Goal: Task Accomplishment & Management: Manage account settings

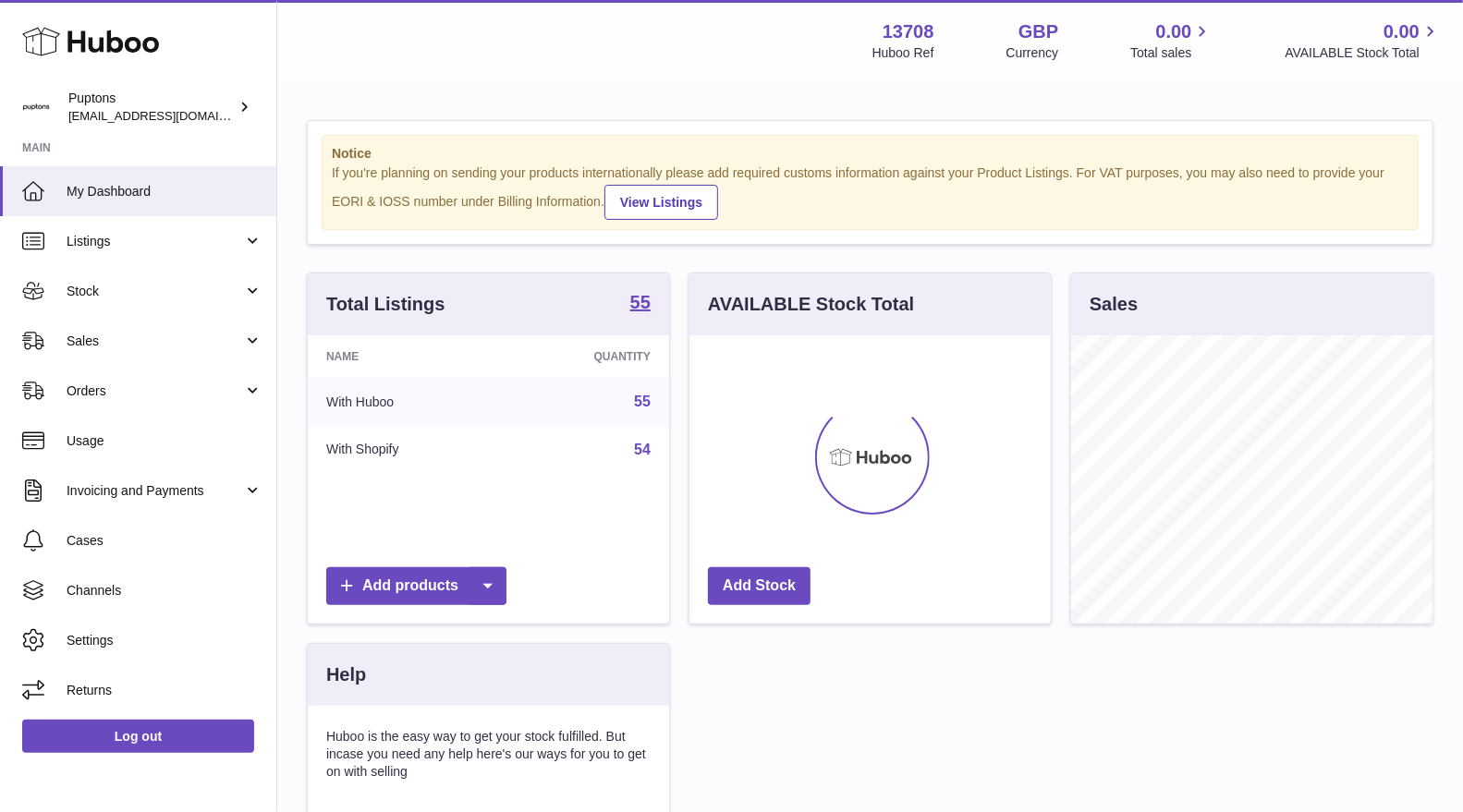
scroll to position [288, 361]
click at [111, 347] on span "Sales" at bounding box center [155, 342] width 177 height 17
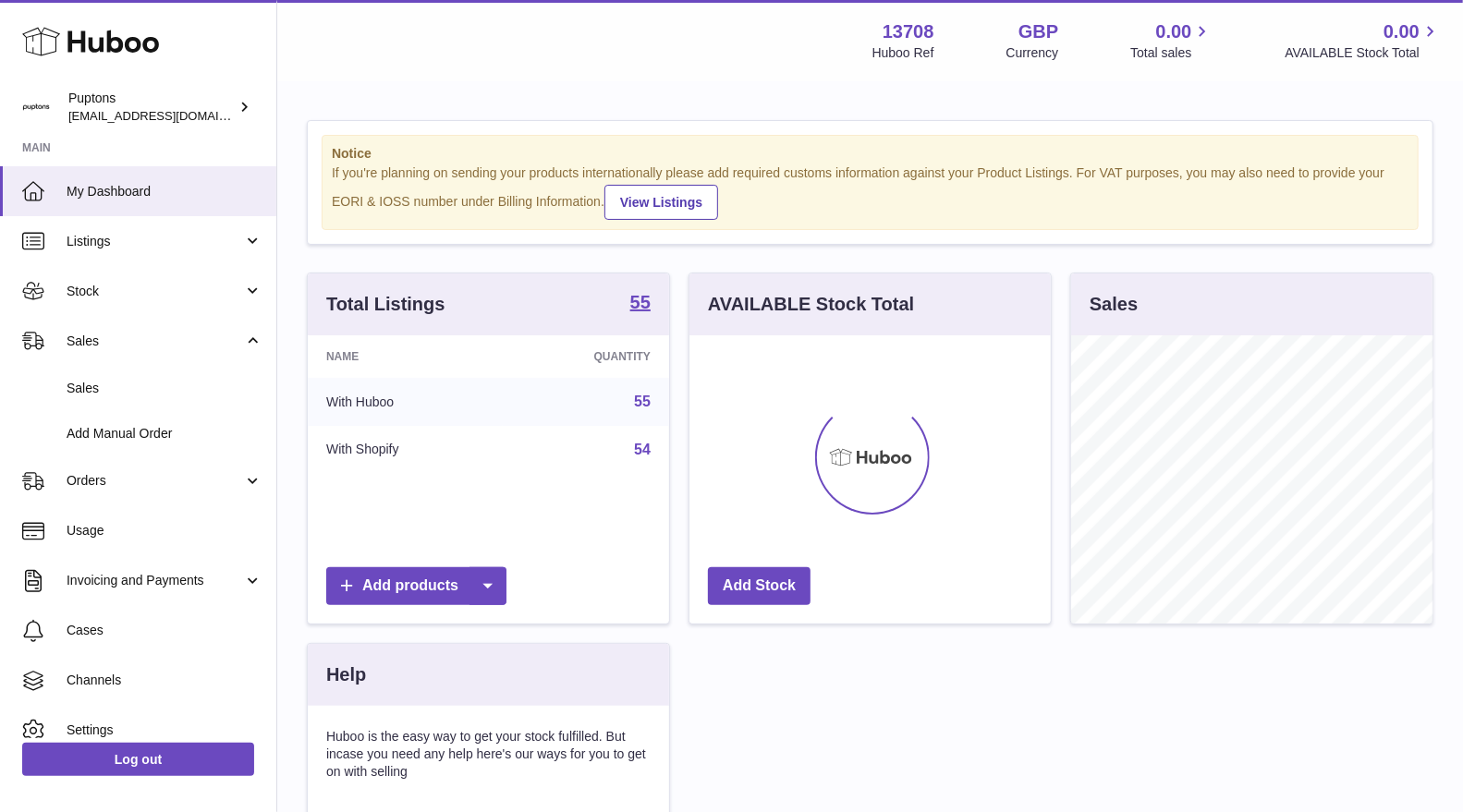
click at [103, 380] on span "Sales" at bounding box center [165, 389] width 196 height 17
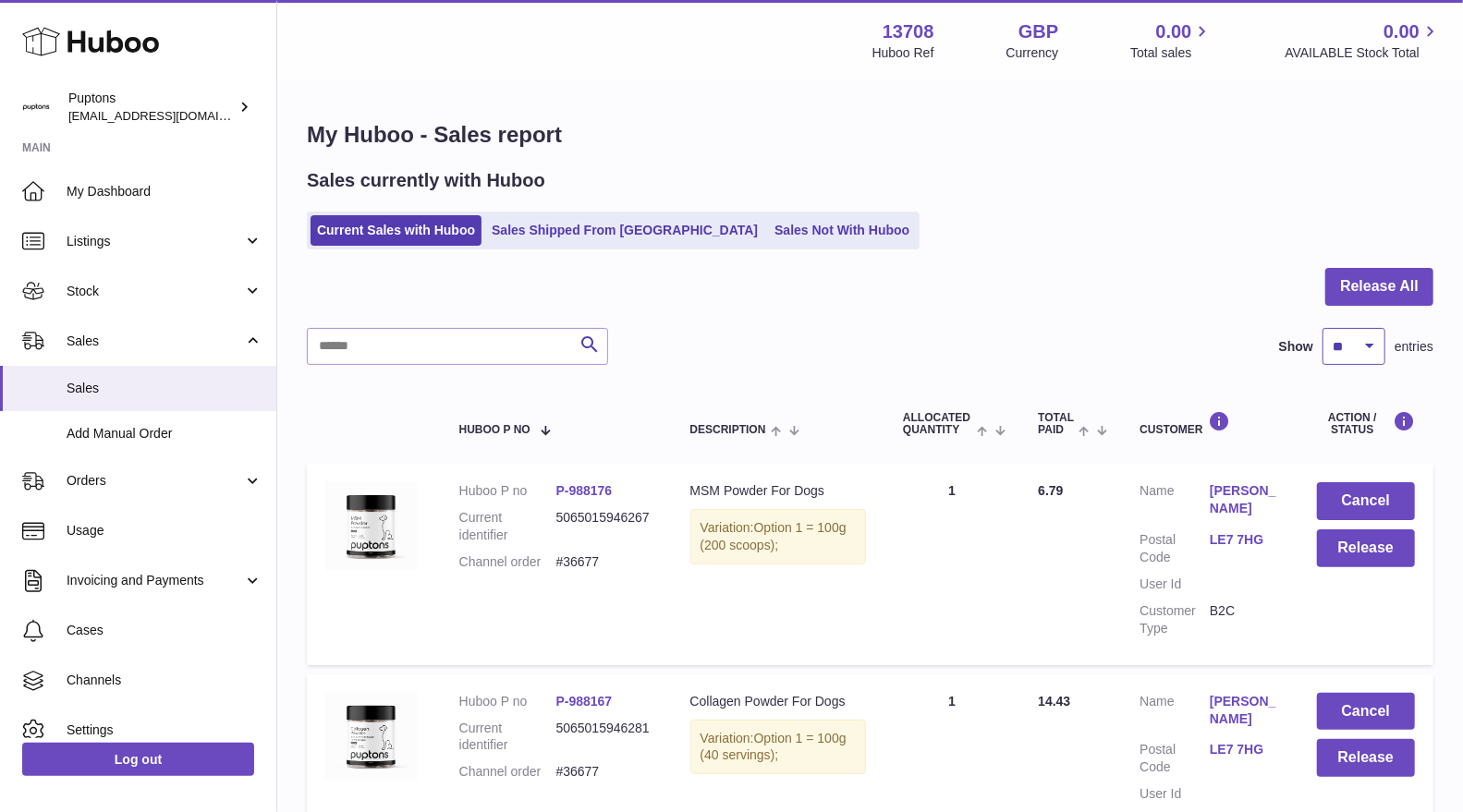
drag, startPoint x: 1357, startPoint y: 342, endPoint x: 1352, endPoint y: 363, distance: 21.6
click at [1357, 342] on select "** ** ** ***" at bounding box center [1353, 347] width 63 height 37
select select "***"
click at [1322, 328] on select "** ** ** ***" at bounding box center [1353, 347] width 63 height 37
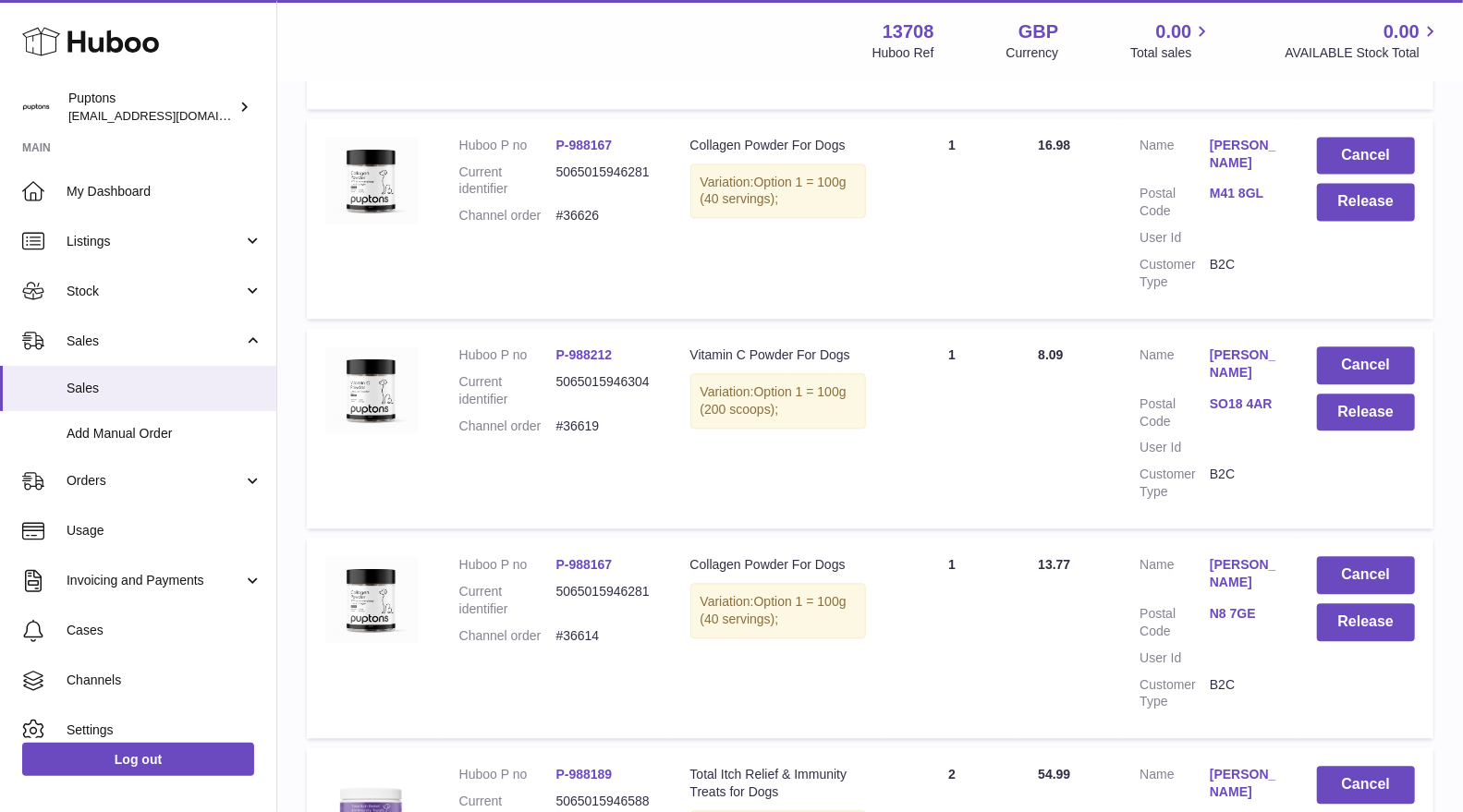
scroll to position [2566, 0]
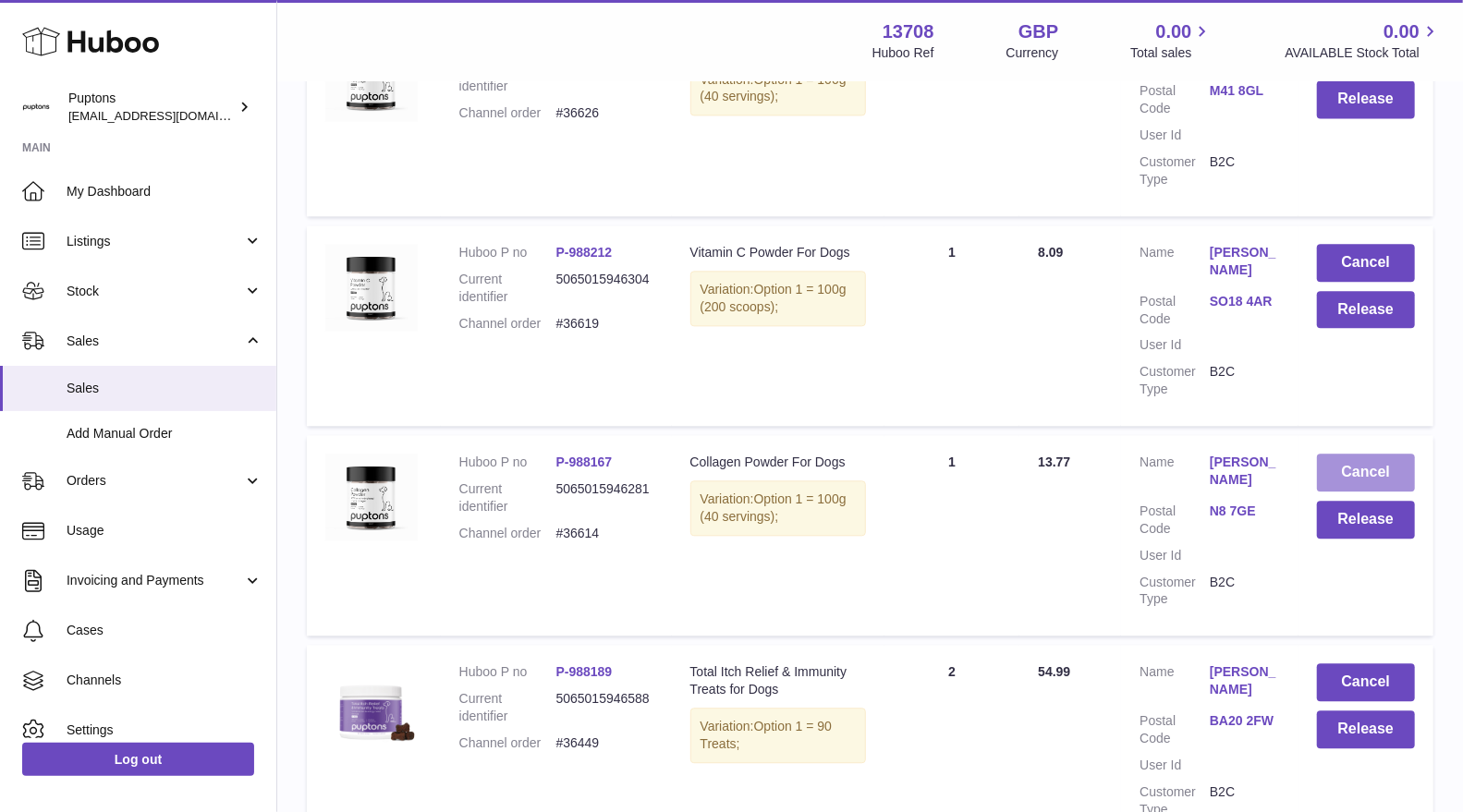
click at [1365, 472] on button "Cancel" at bounding box center [1366, 472] width 98 height 38
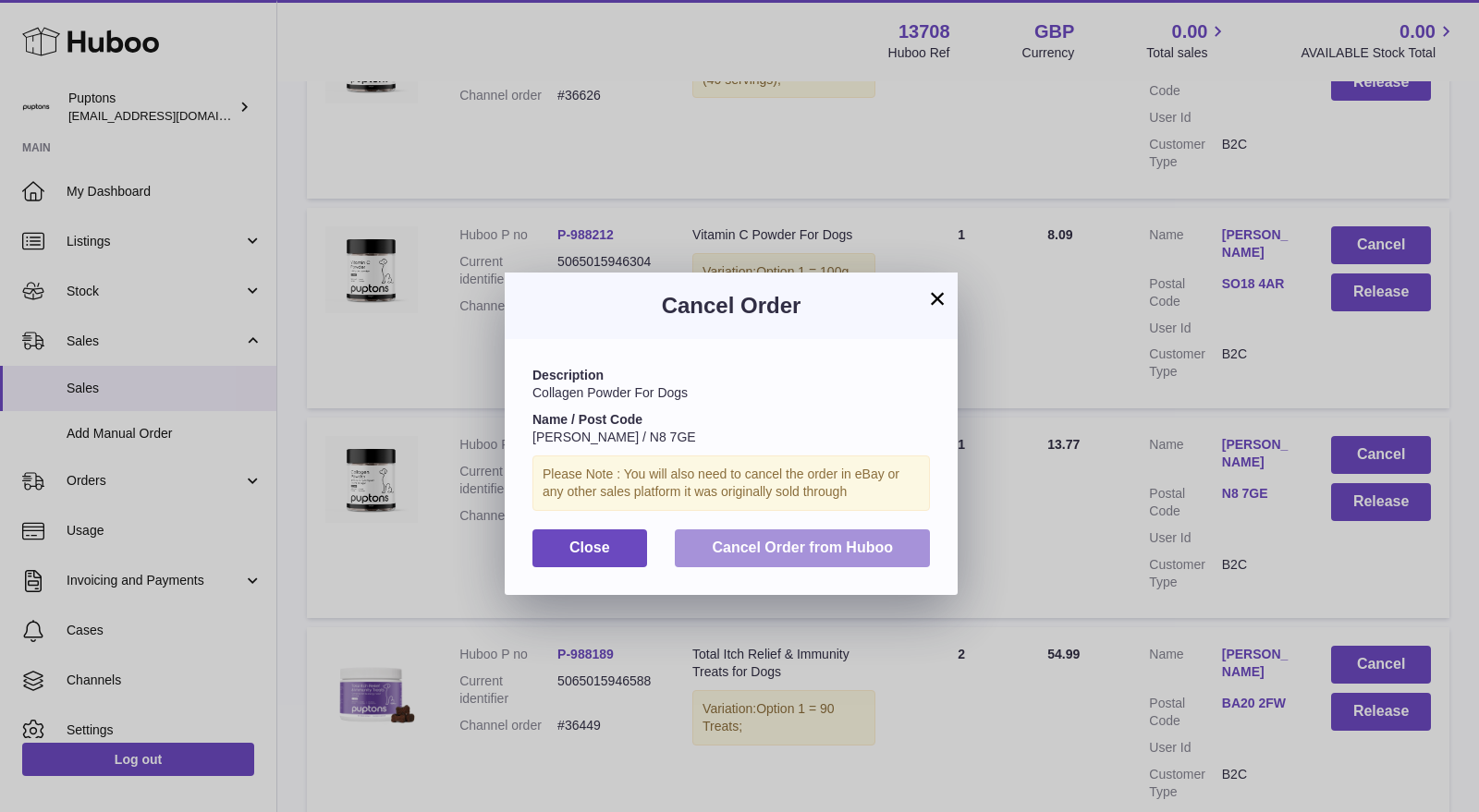
click at [854, 558] on button "Cancel Order from Huboo" at bounding box center [803, 548] width 256 height 38
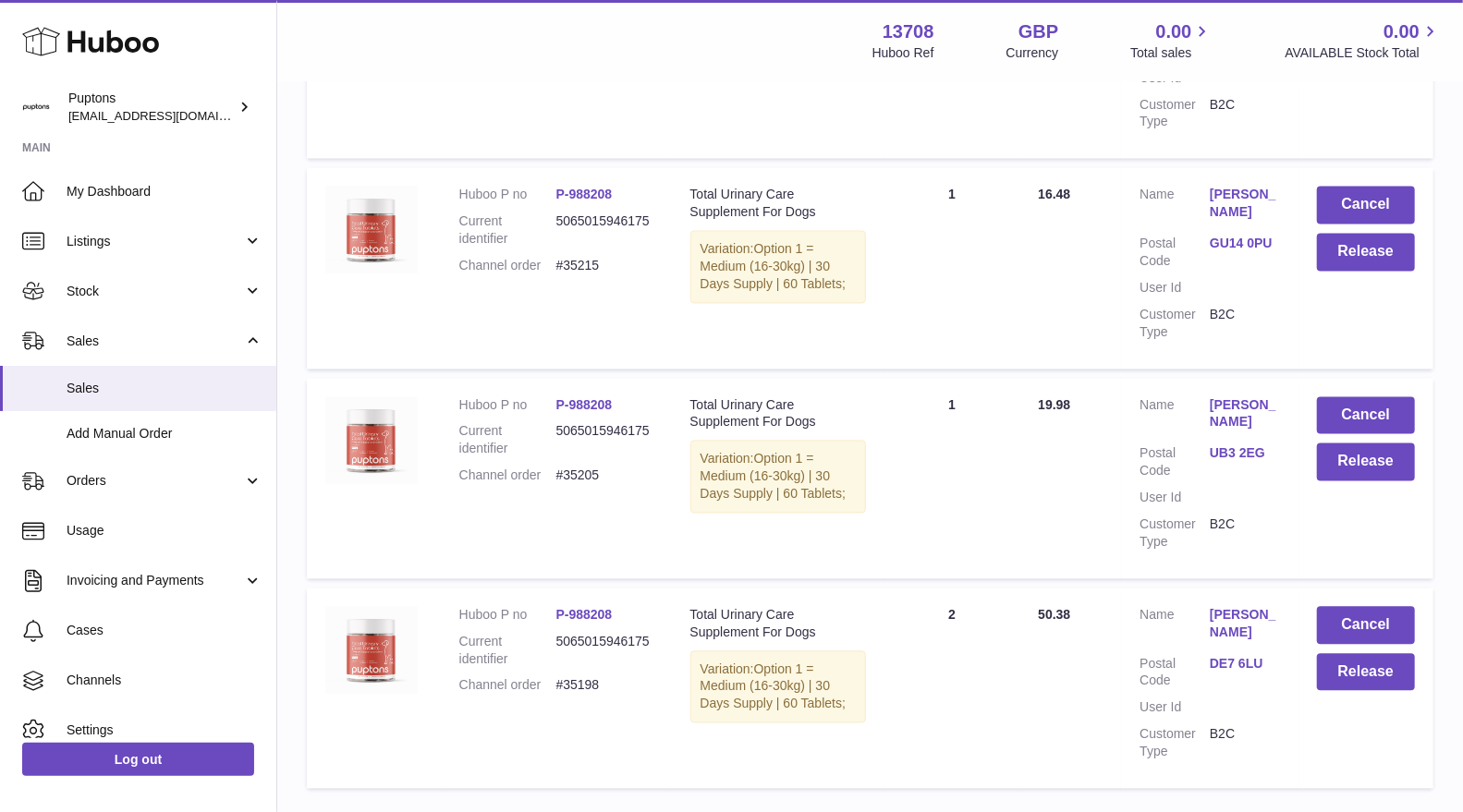
scroll to position [6711, 0]
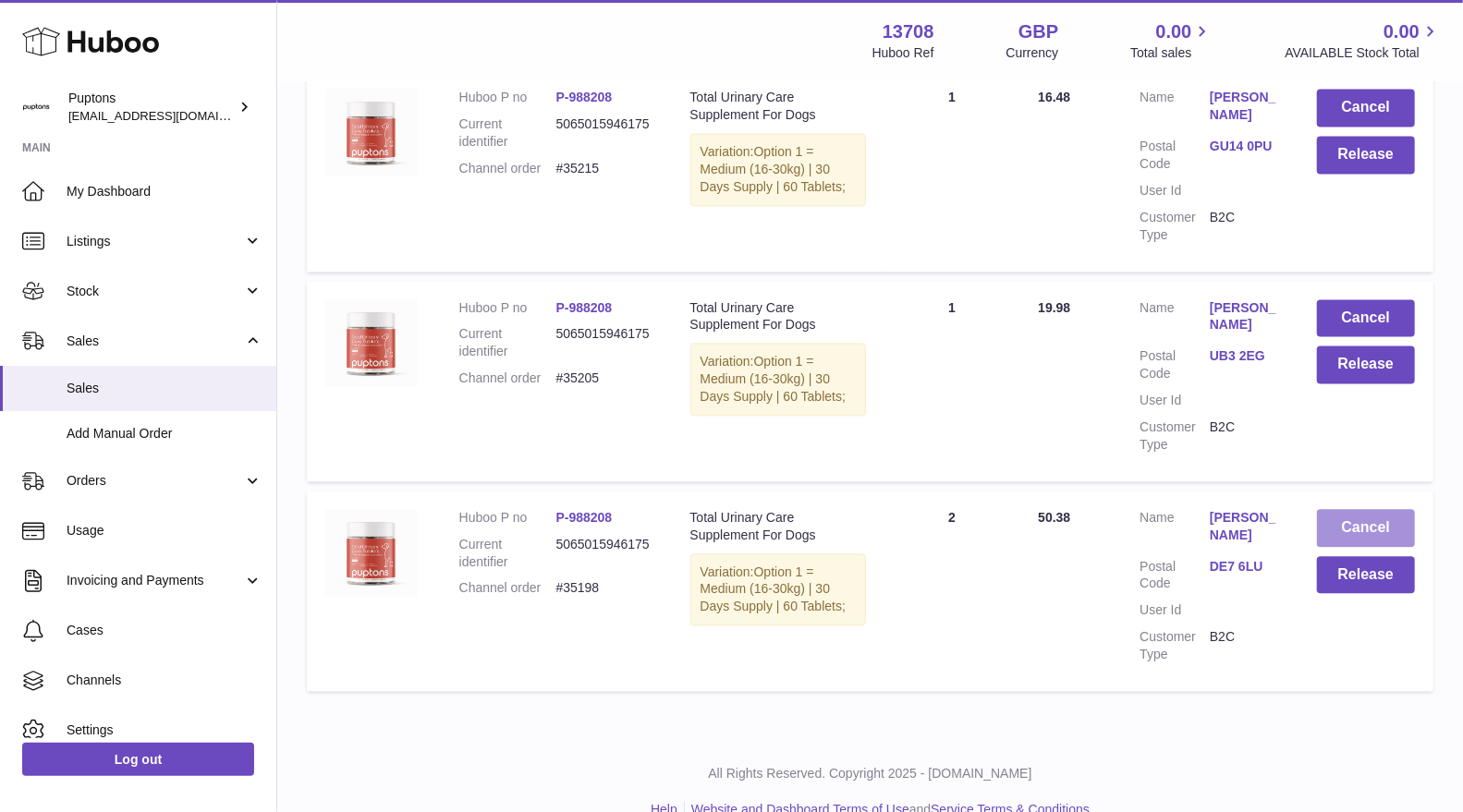
click at [1365, 509] on button "Cancel" at bounding box center [1366, 527] width 98 height 38
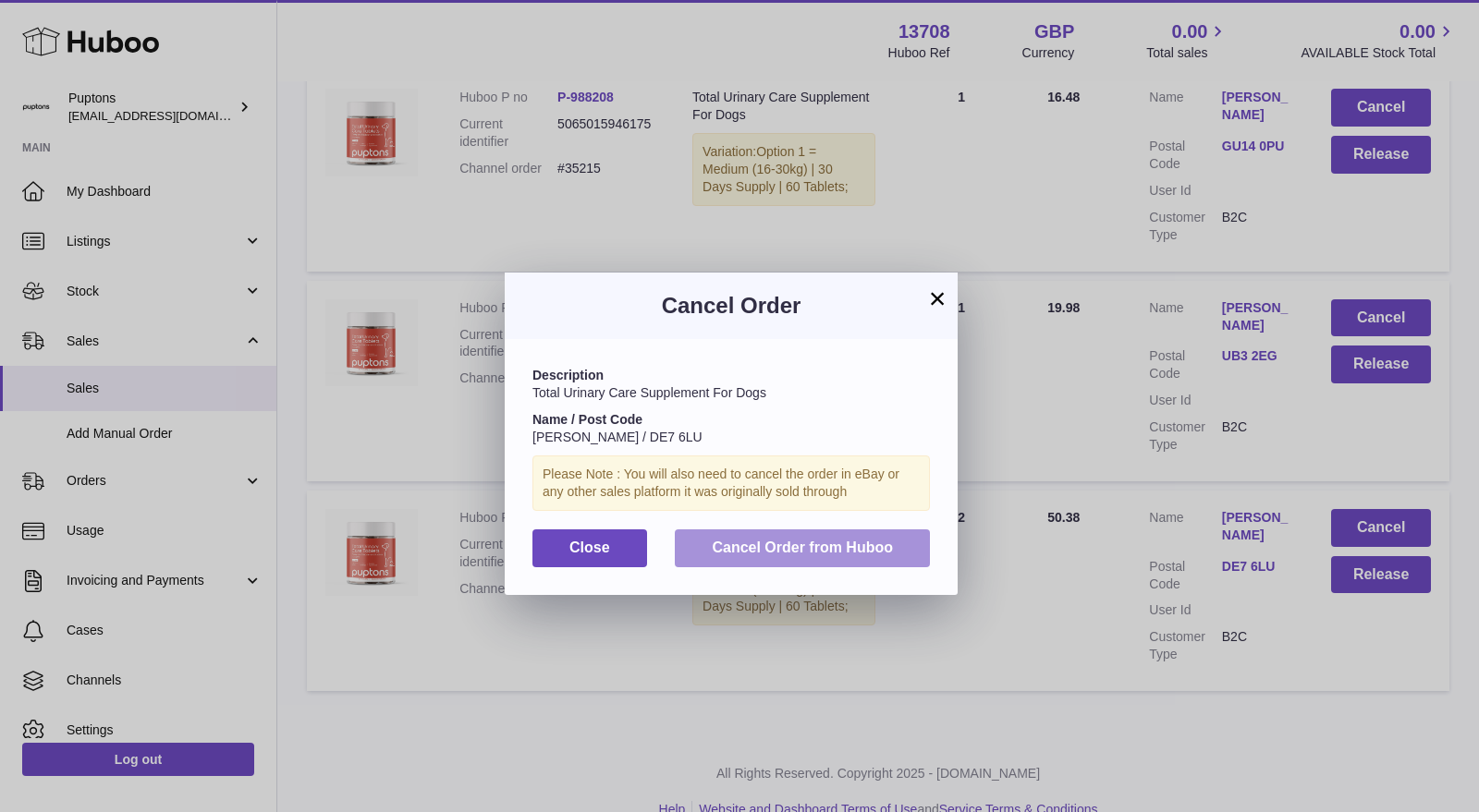
drag, startPoint x: 889, startPoint y: 555, endPoint x: 1306, endPoint y: 509, distance: 419.5
click at [889, 554] on span "Cancel Order from Huboo" at bounding box center [803, 548] width 181 height 16
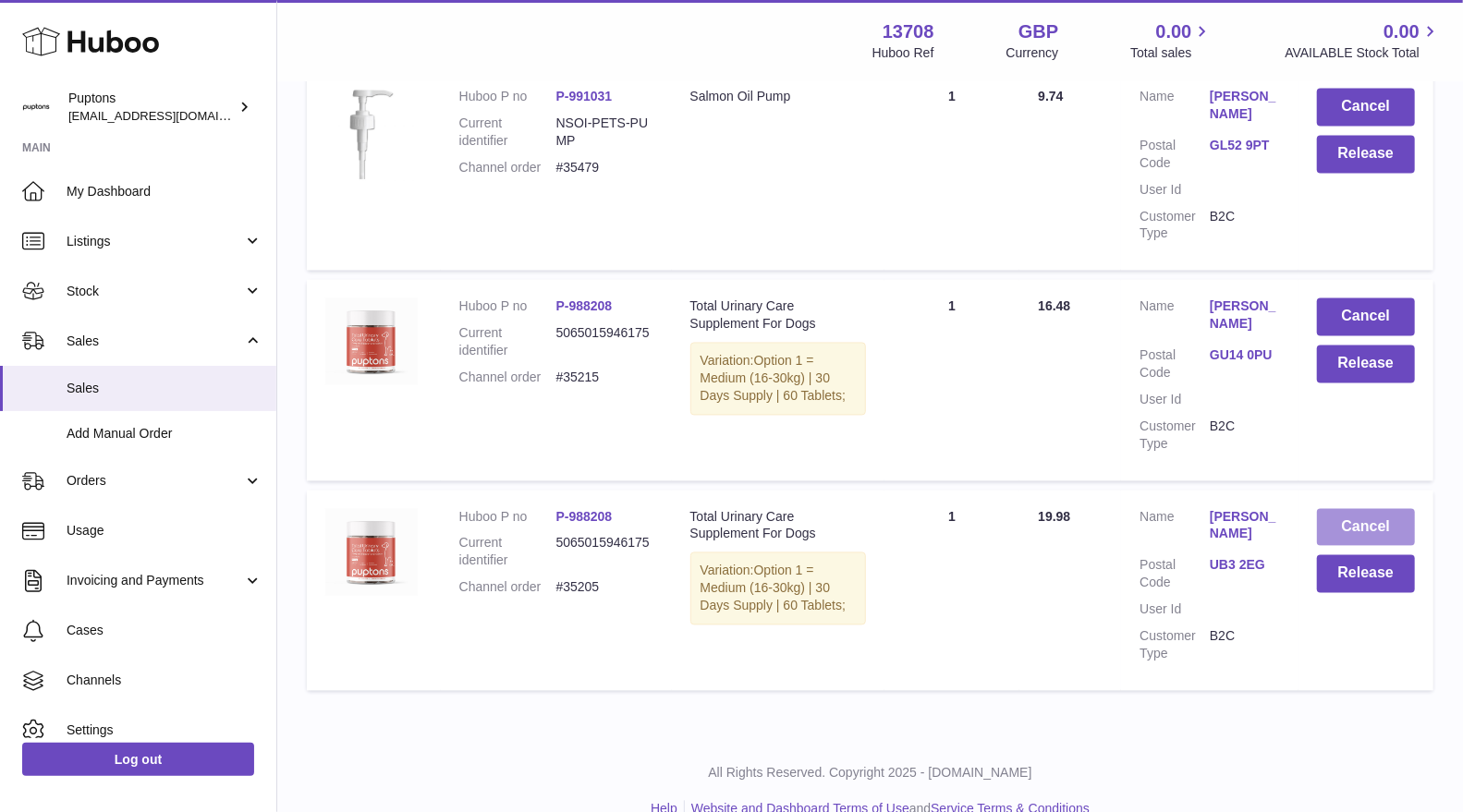
click at [1356, 519] on button "Cancel" at bounding box center [1366, 527] width 98 height 38
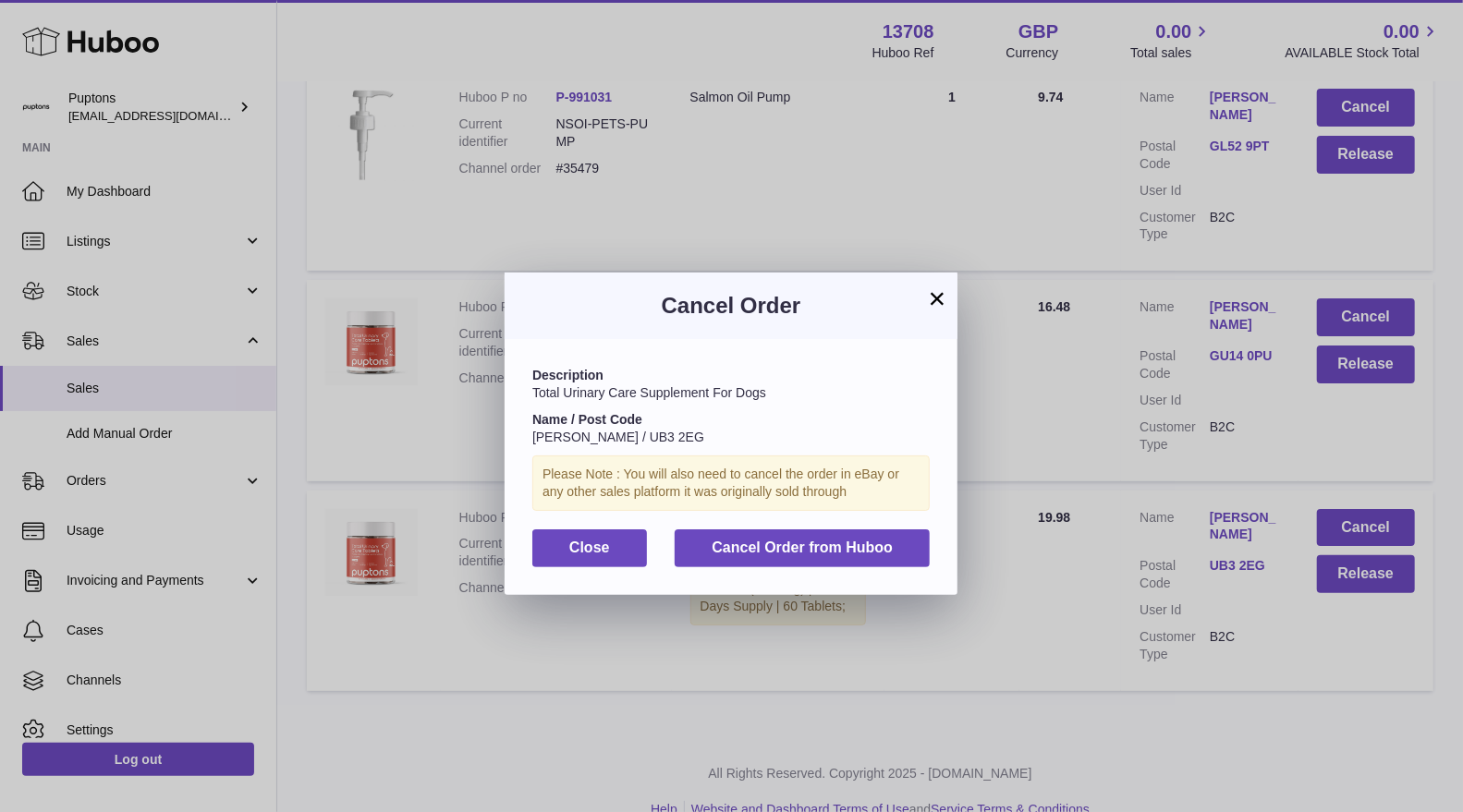
scroll to position [6483, 0]
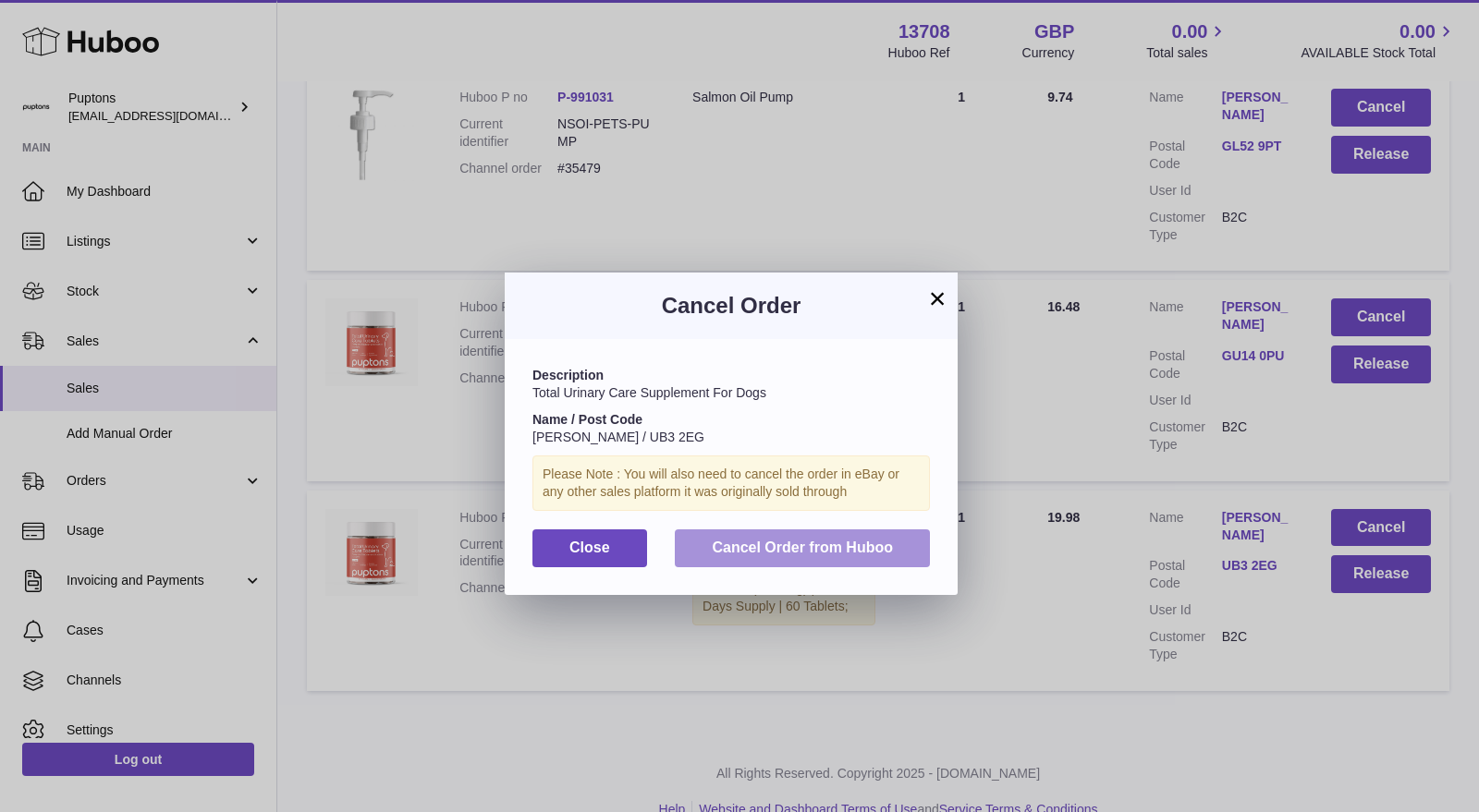
click at [871, 544] on span "Cancel Order from Huboo" at bounding box center [803, 548] width 181 height 16
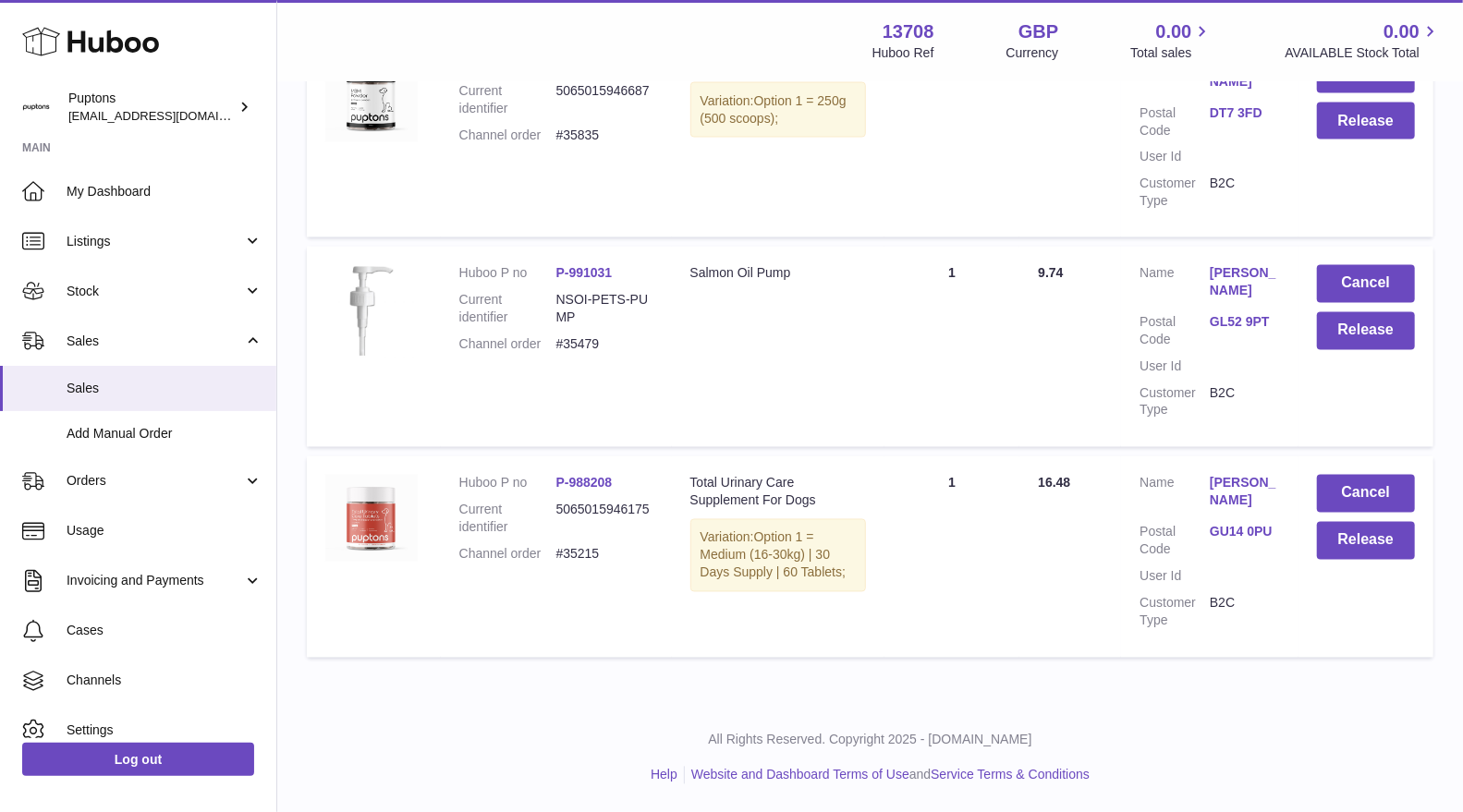
scroll to position [6309, 0]
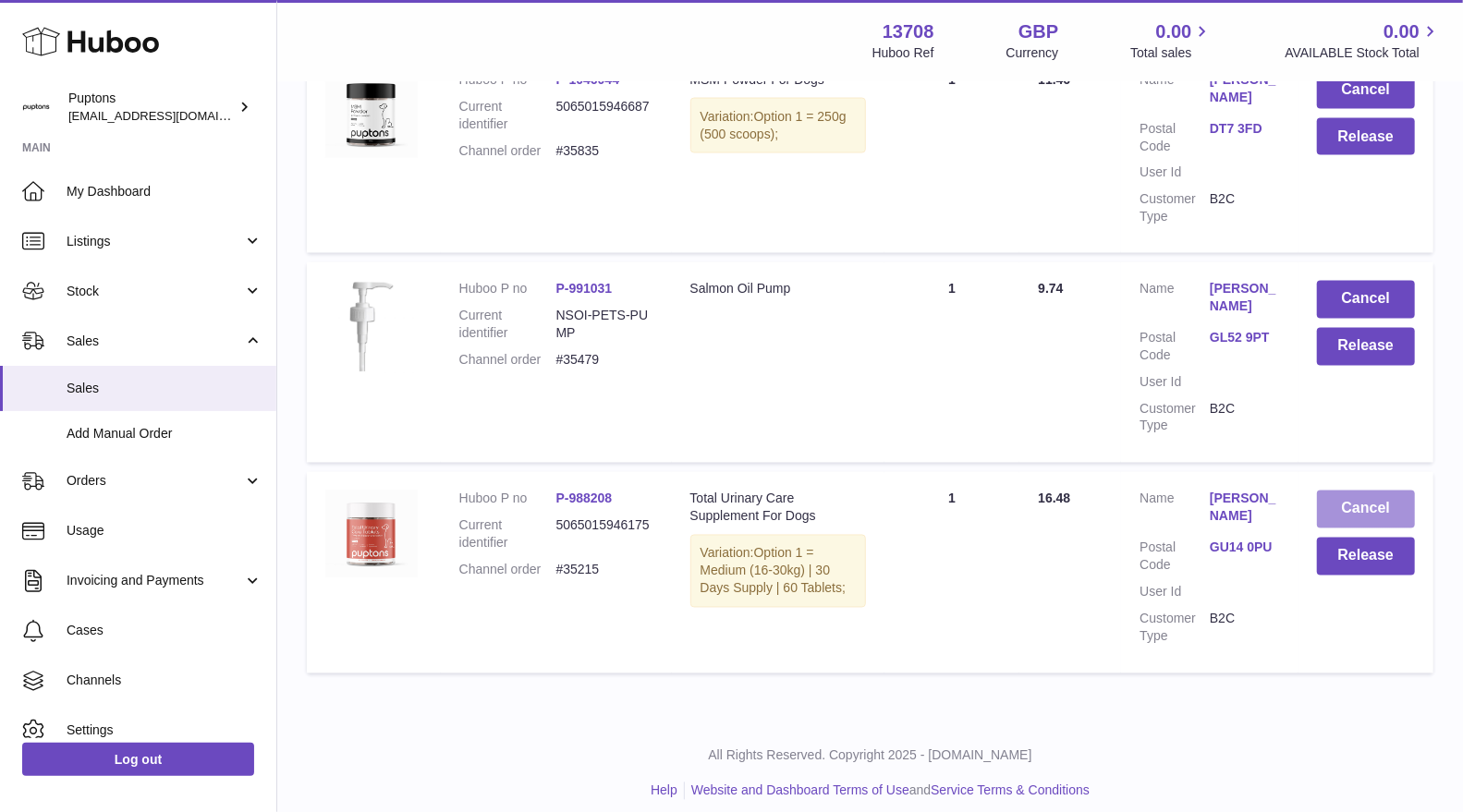
click at [1379, 507] on button "Cancel" at bounding box center [1366, 509] width 98 height 38
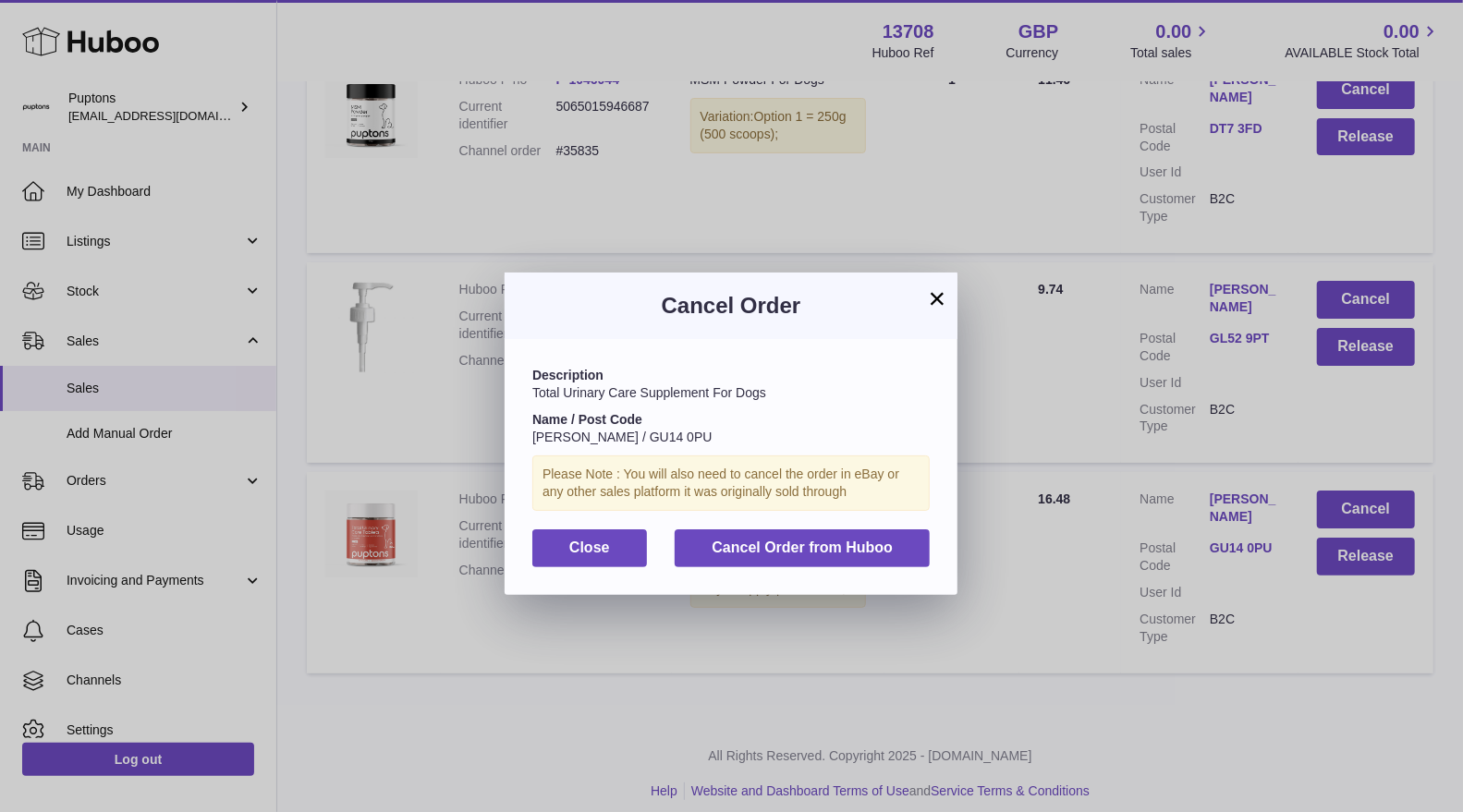
scroll to position [6291, 0]
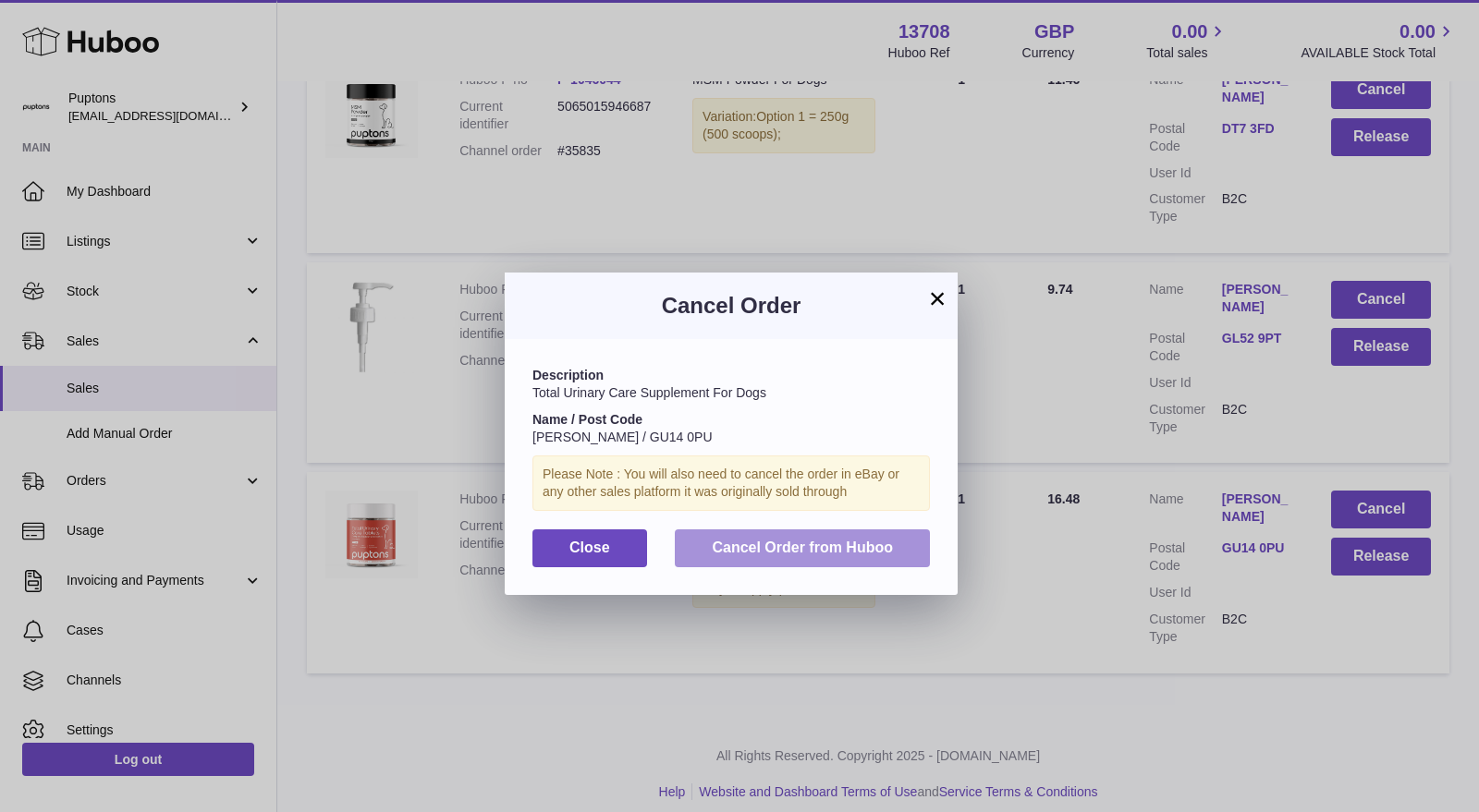
click at [896, 551] on button "Cancel Order from Huboo" at bounding box center [803, 548] width 256 height 38
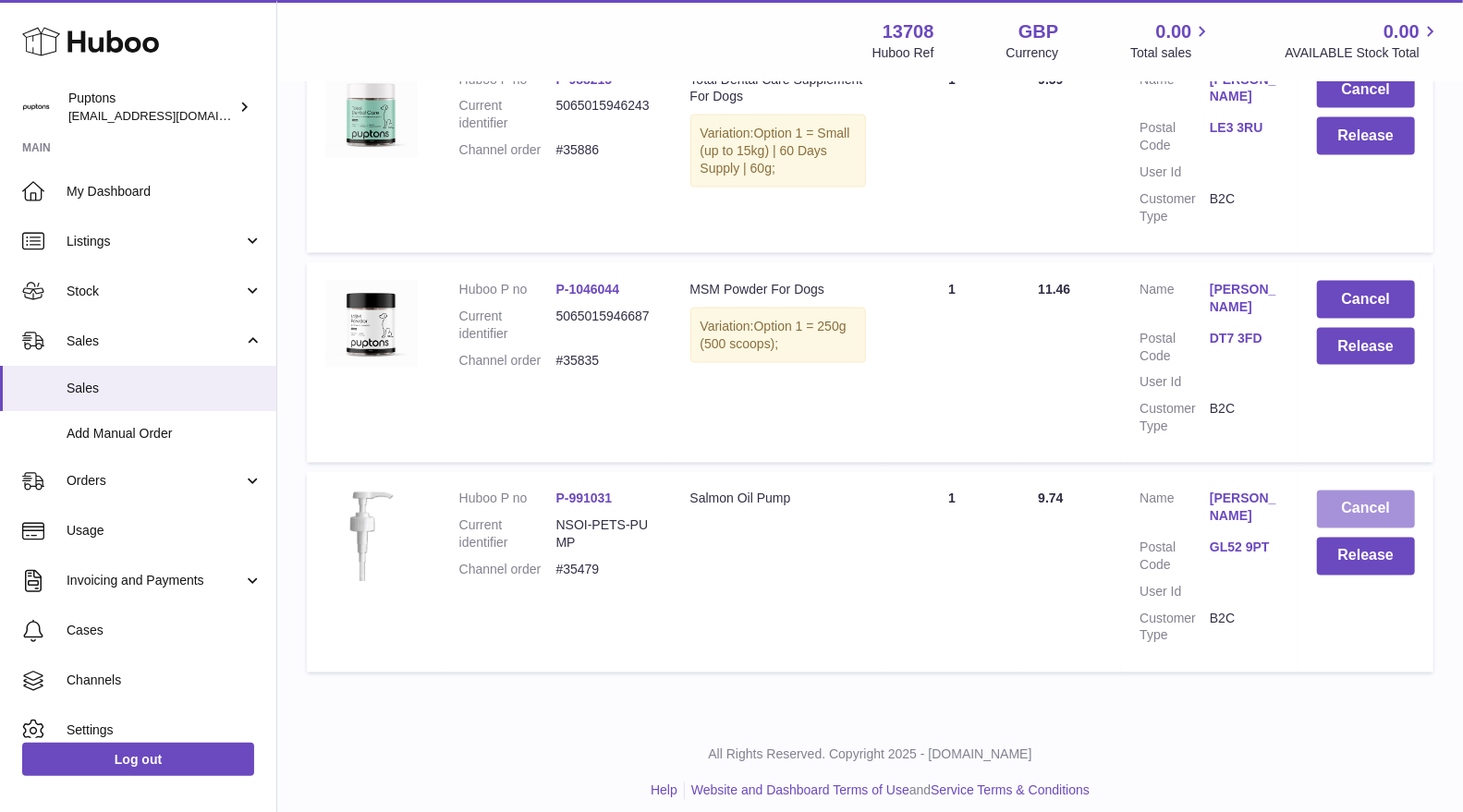
click at [1361, 496] on button "Cancel" at bounding box center [1366, 509] width 98 height 38
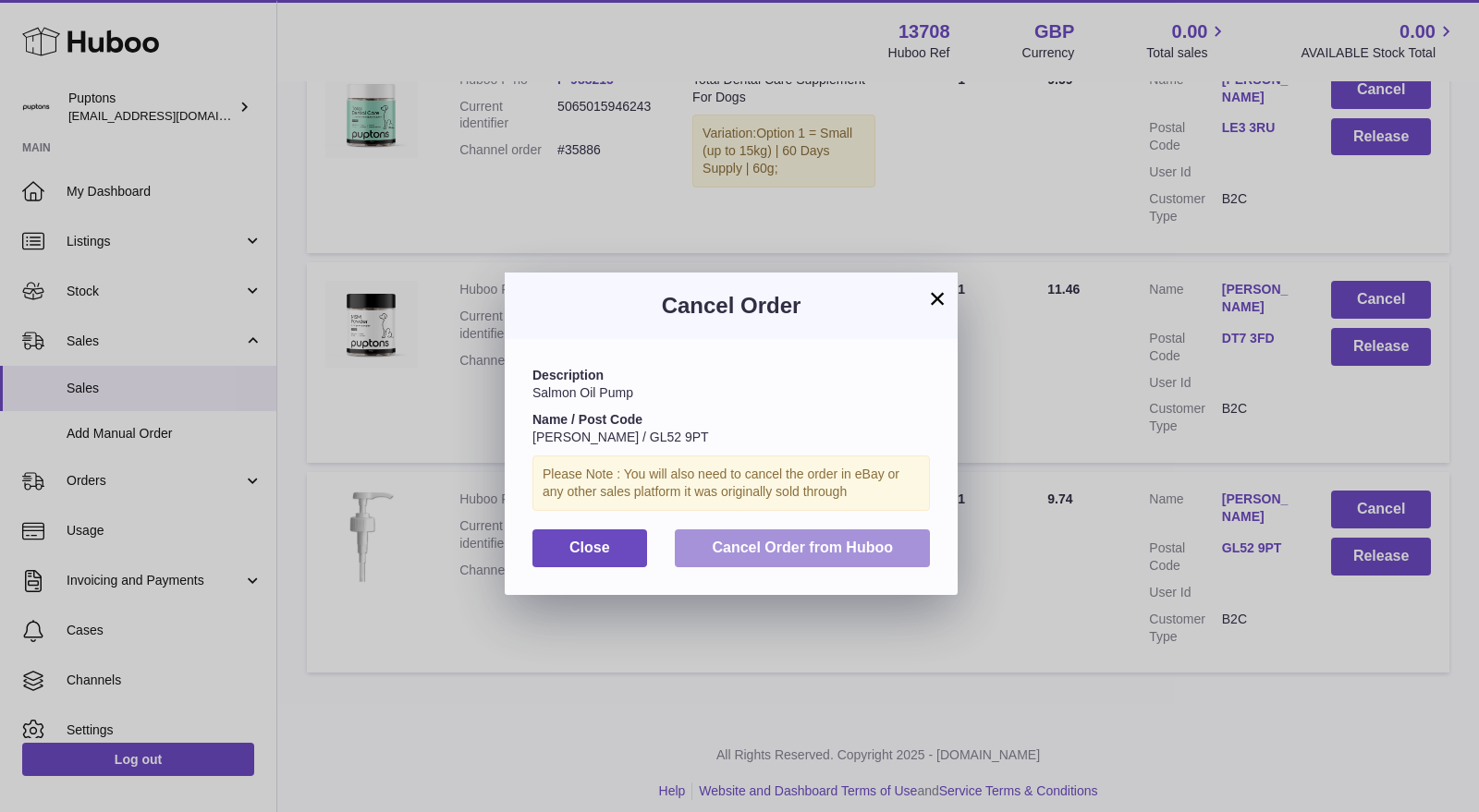
click at [908, 547] on button "Cancel Order from Huboo" at bounding box center [803, 548] width 256 height 38
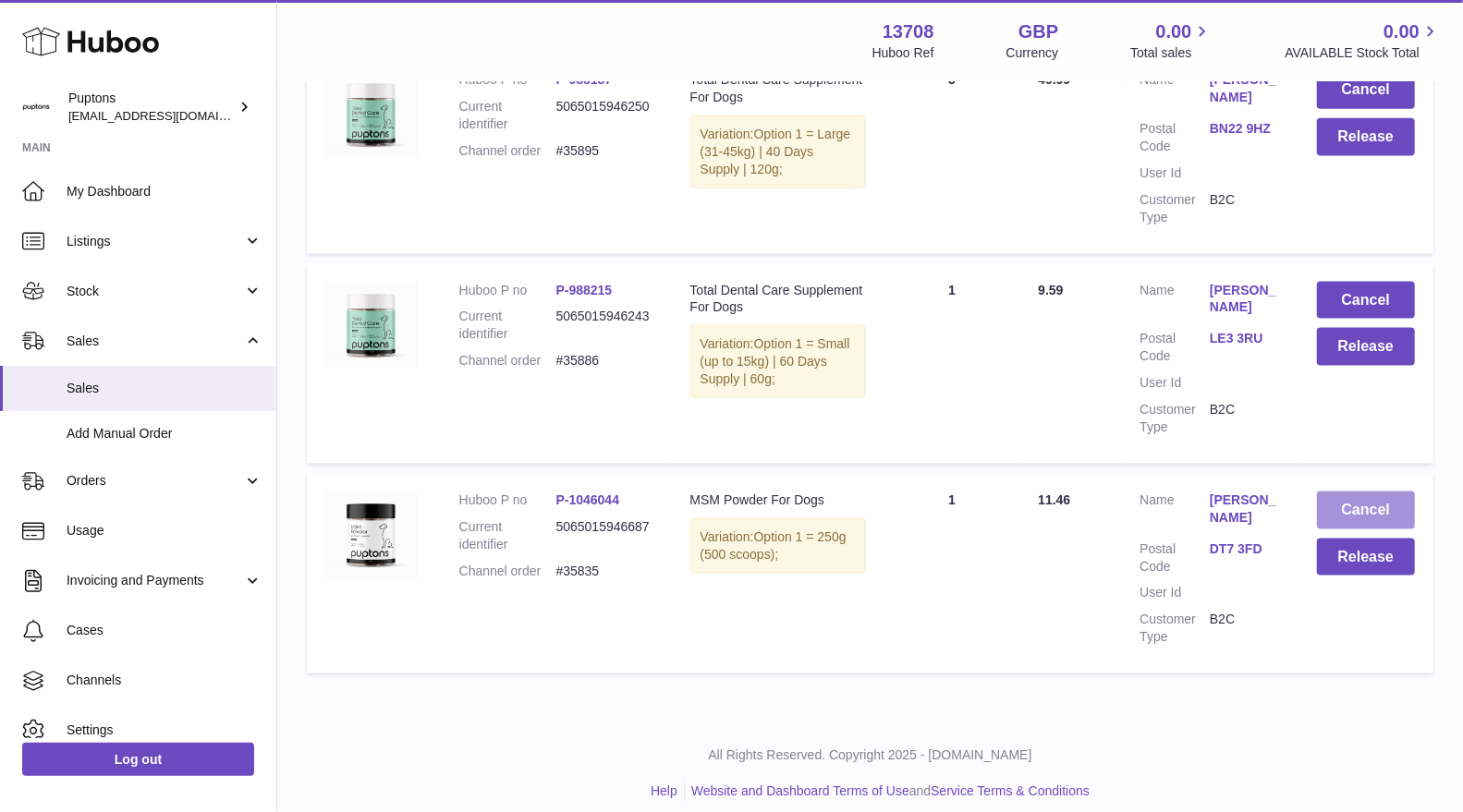
click at [1371, 499] on button "Cancel" at bounding box center [1366, 510] width 98 height 38
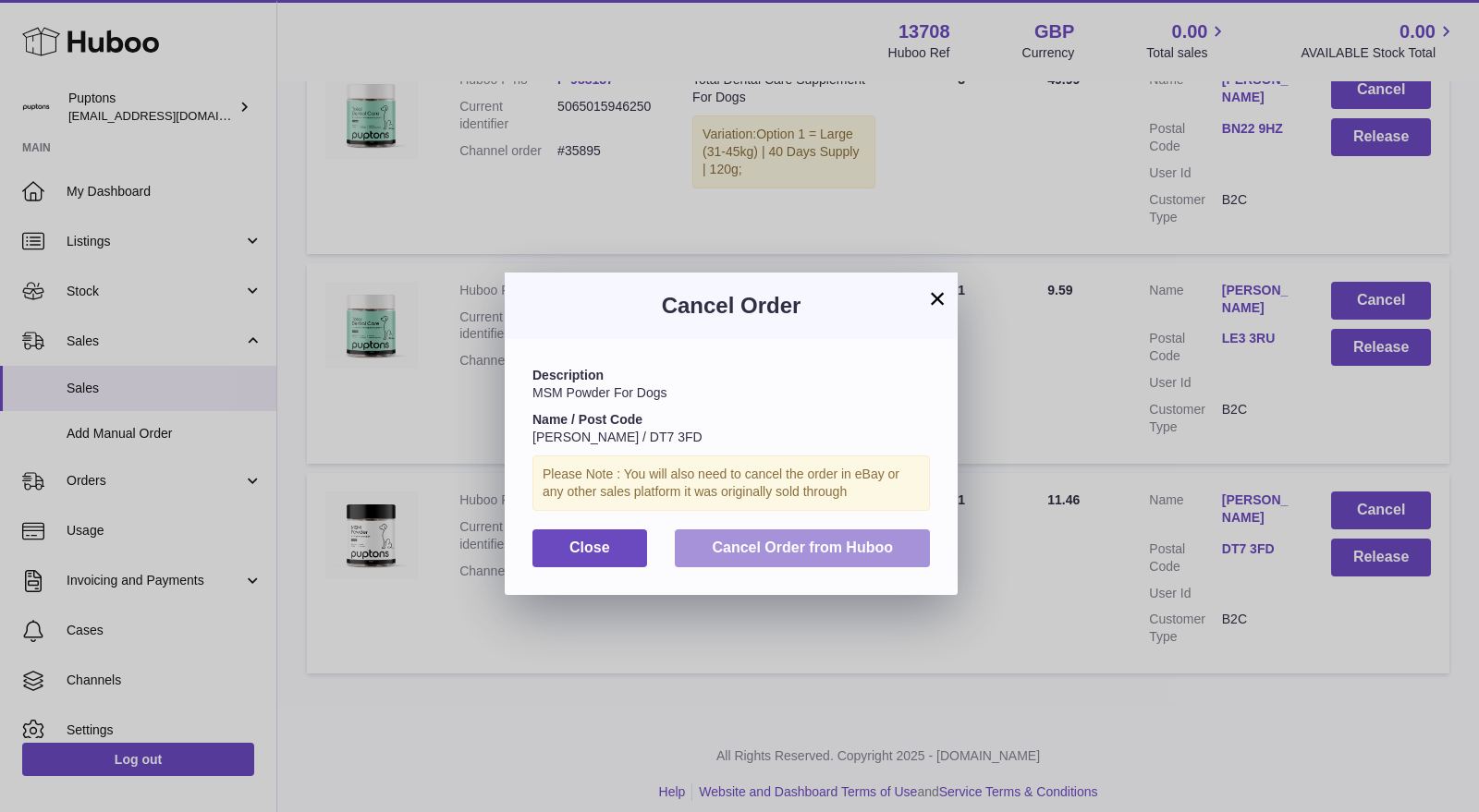
click at [857, 554] on span "Cancel Order from Huboo" at bounding box center [803, 548] width 181 height 16
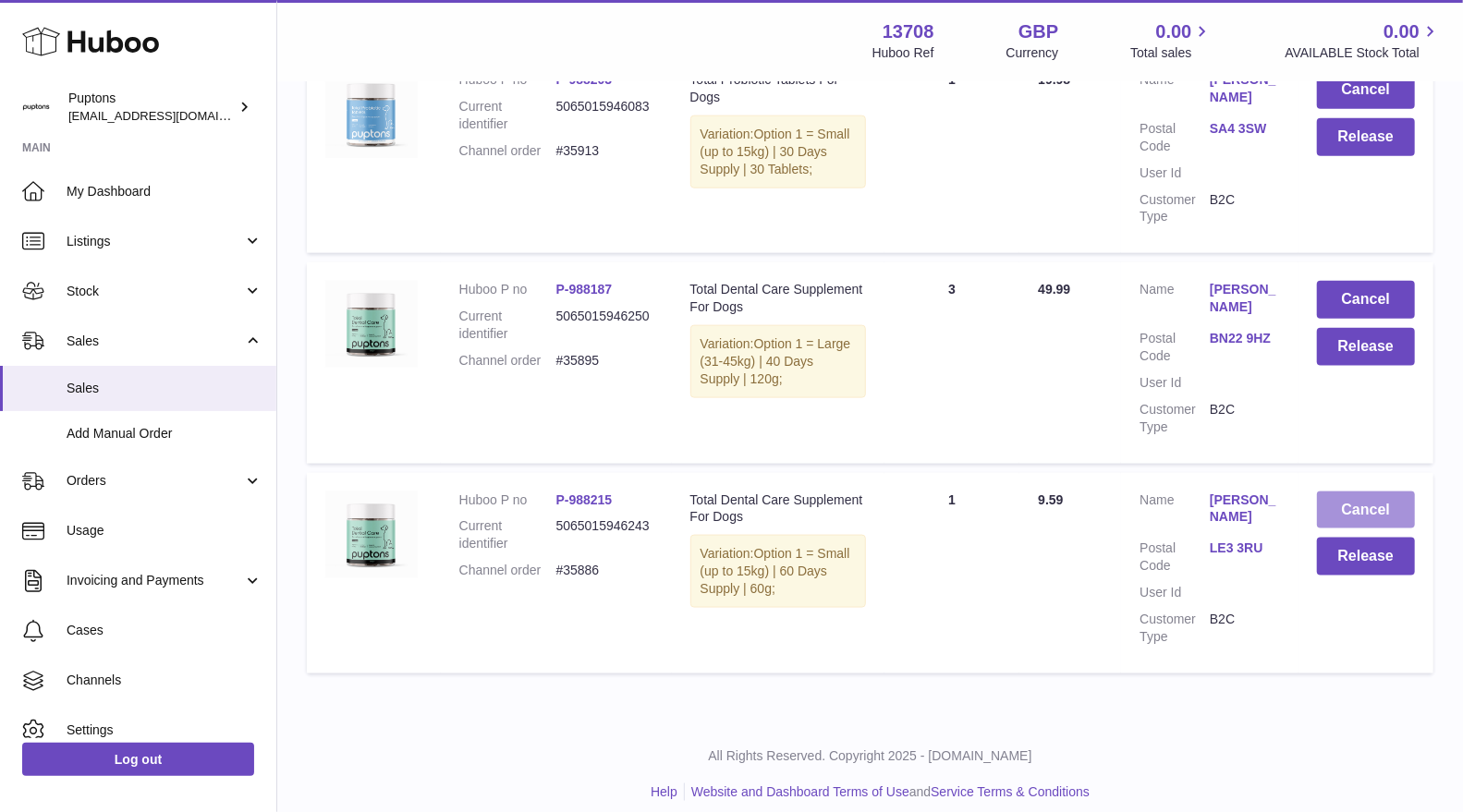
click at [1356, 496] on button "Cancel" at bounding box center [1366, 510] width 98 height 38
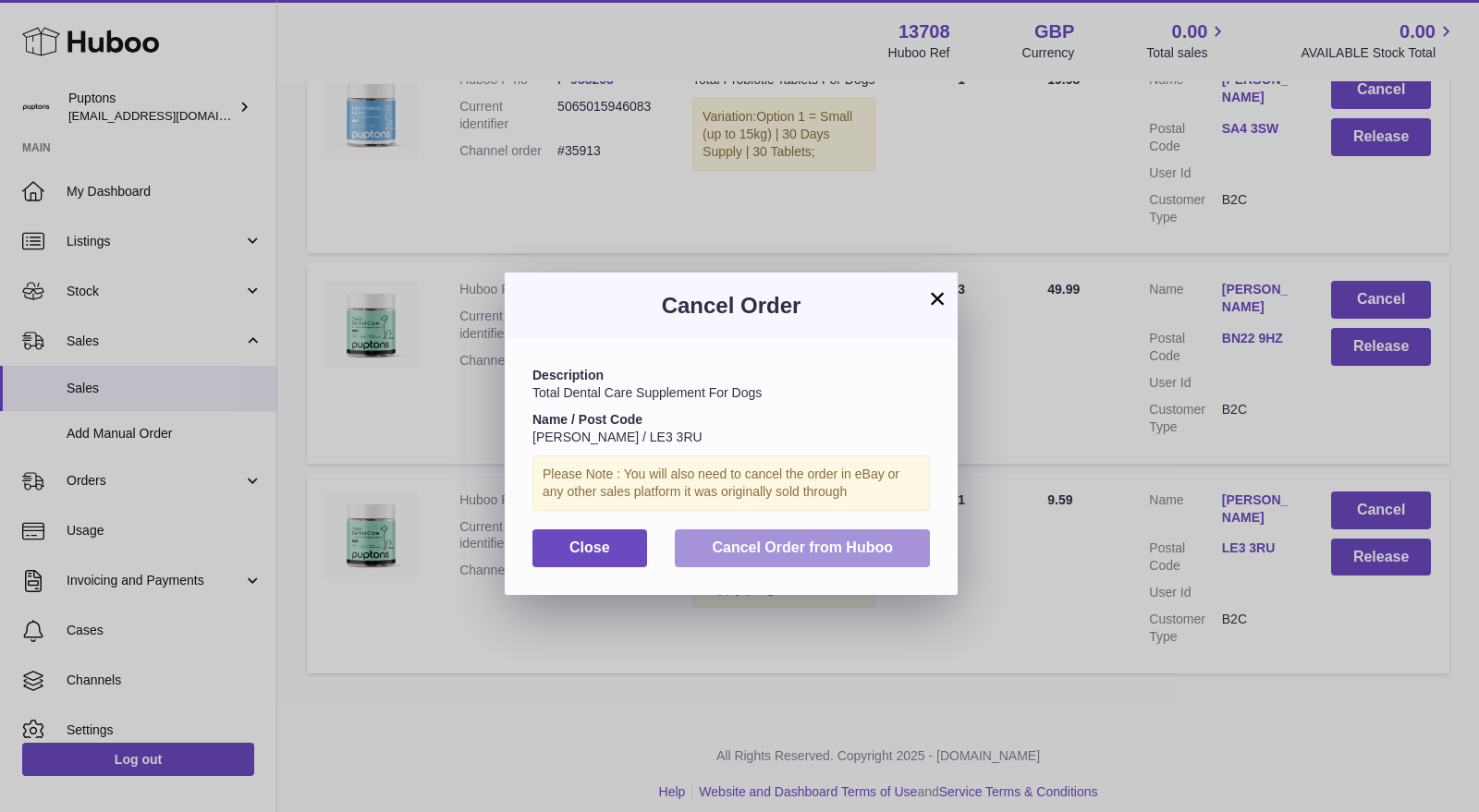
click at [874, 550] on span "Cancel Order from Huboo" at bounding box center [803, 548] width 181 height 16
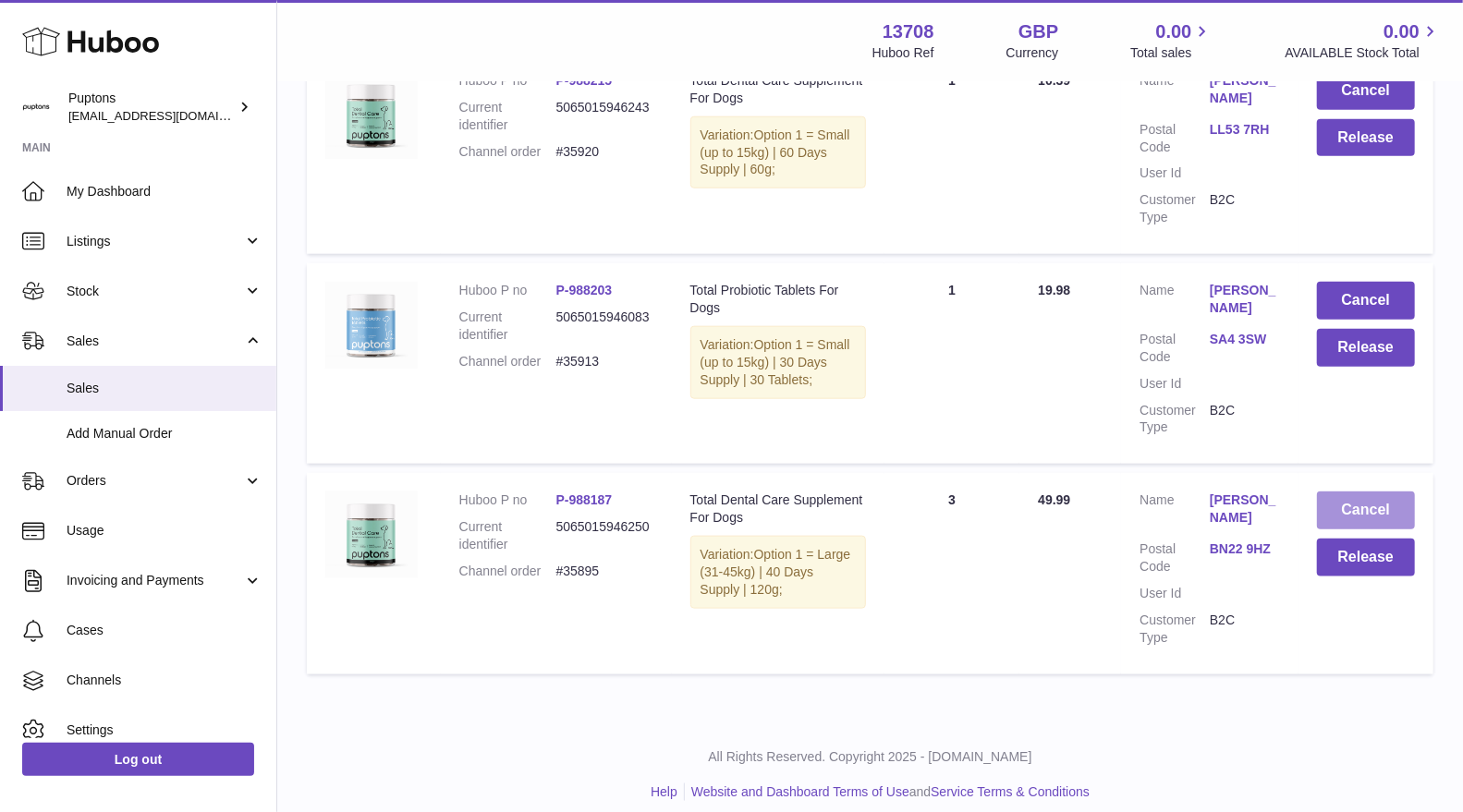
click at [1349, 491] on button "Cancel" at bounding box center [1366, 510] width 98 height 38
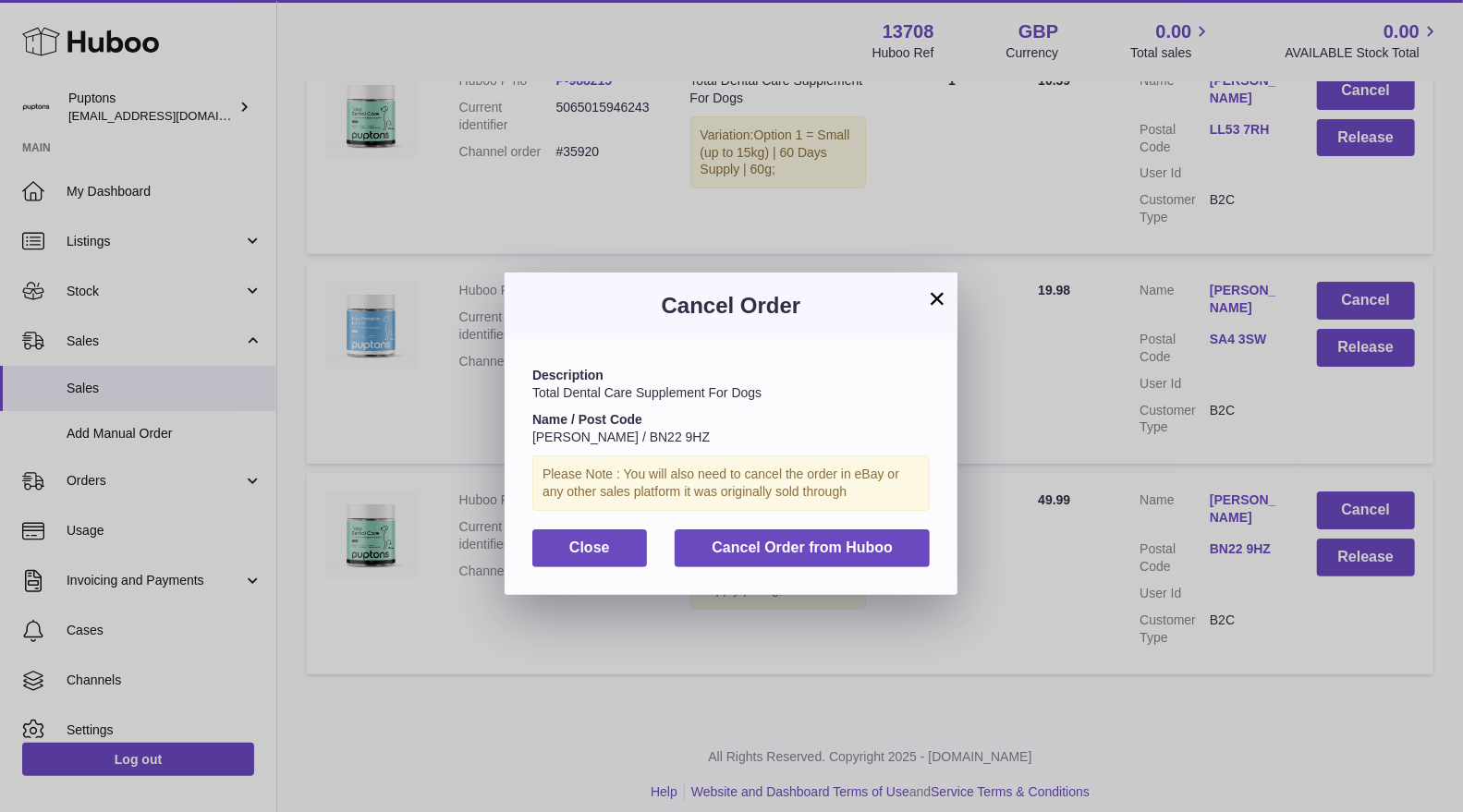
scroll to position [5450, 0]
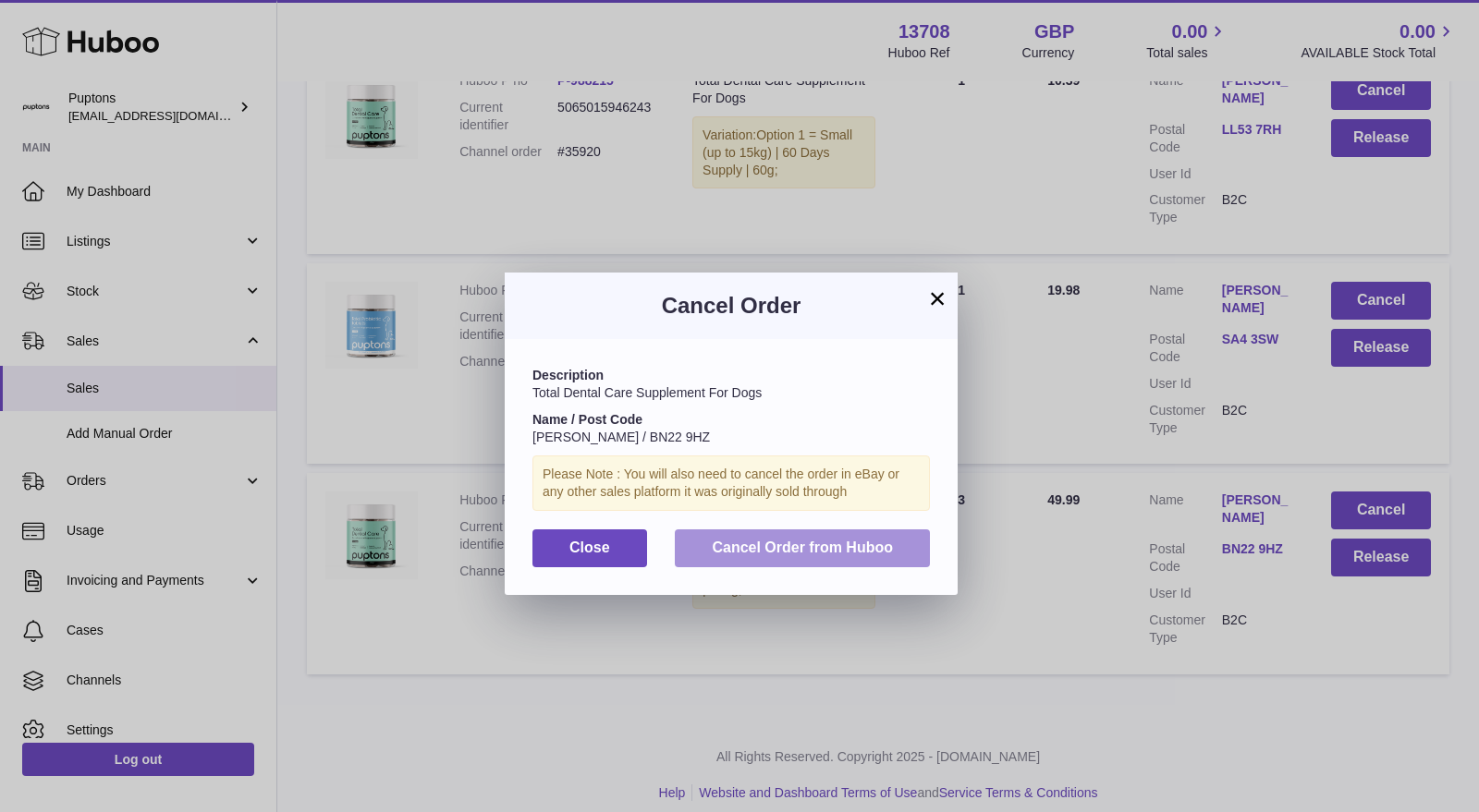
click at [884, 547] on span "Cancel Order from Huboo" at bounding box center [803, 548] width 181 height 16
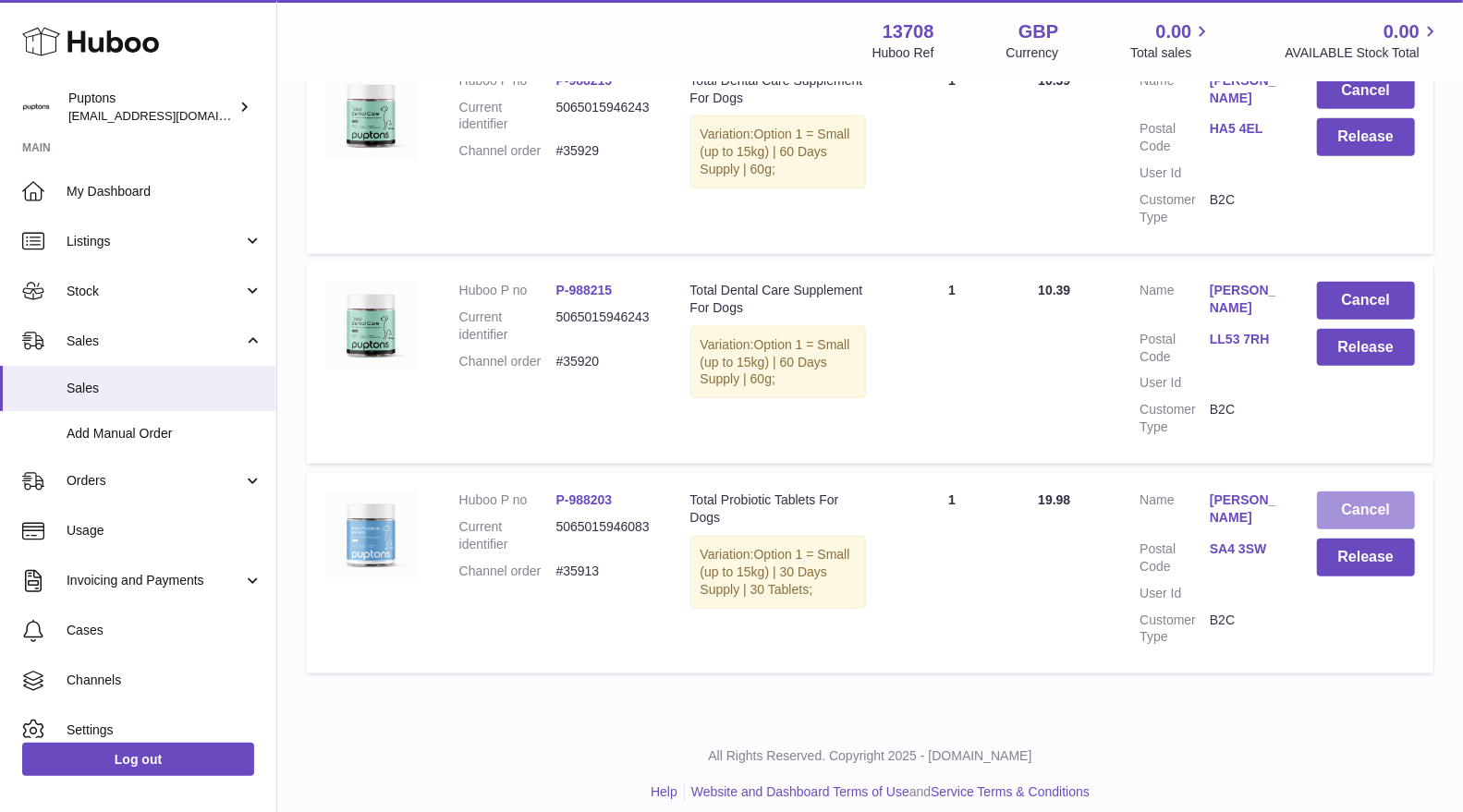
click at [1342, 491] on button "Cancel" at bounding box center [1366, 510] width 98 height 38
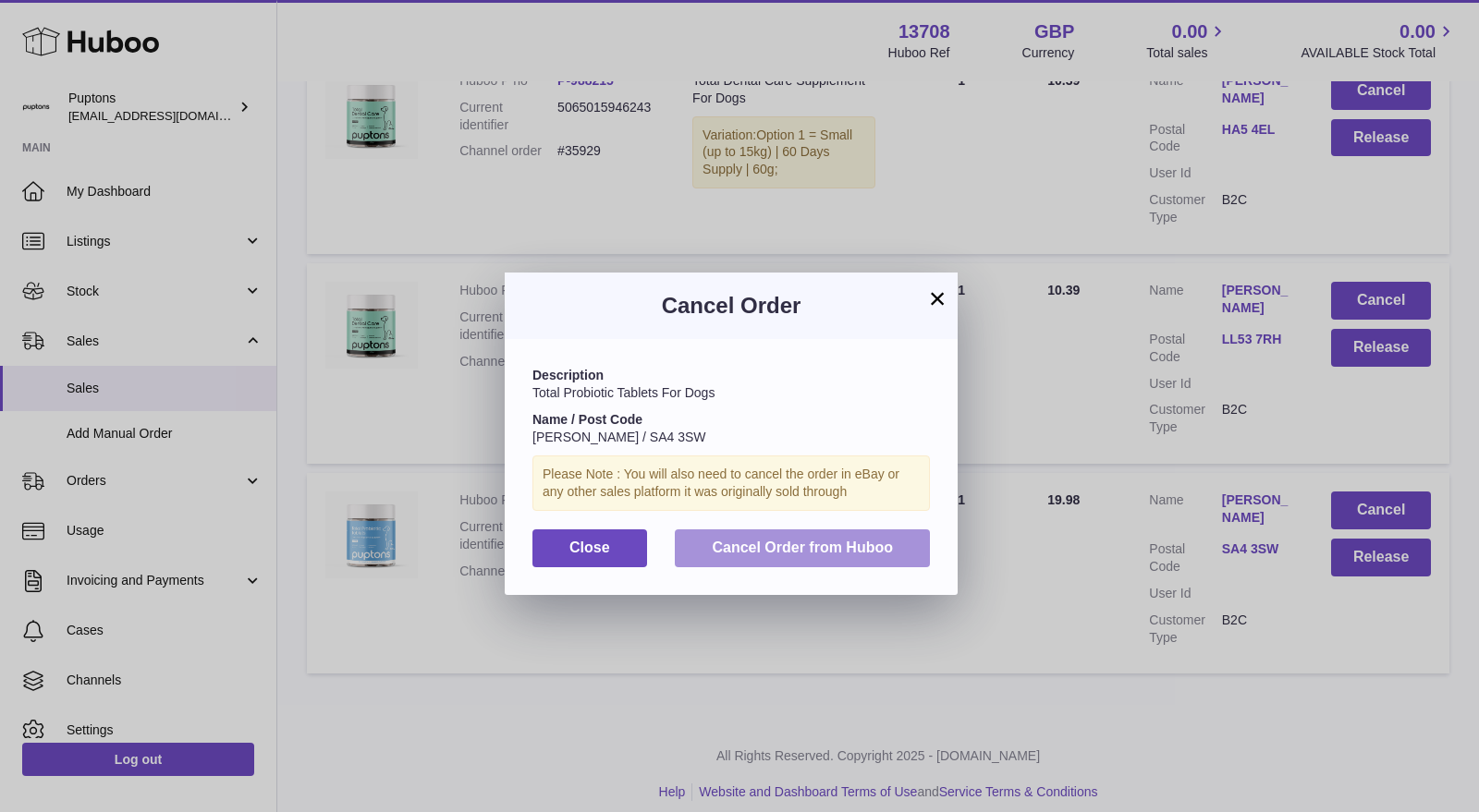
click at [899, 542] on button "Cancel Order from Huboo" at bounding box center [803, 548] width 256 height 38
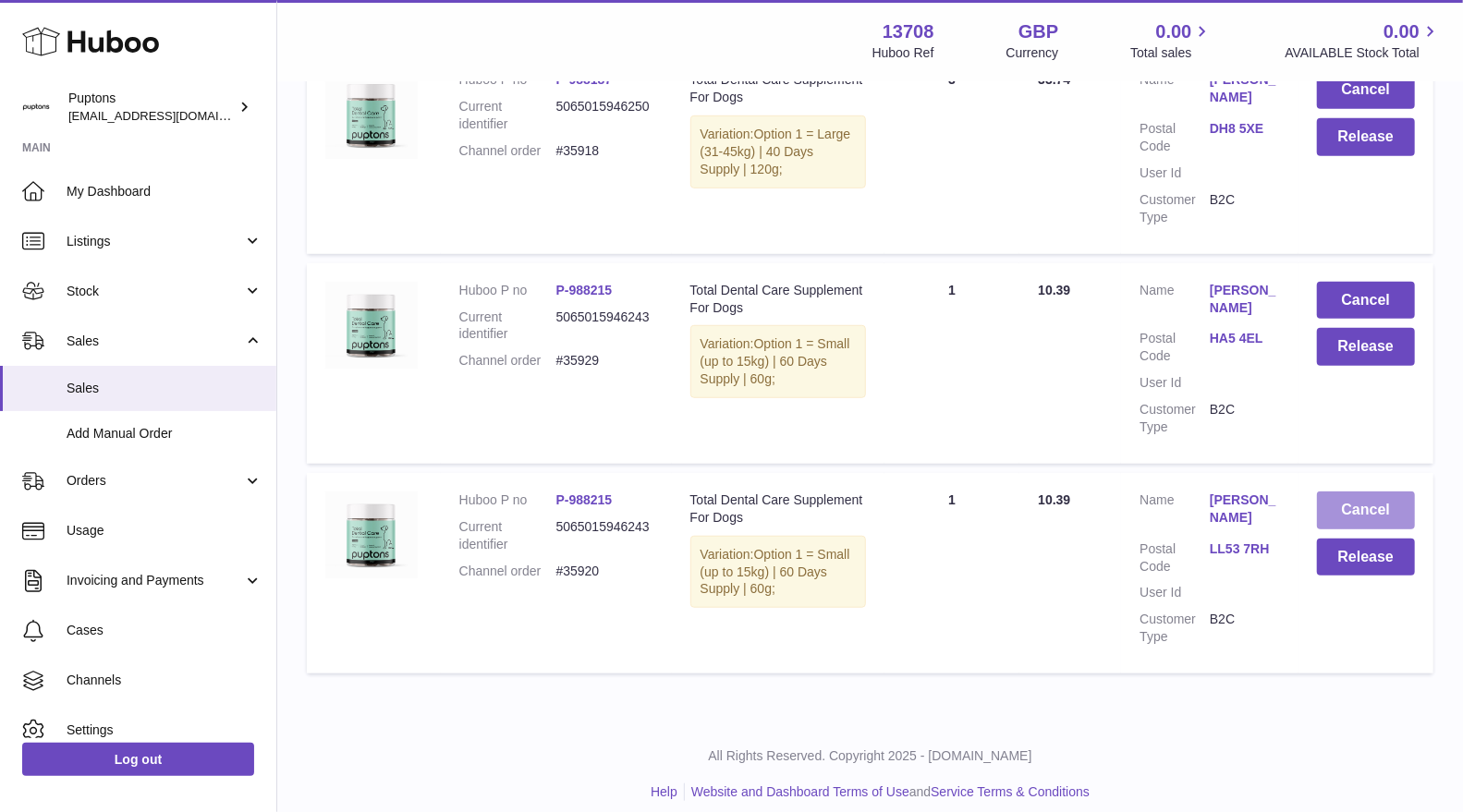
click at [1343, 491] on button "Cancel" at bounding box center [1366, 510] width 98 height 38
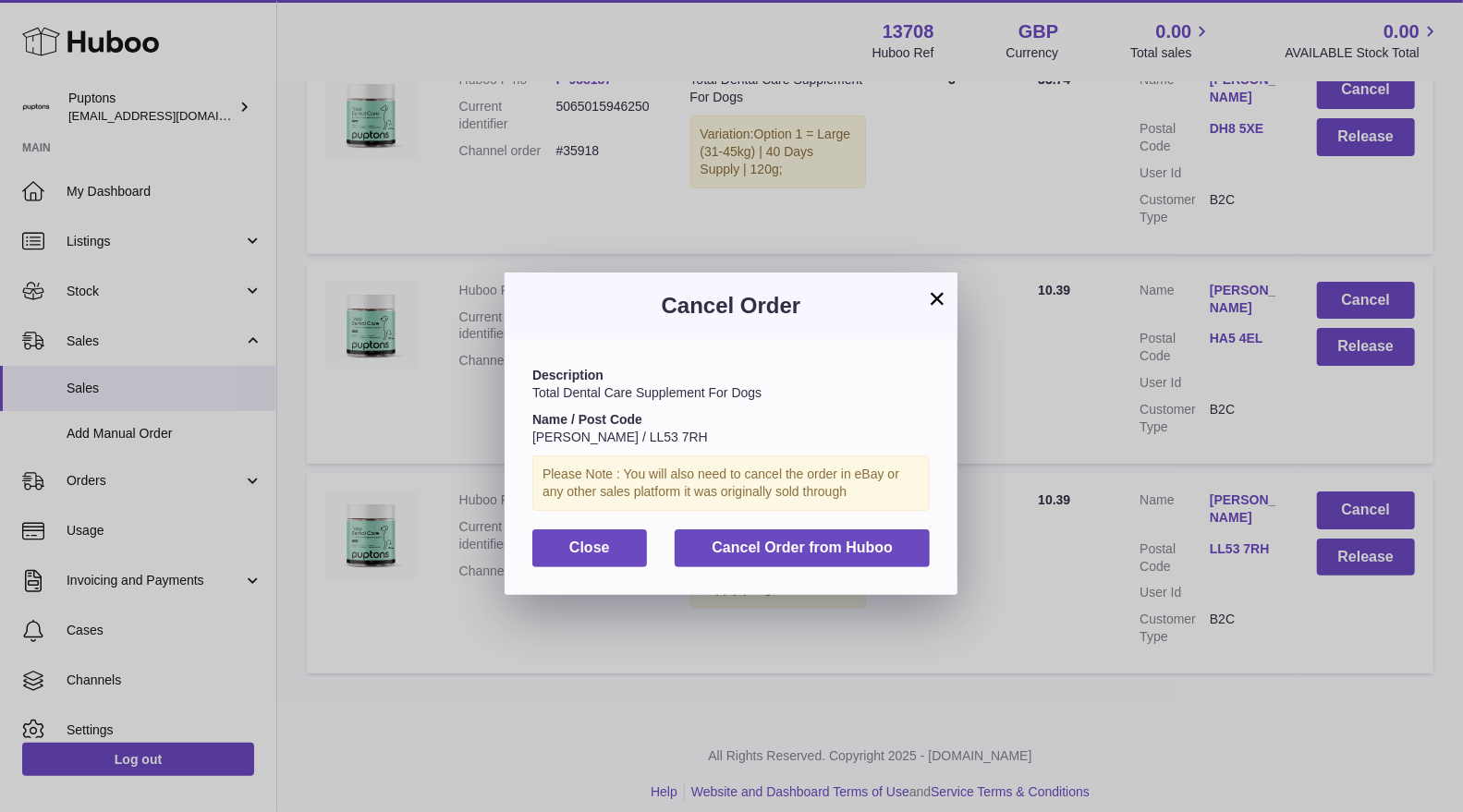
scroll to position [5031, 0]
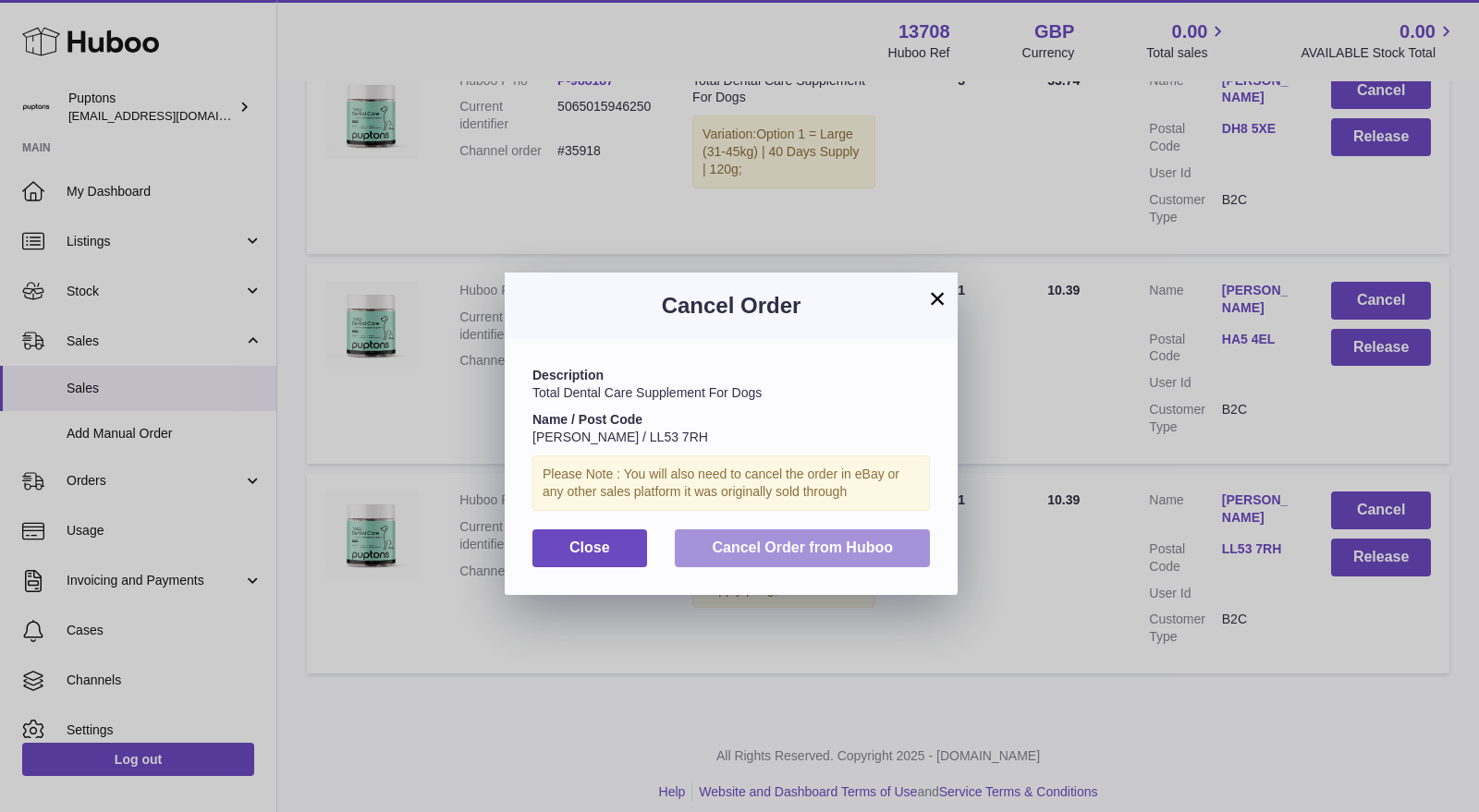
click at [879, 540] on span "Cancel Order from Huboo" at bounding box center [803, 548] width 181 height 16
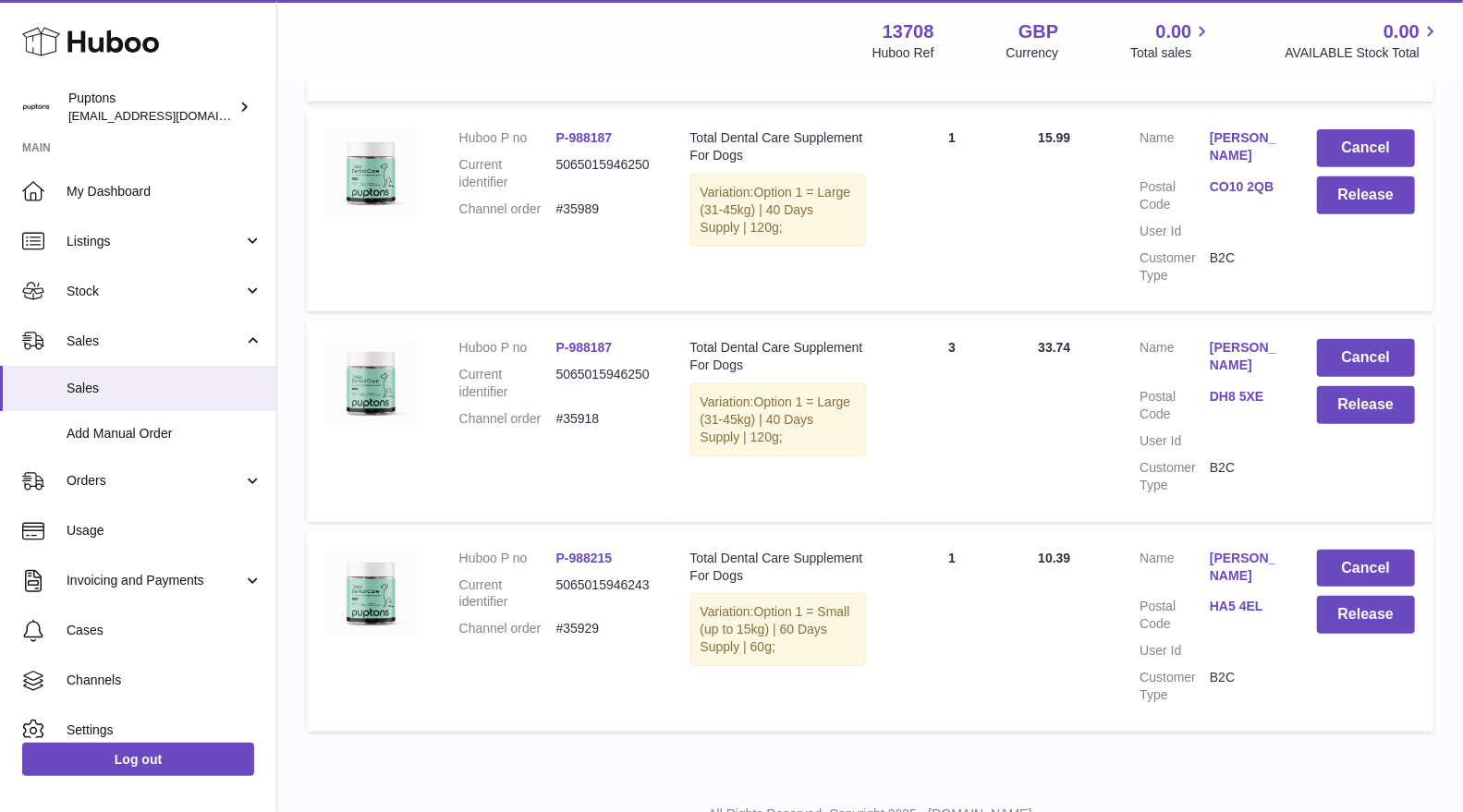
scroll to position [4839, 0]
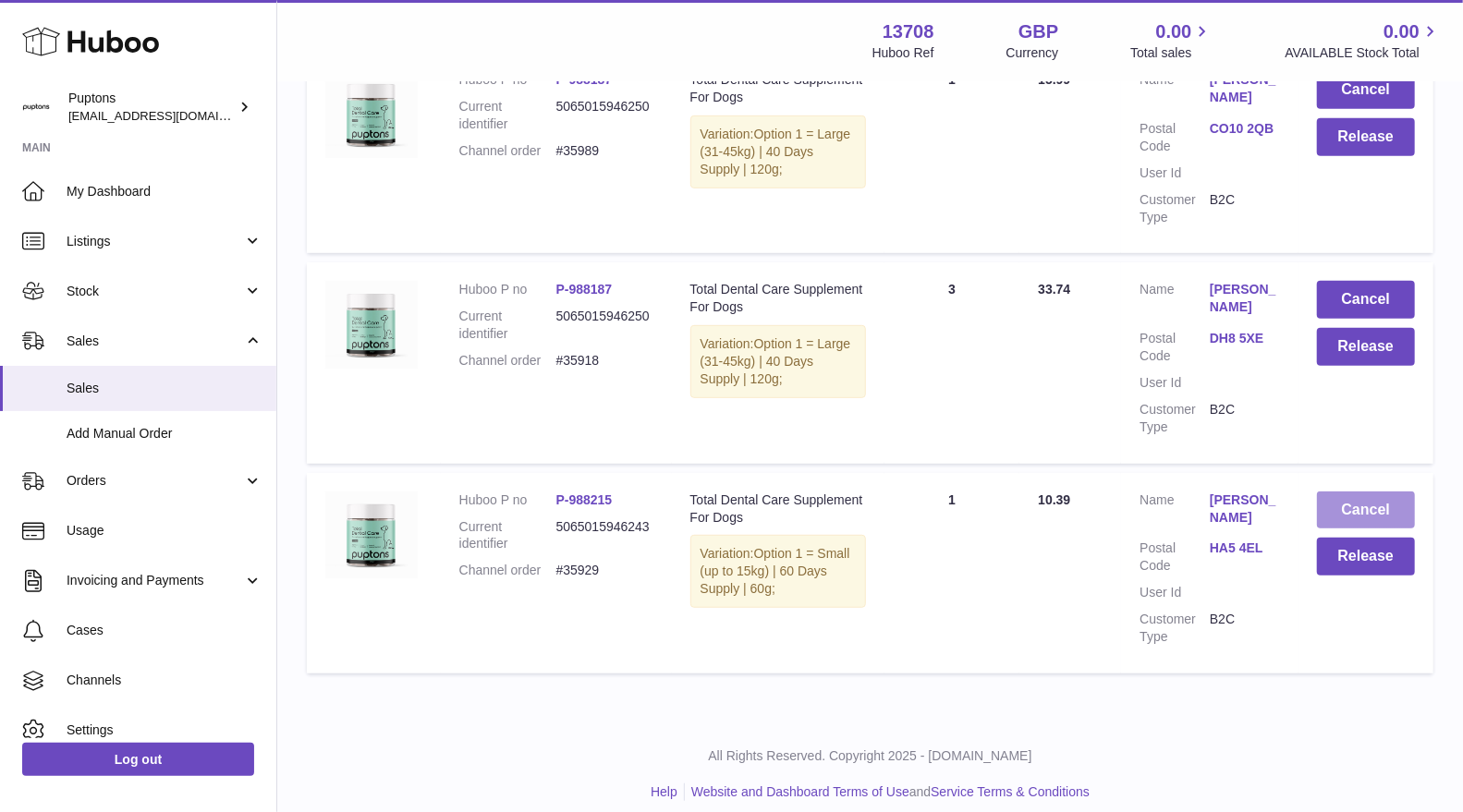
click at [1355, 491] on button "Cancel" at bounding box center [1366, 510] width 98 height 38
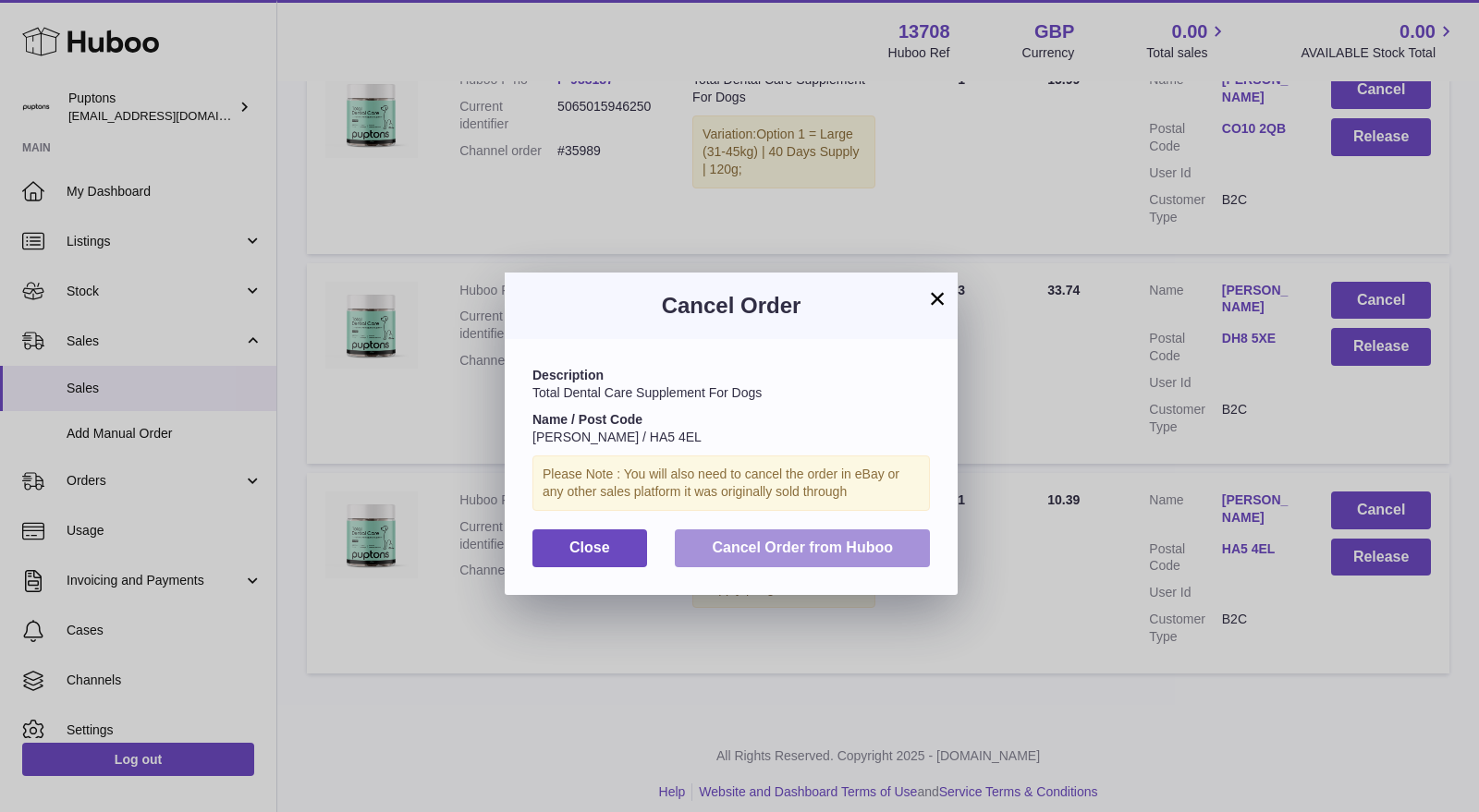
click at [878, 545] on span "Cancel Order from Huboo" at bounding box center [803, 548] width 181 height 16
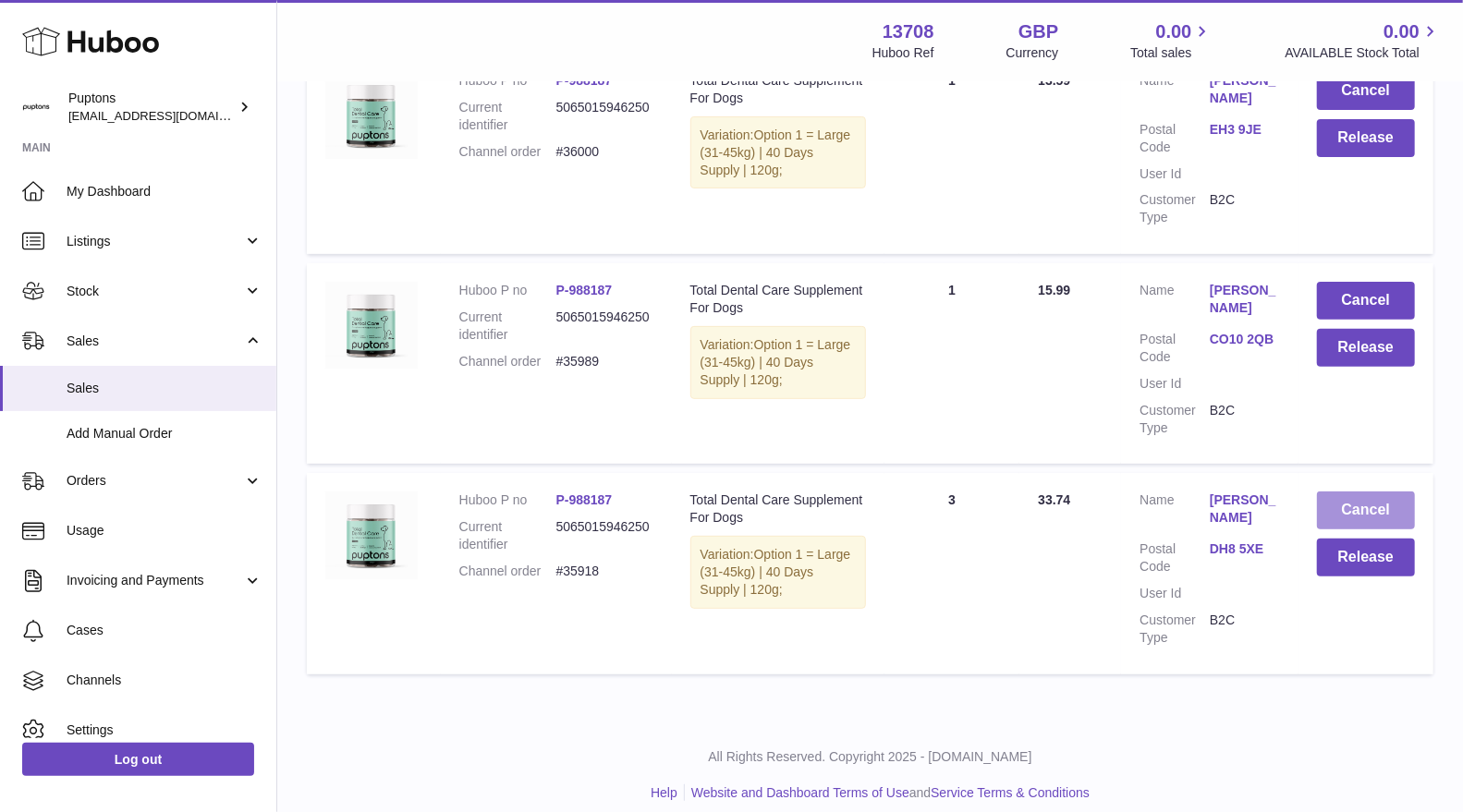
click at [1366, 503] on button "Cancel" at bounding box center [1366, 510] width 98 height 38
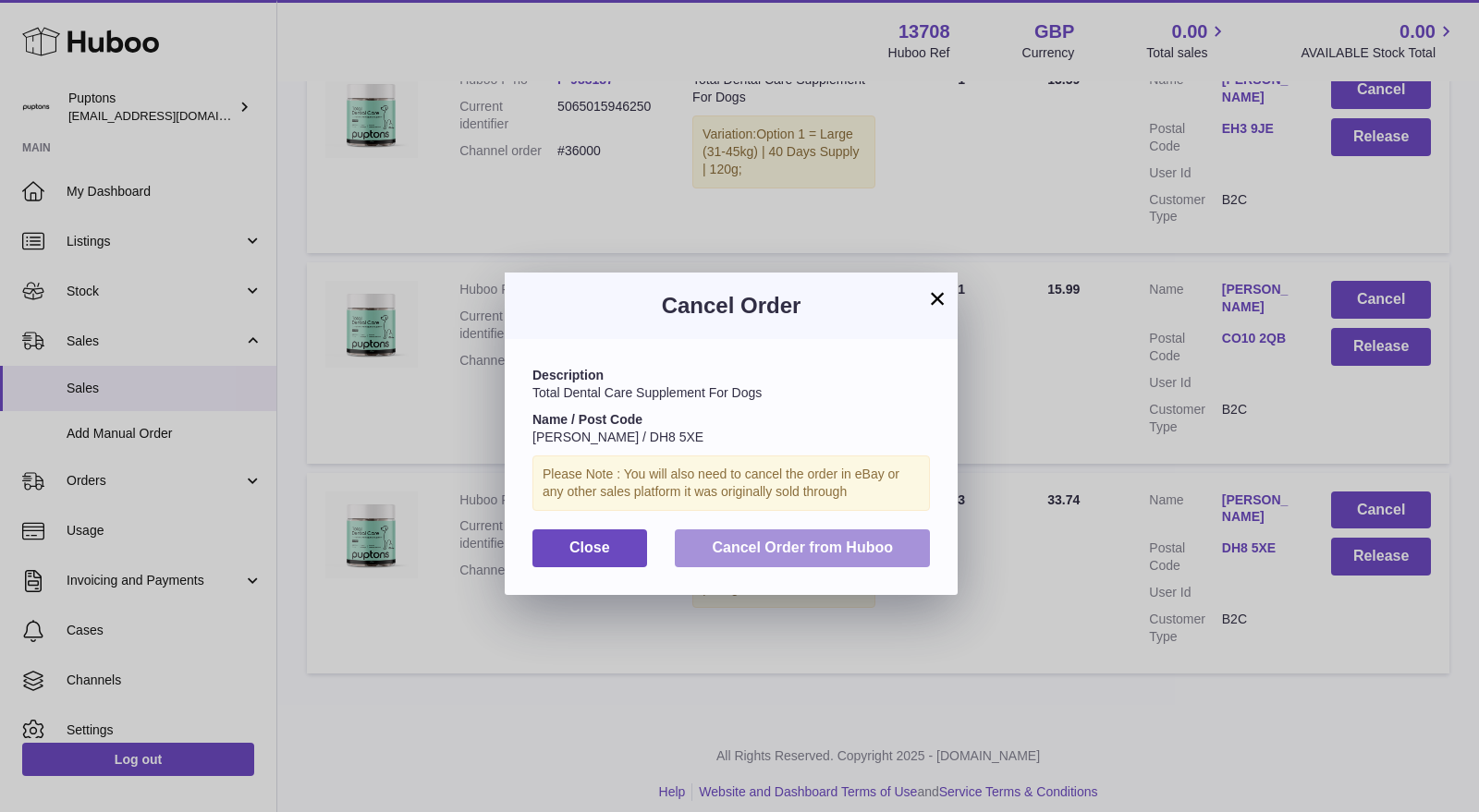
click at [861, 551] on span "Cancel Order from Huboo" at bounding box center [803, 548] width 181 height 16
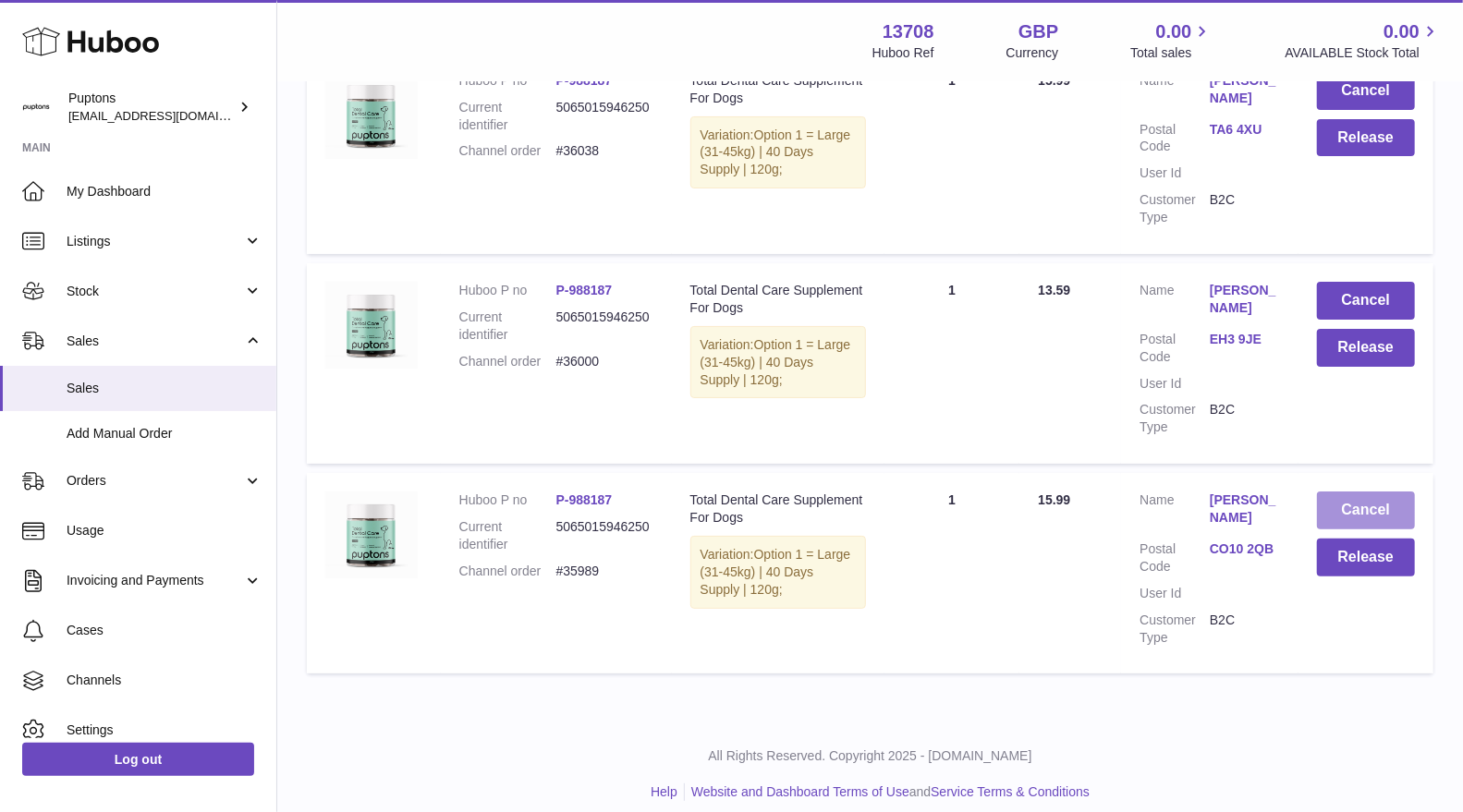
click at [1344, 501] on button "Cancel" at bounding box center [1366, 510] width 98 height 38
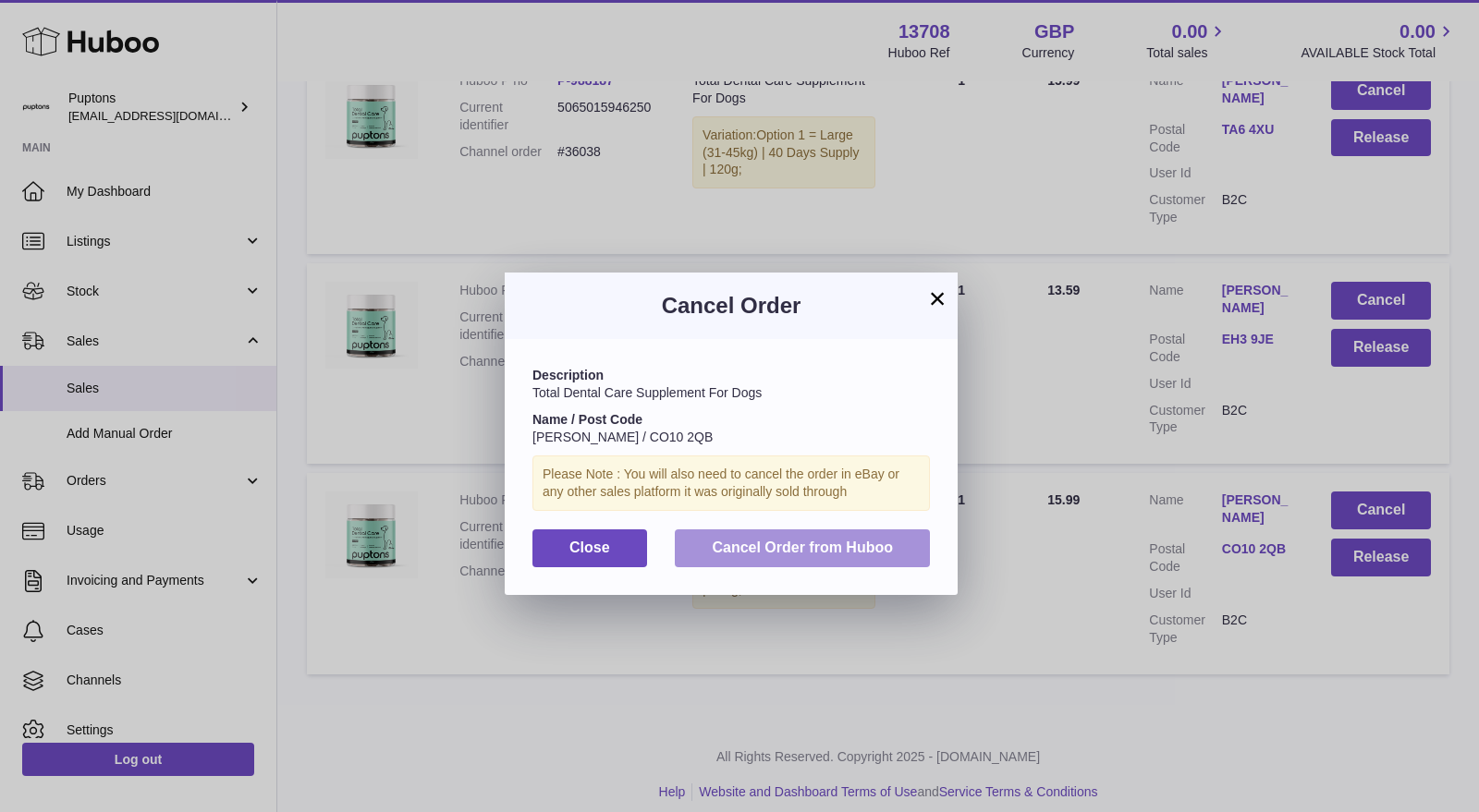
drag, startPoint x: 851, startPoint y: 559, endPoint x: 930, endPoint y: 542, distance: 80.8
click at [853, 559] on button "Cancel Order from Huboo" at bounding box center [803, 548] width 256 height 38
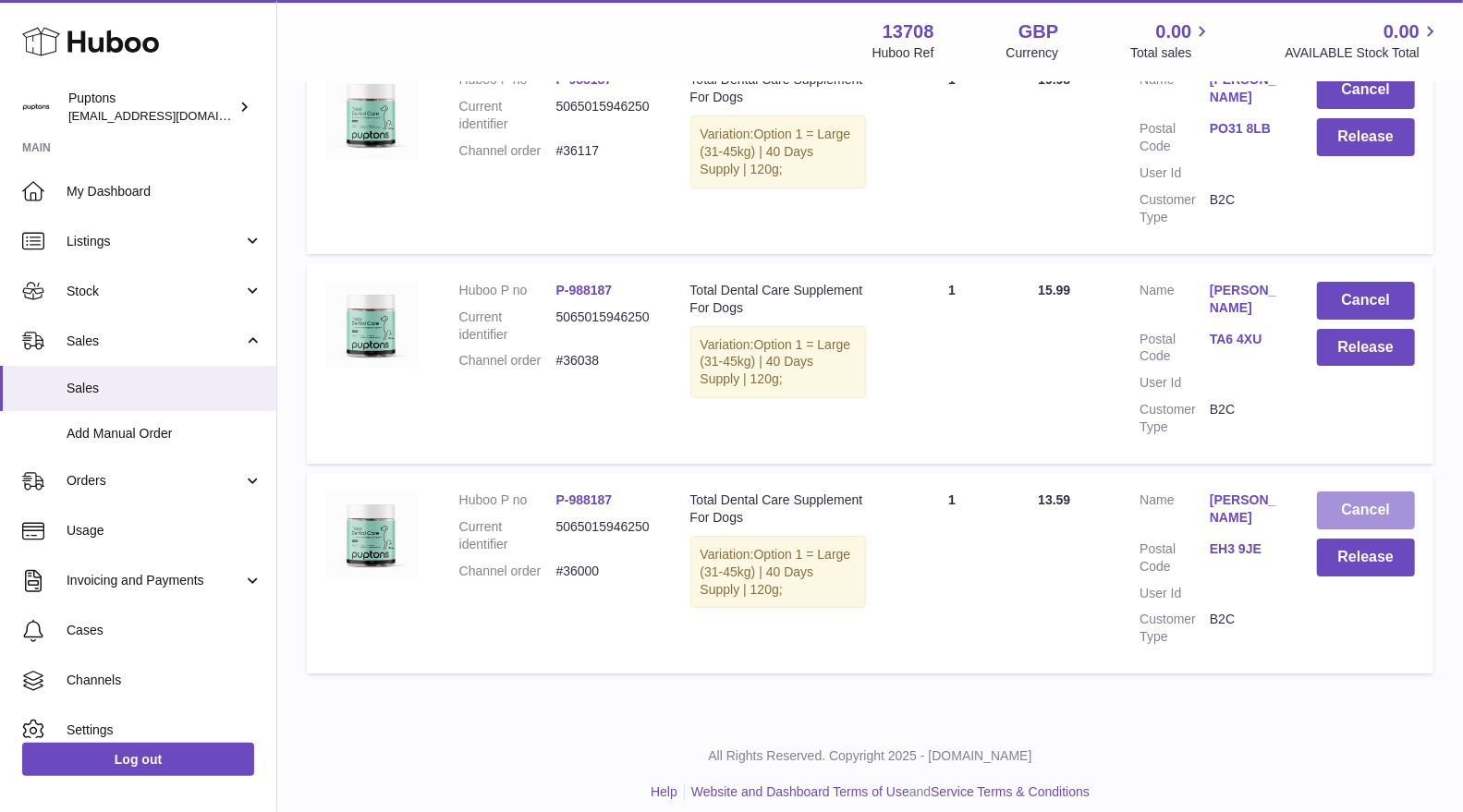
click at [1351, 494] on button "Cancel" at bounding box center [1366, 510] width 98 height 38
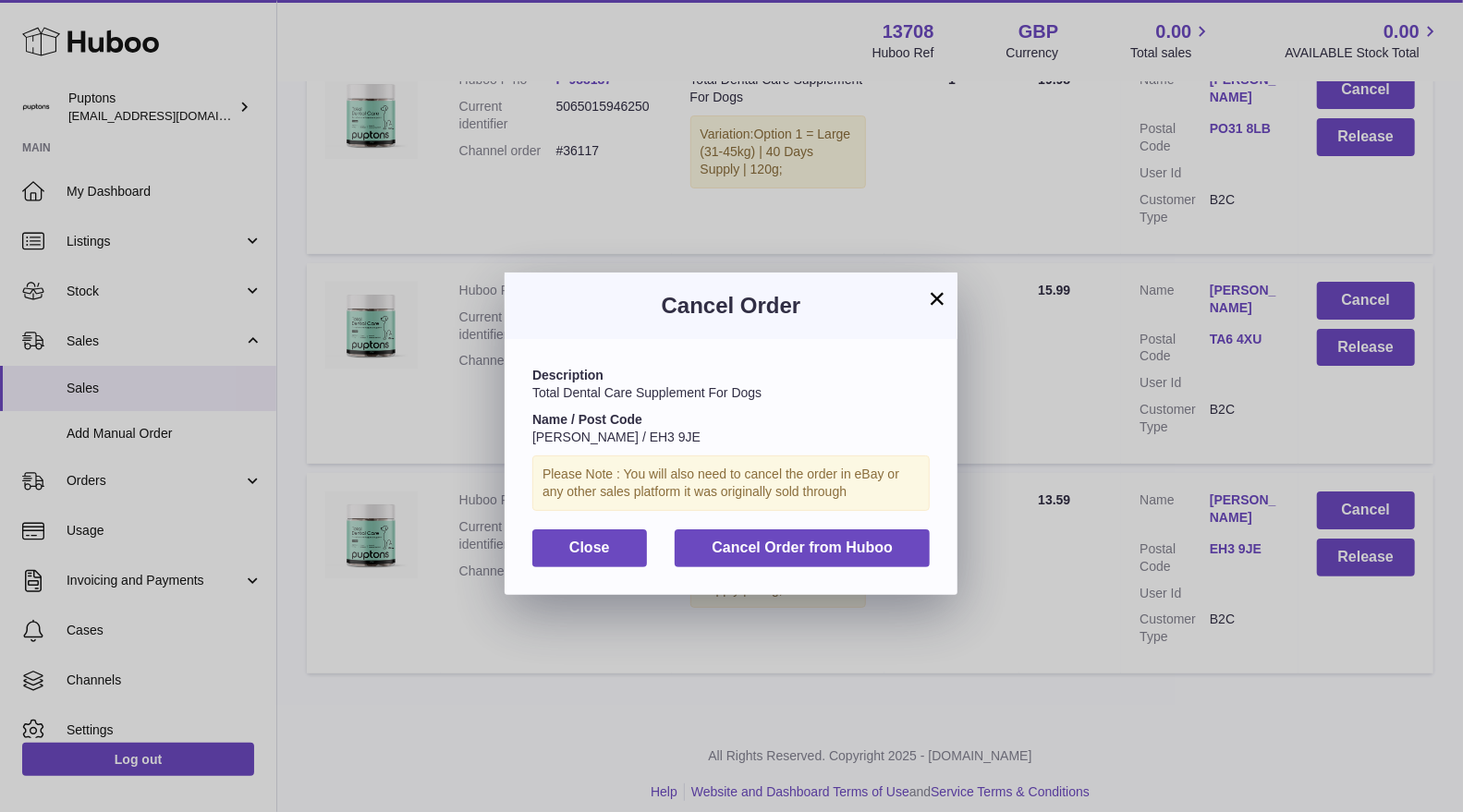
scroll to position [4191, 0]
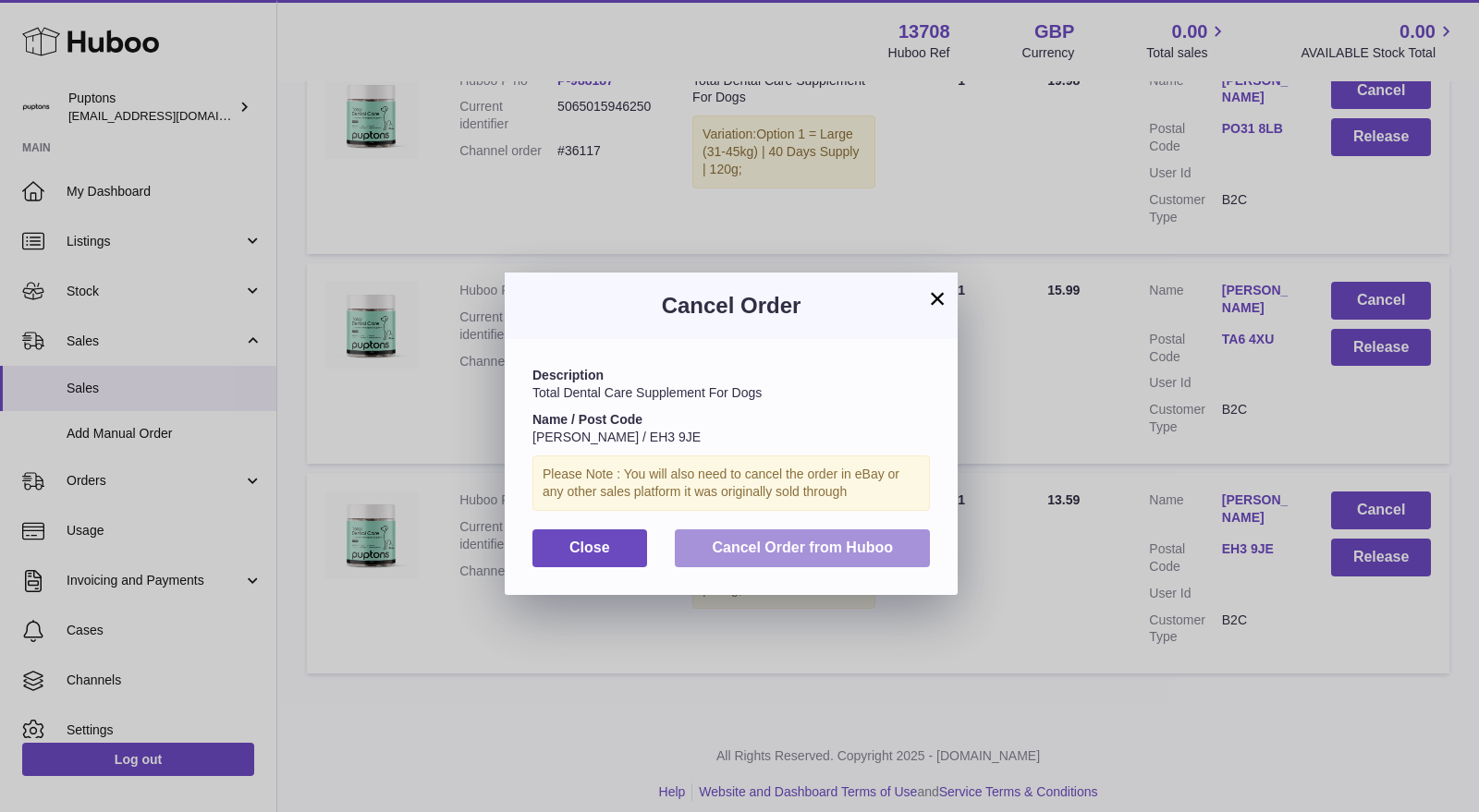
drag, startPoint x: 824, startPoint y: 543, endPoint x: 902, endPoint y: 523, distance: 80.5
click at [824, 543] on span "Cancel Order from Huboo" at bounding box center [803, 548] width 181 height 16
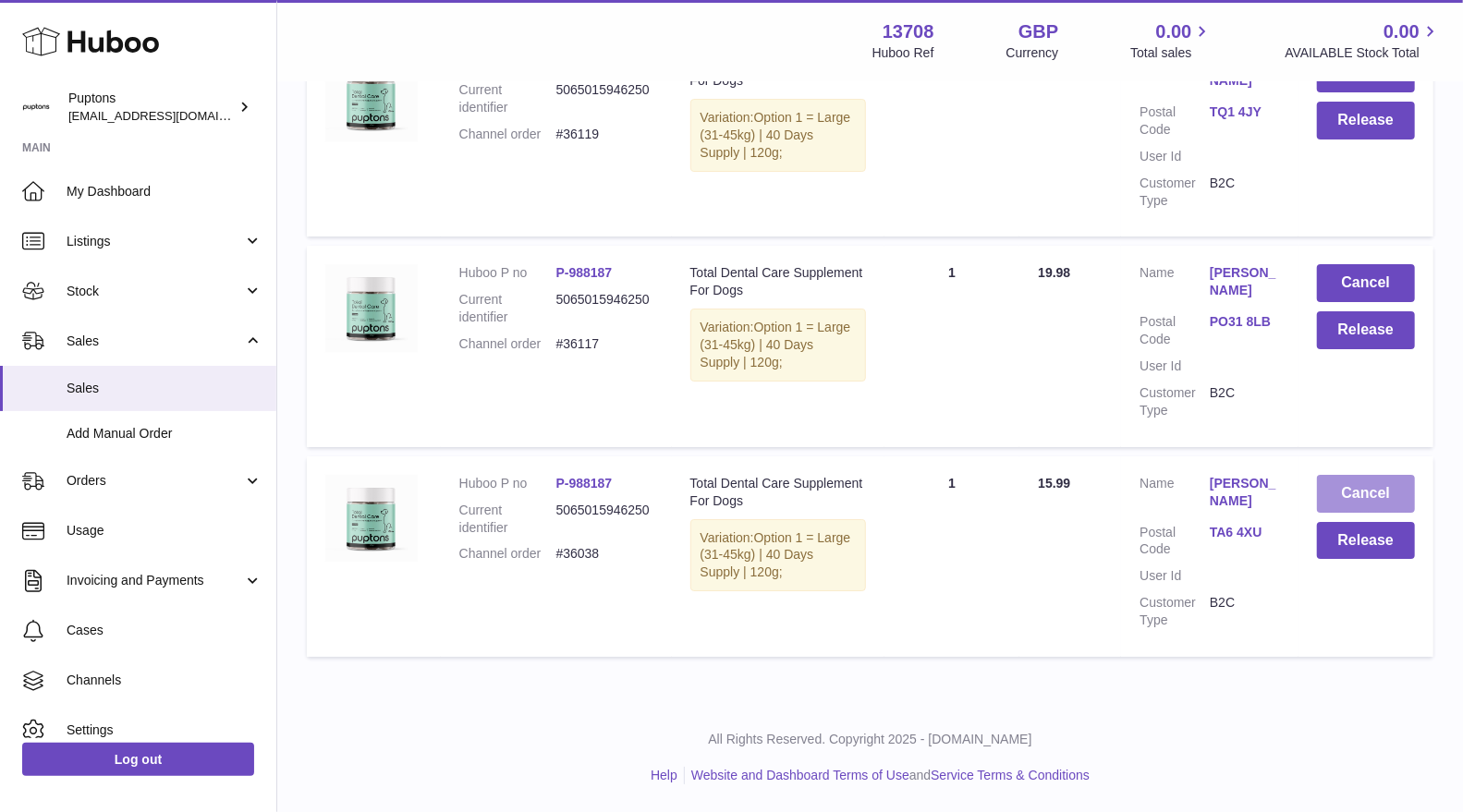
click at [1339, 487] on button "Cancel" at bounding box center [1366, 493] width 98 height 38
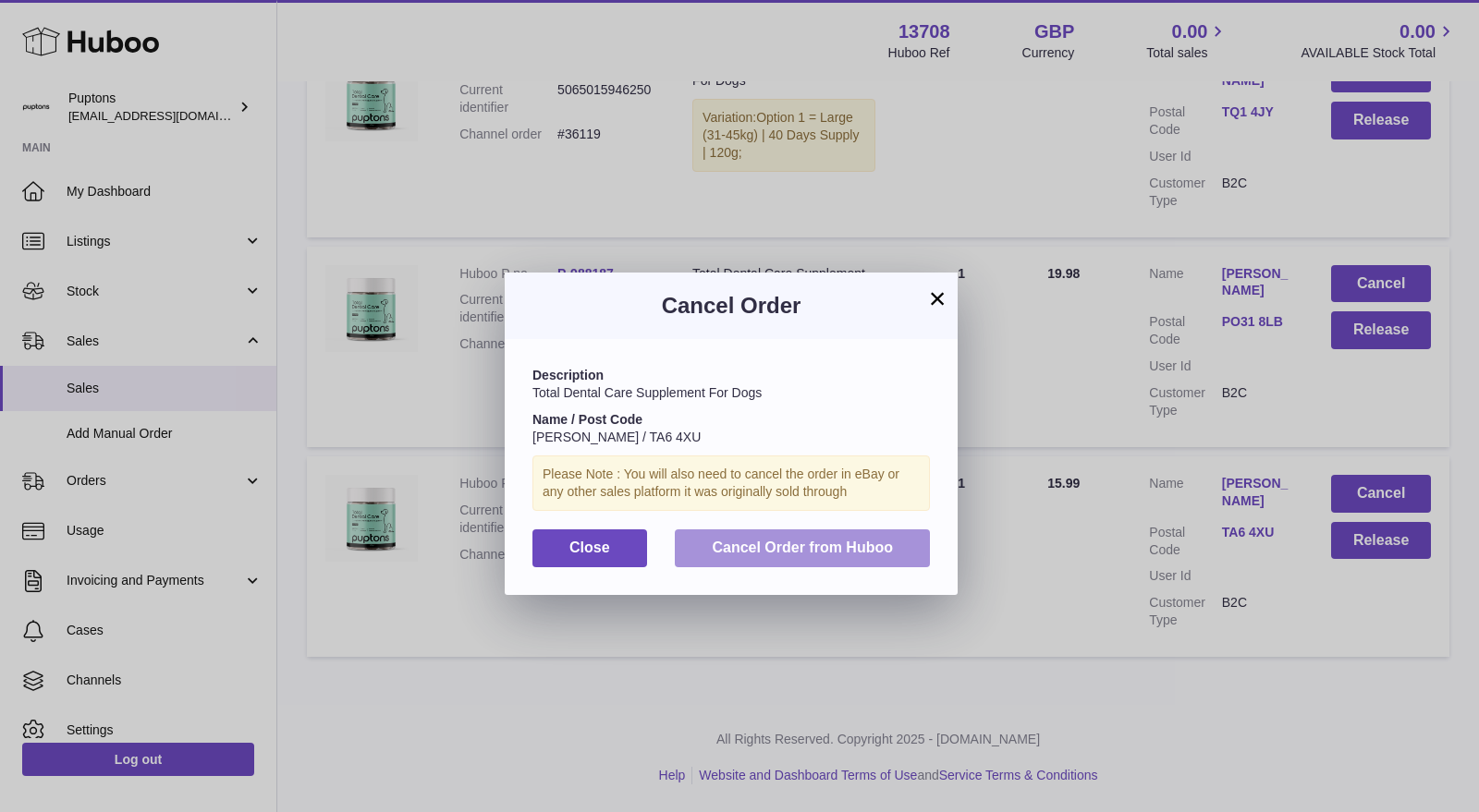
click at [743, 542] on span "Cancel Order from Huboo" at bounding box center [803, 548] width 181 height 16
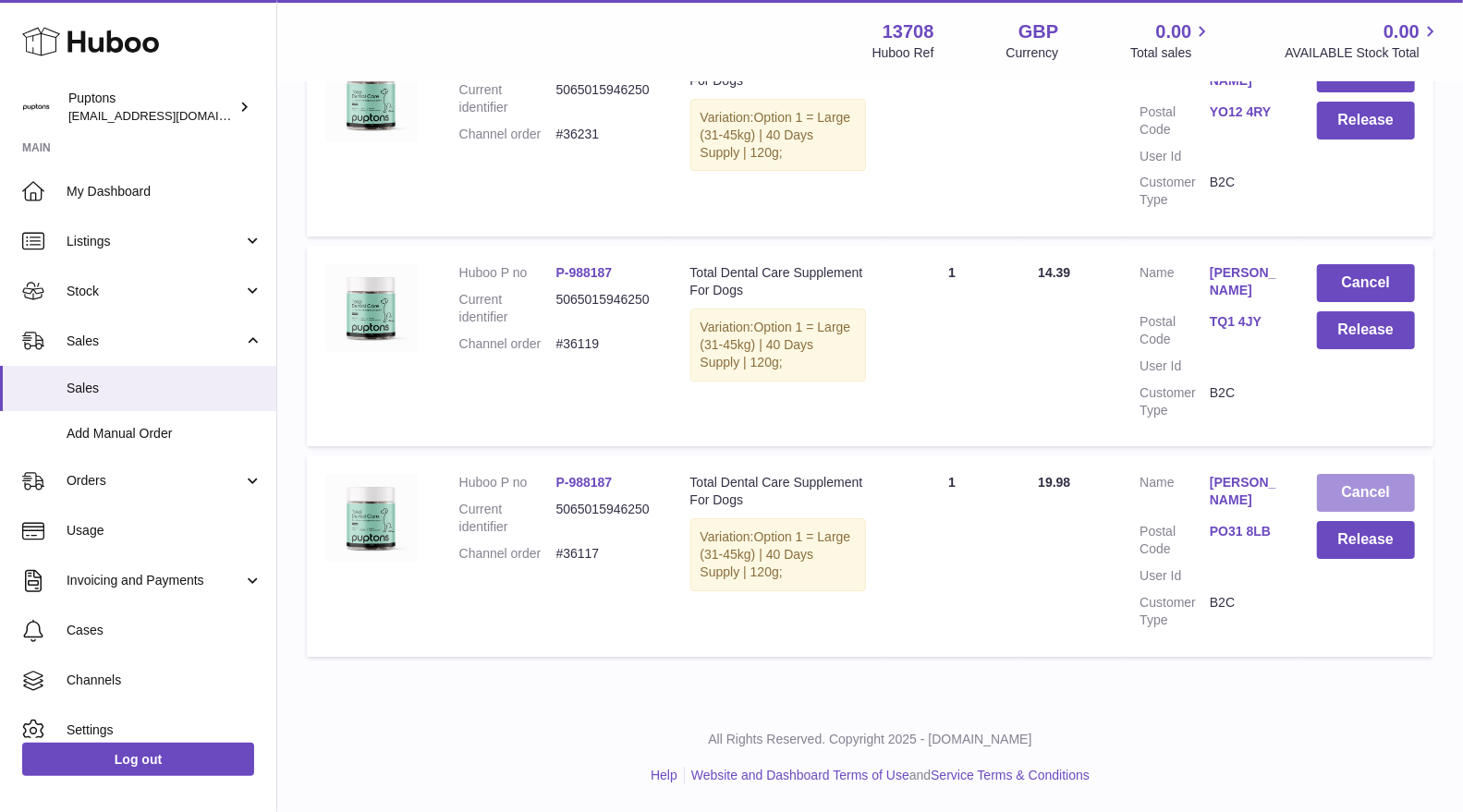
click at [1344, 495] on button "Cancel" at bounding box center [1366, 492] width 98 height 38
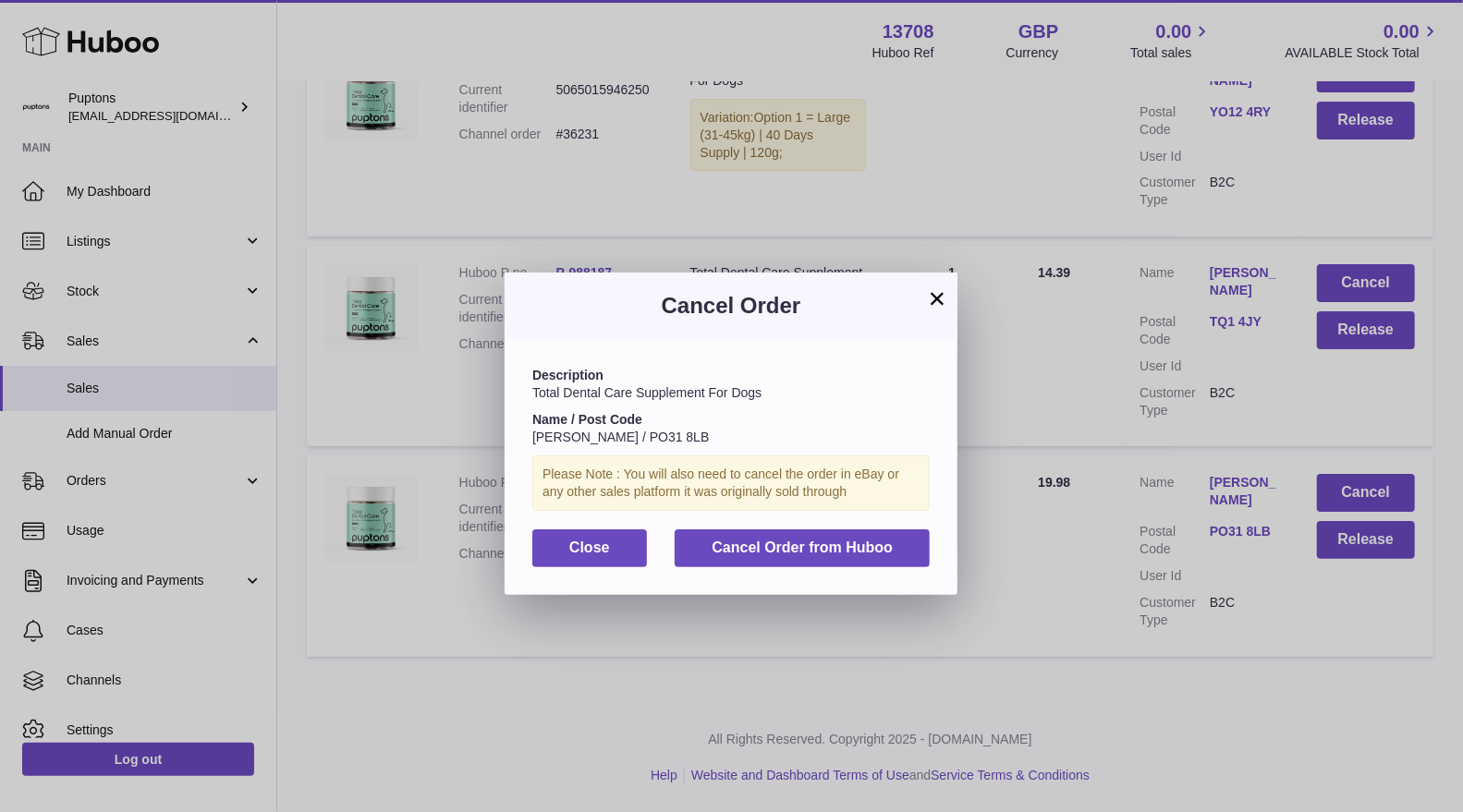
scroll to position [3789, 0]
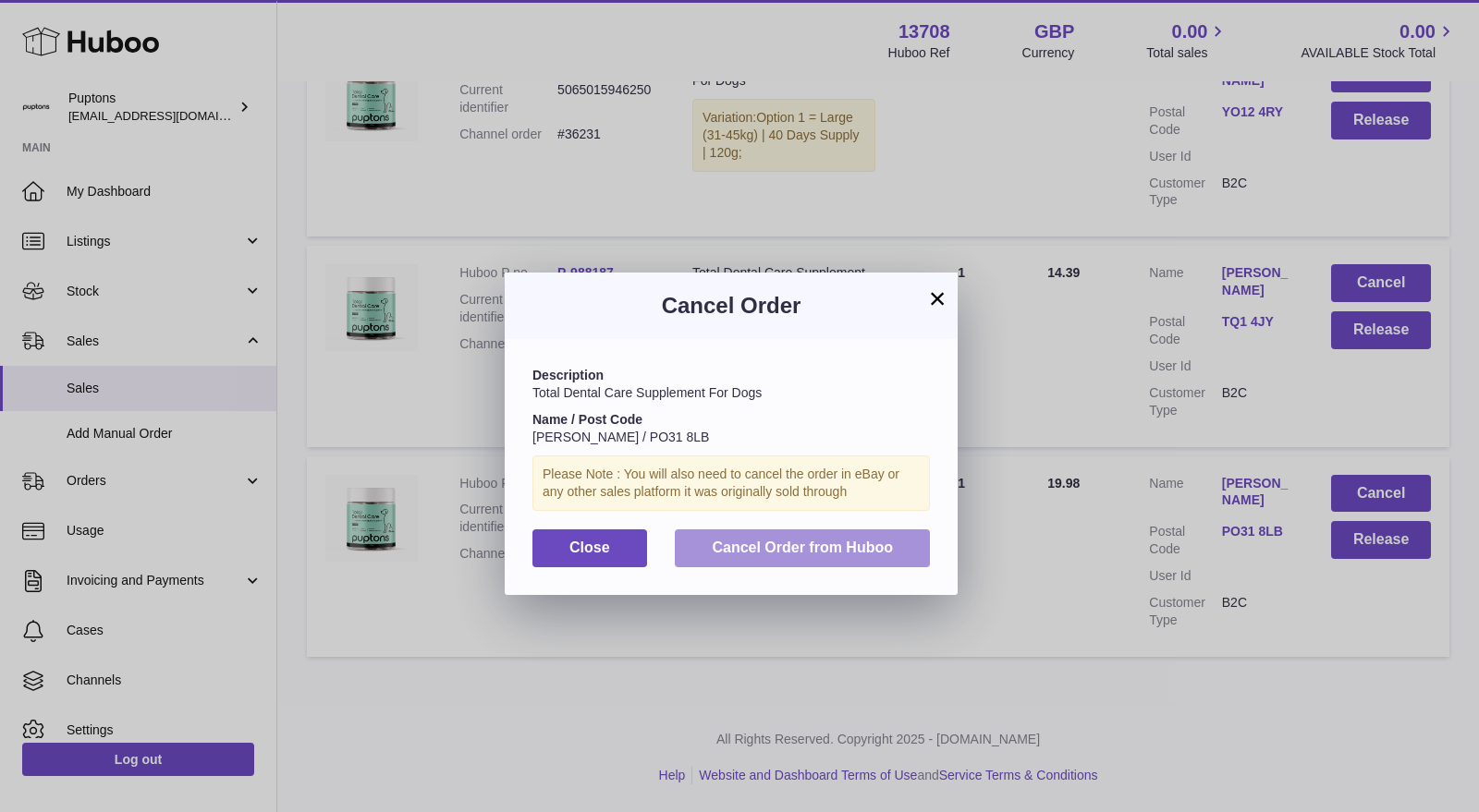
click at [889, 545] on span "Cancel Order from Huboo" at bounding box center [803, 548] width 181 height 16
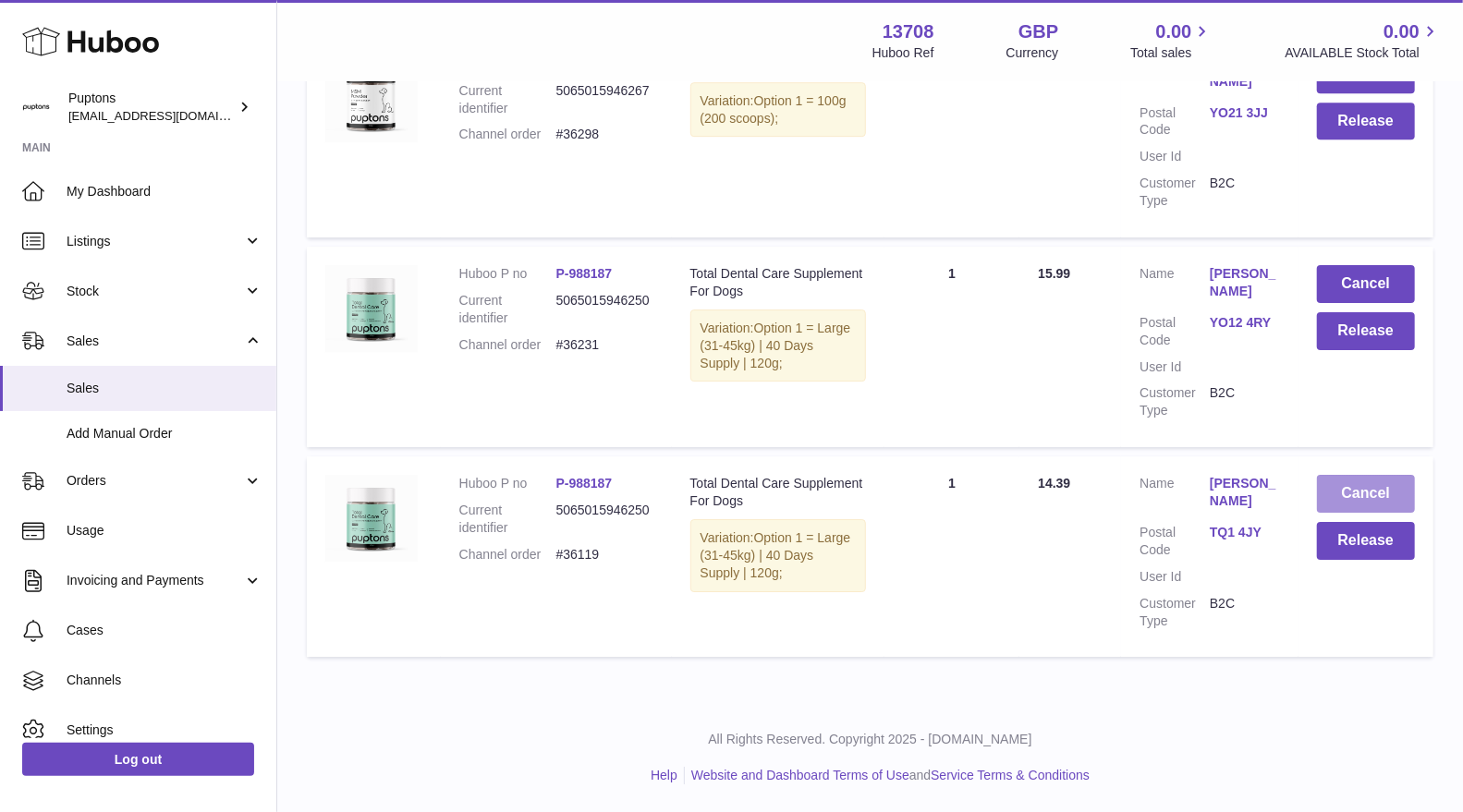
click at [1371, 499] on button "Cancel" at bounding box center [1366, 493] width 98 height 38
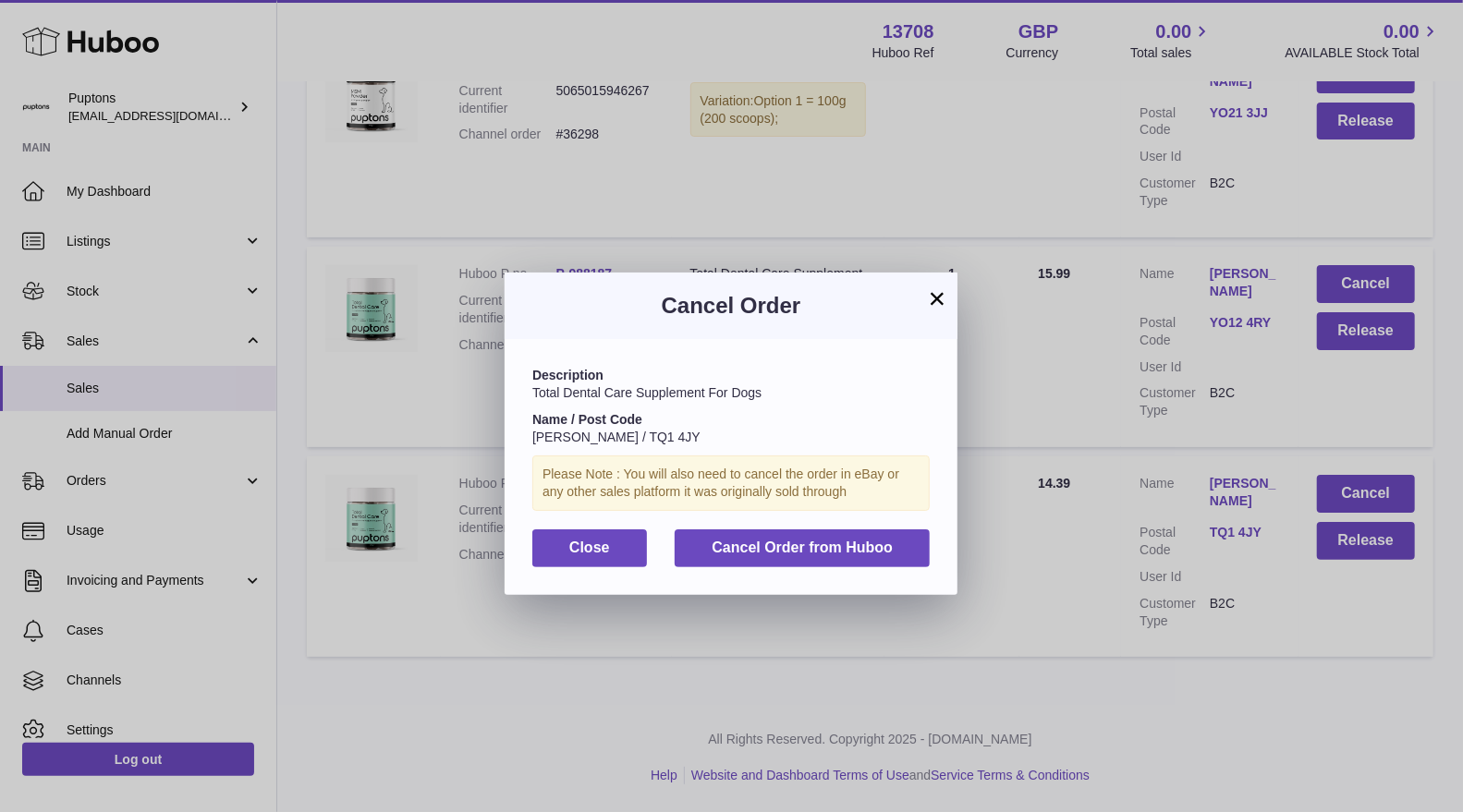
scroll to position [3578, 0]
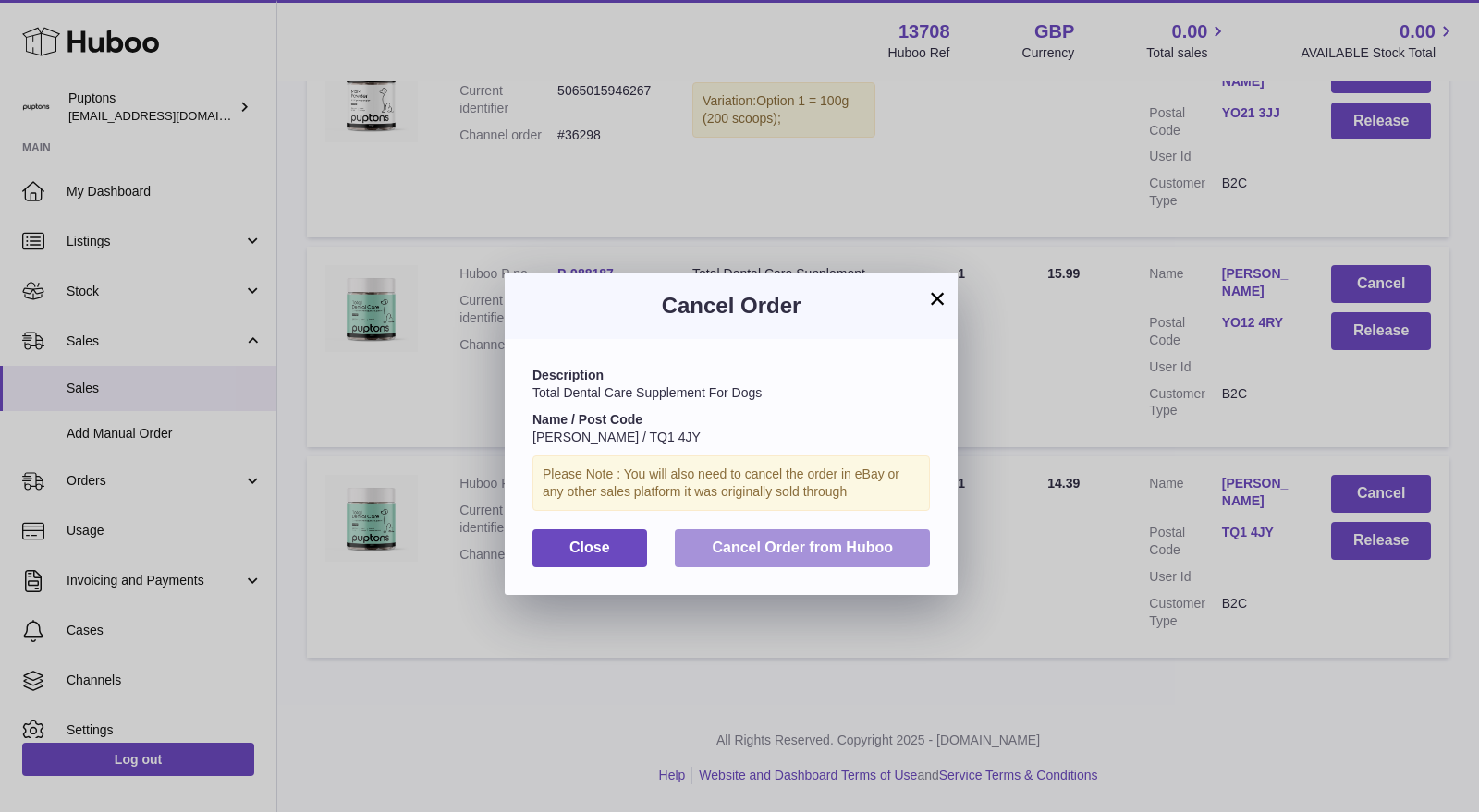
click at [797, 561] on button "Cancel Order from Huboo" at bounding box center [803, 548] width 256 height 38
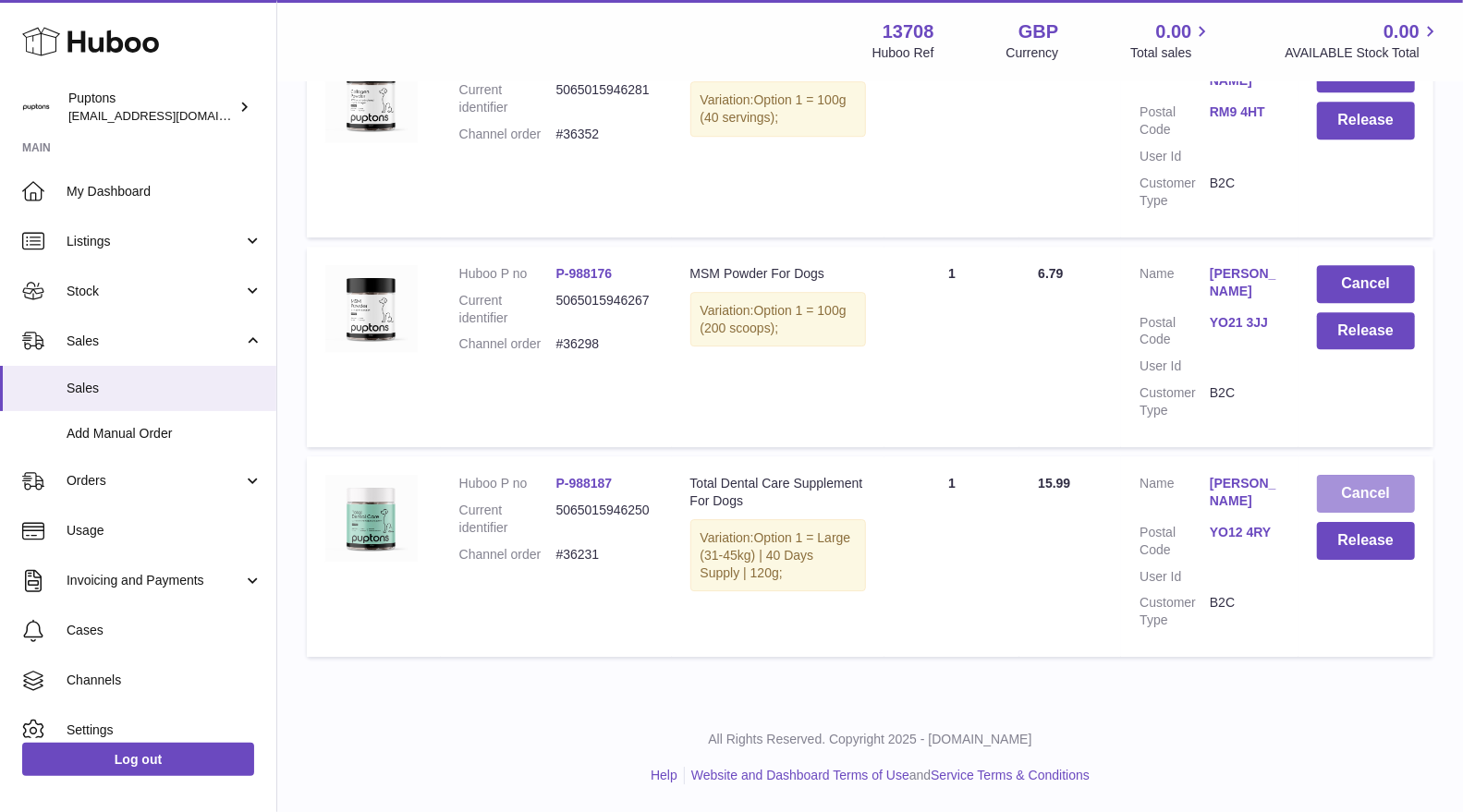
click at [1344, 486] on button "Cancel" at bounding box center [1366, 493] width 98 height 38
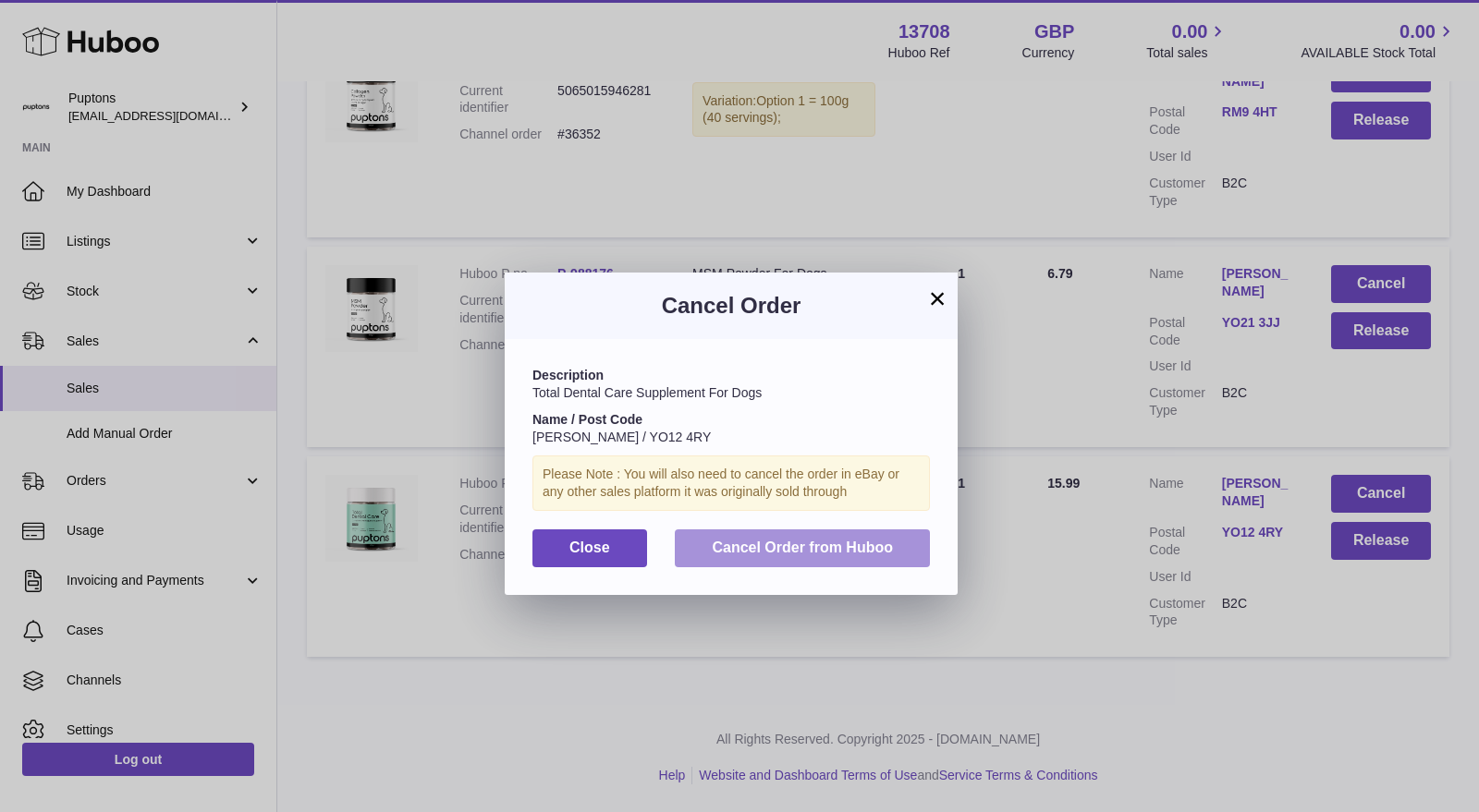
click at [787, 551] on span "Cancel Order from Huboo" at bounding box center [803, 548] width 181 height 16
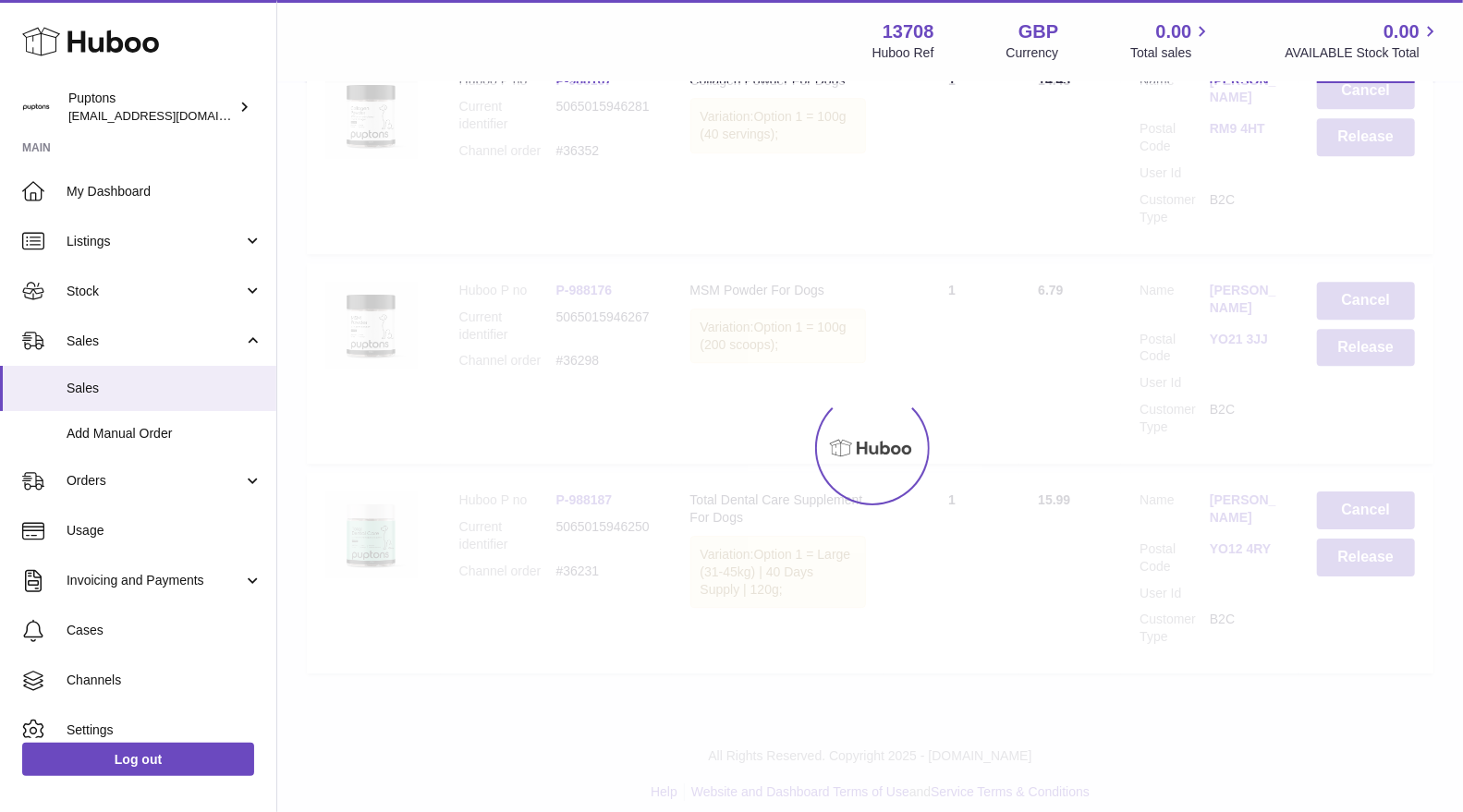
scroll to position [3175, 0]
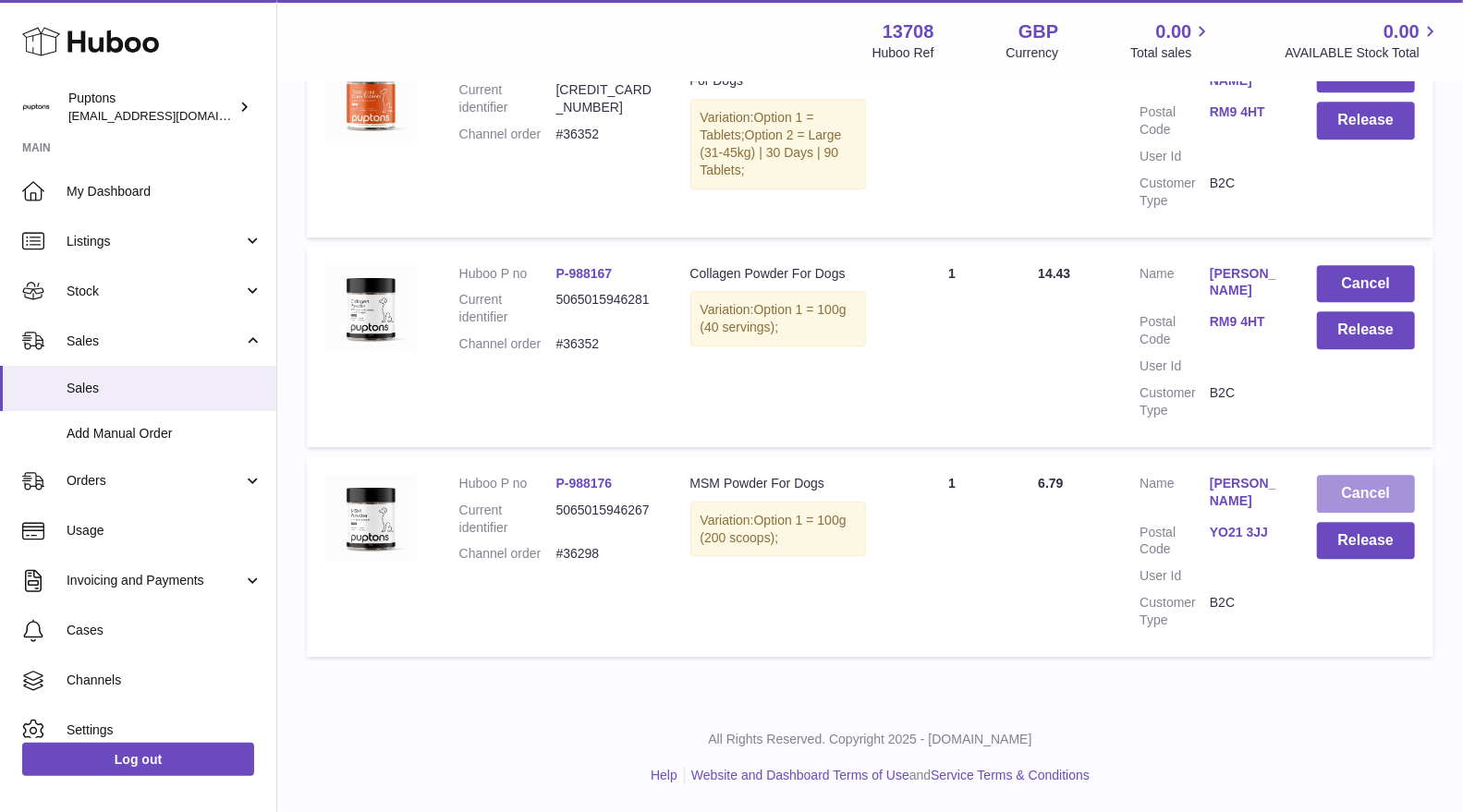
click at [1344, 476] on button "Cancel" at bounding box center [1366, 493] width 98 height 38
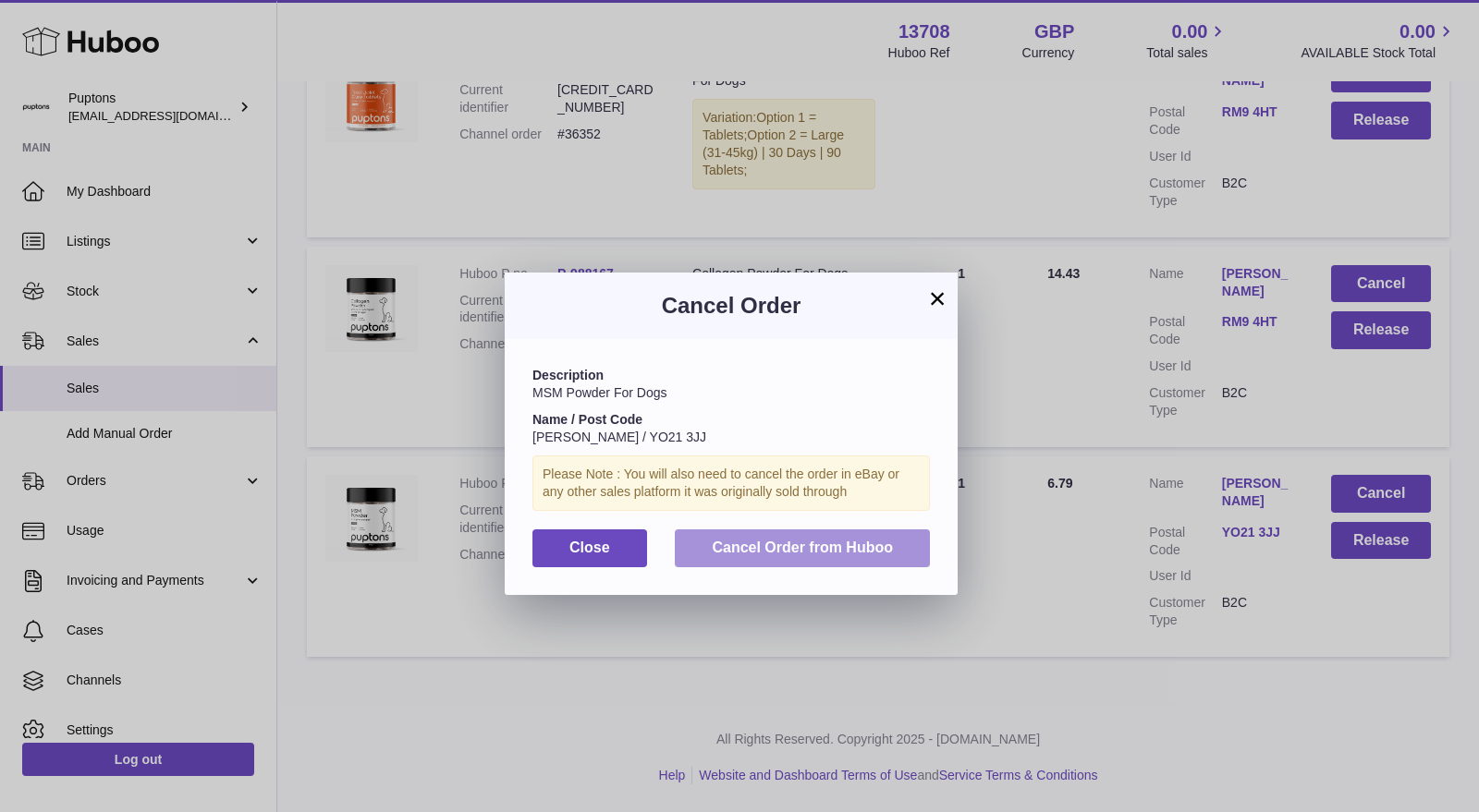
click at [732, 540] on span "Cancel Order from Huboo" at bounding box center [803, 548] width 181 height 16
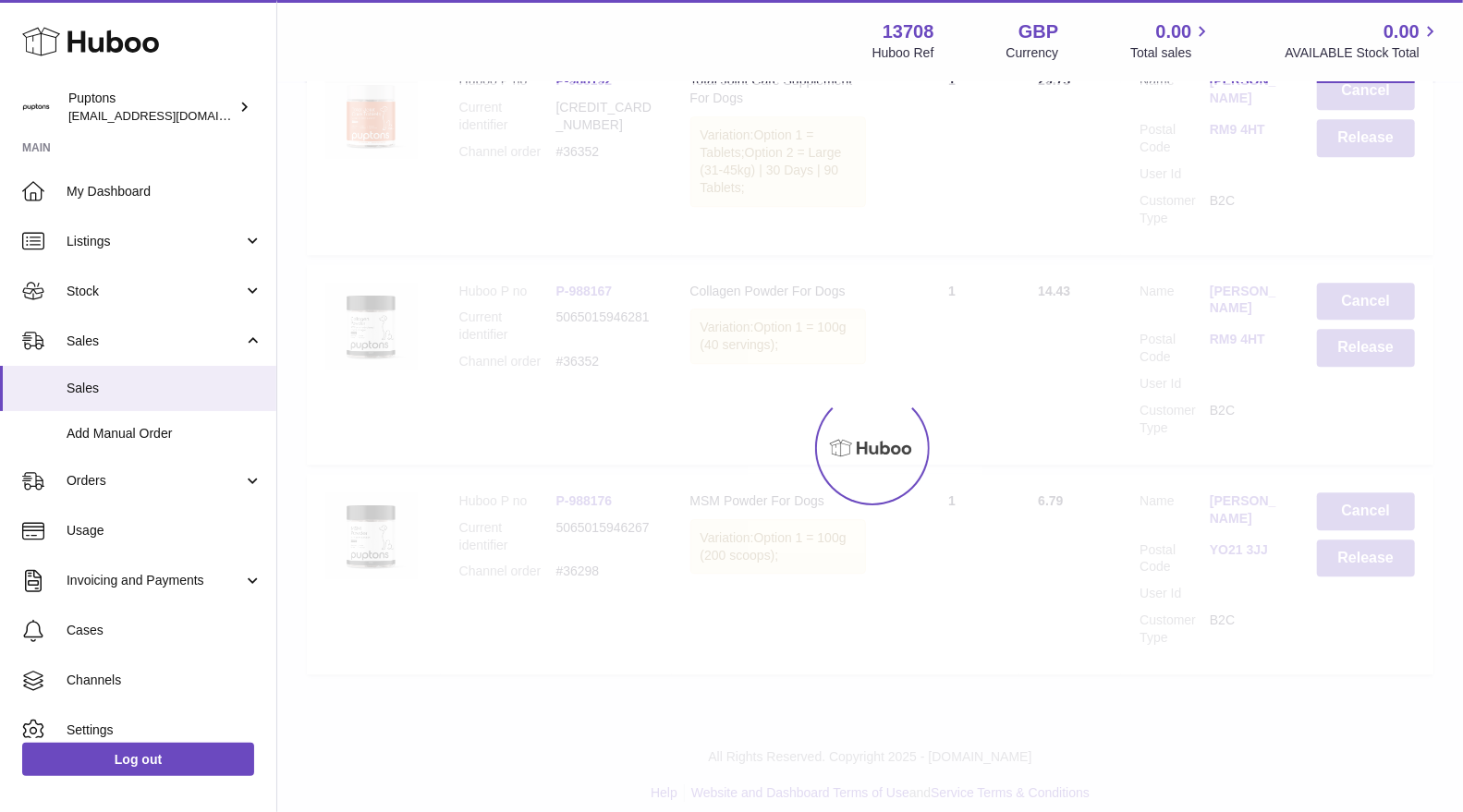
scroll to position [2965, 0]
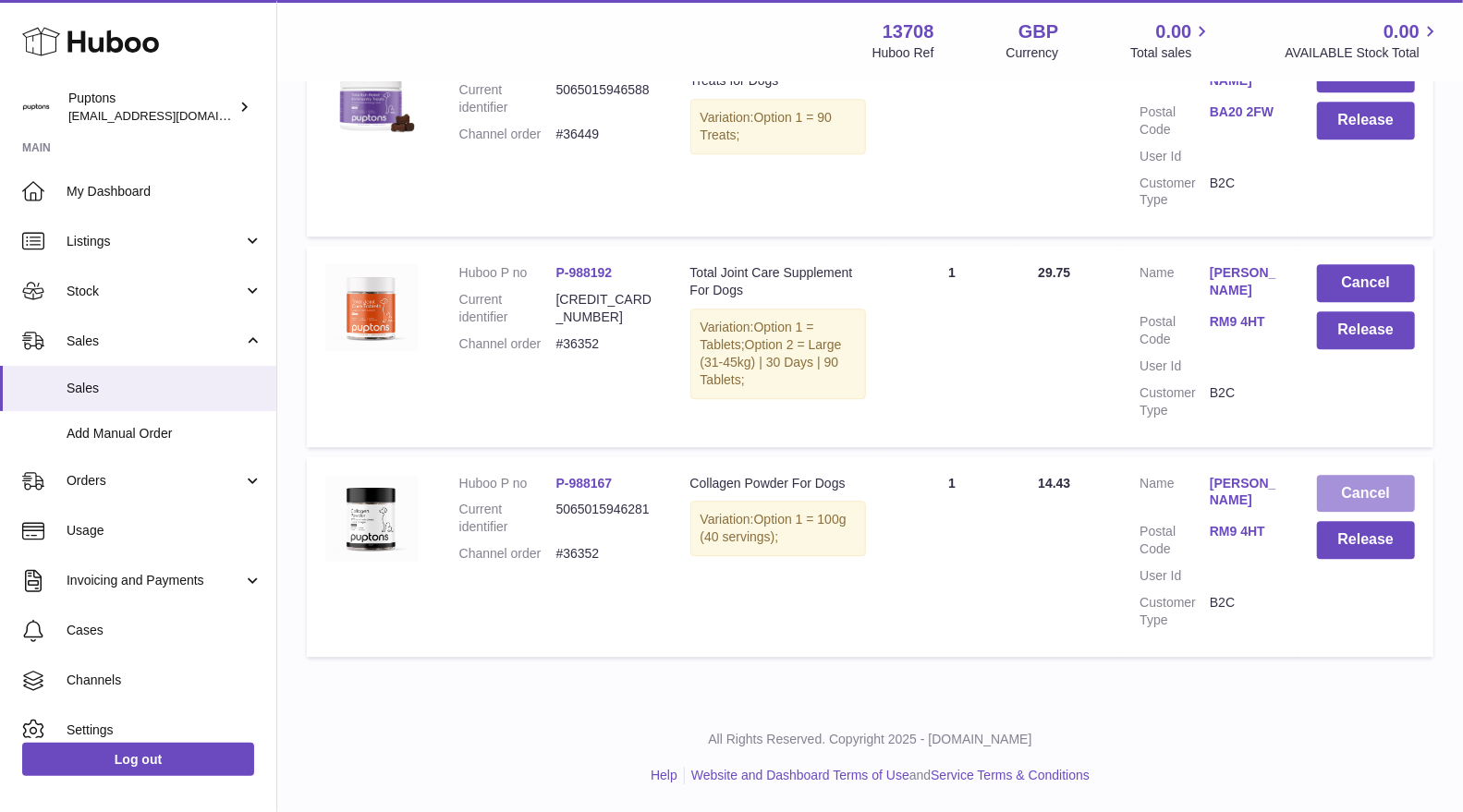
click at [1350, 485] on button "Cancel" at bounding box center [1366, 493] width 98 height 38
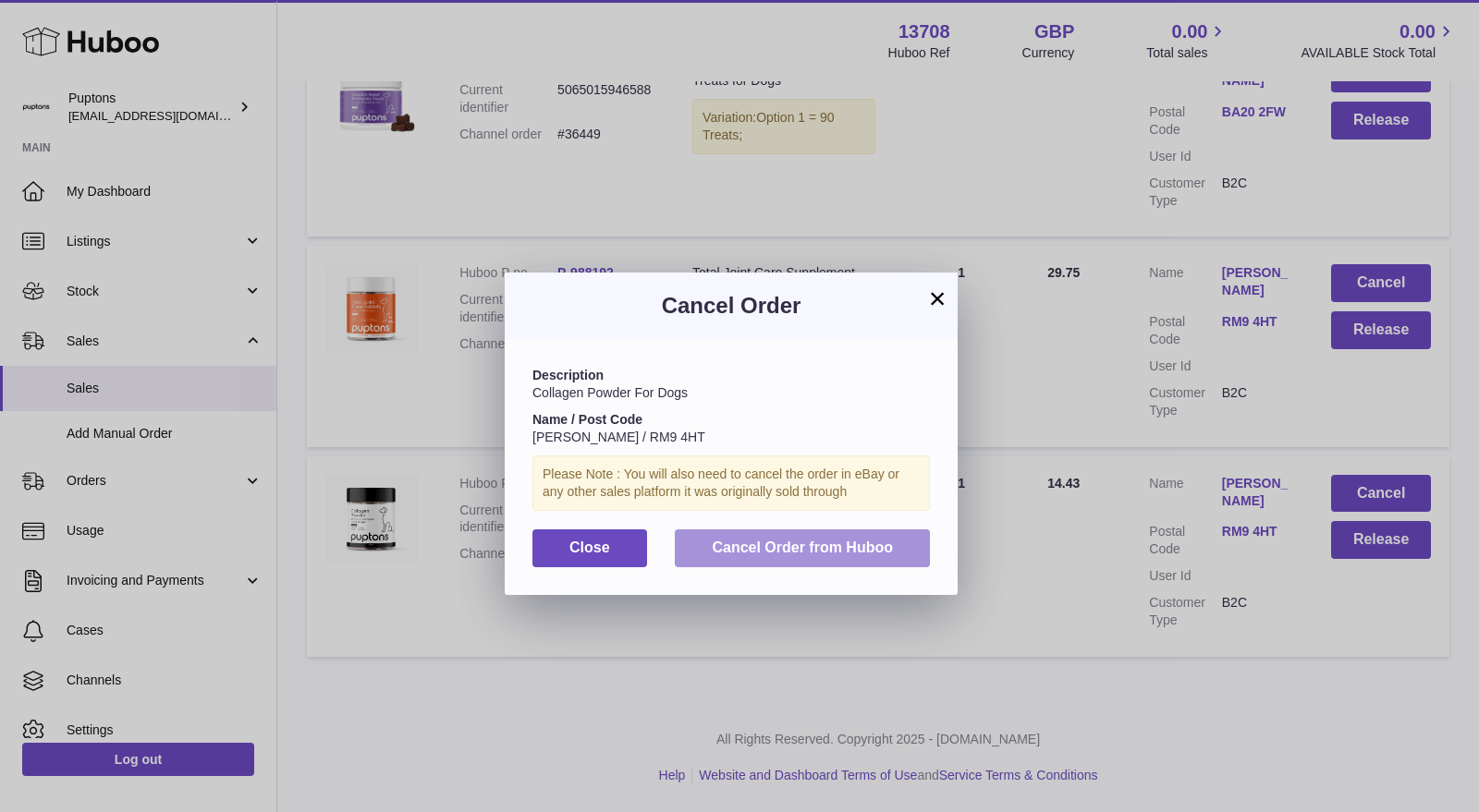
drag, startPoint x: 866, startPoint y: 552, endPoint x: 924, endPoint y: 553, distance: 58.0
click at [866, 552] on span "Cancel Order from Huboo" at bounding box center [803, 548] width 181 height 16
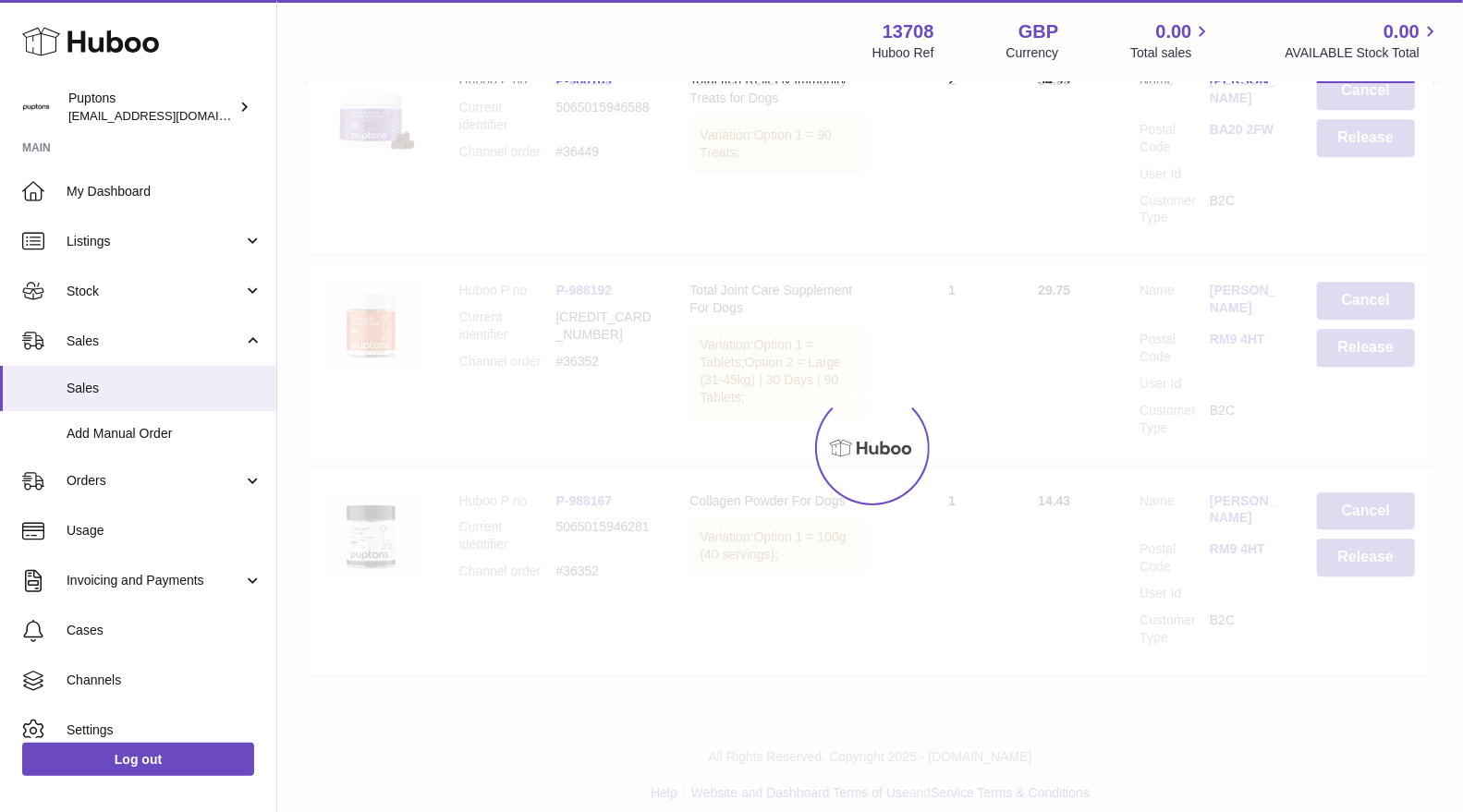
scroll to position [2756, 0]
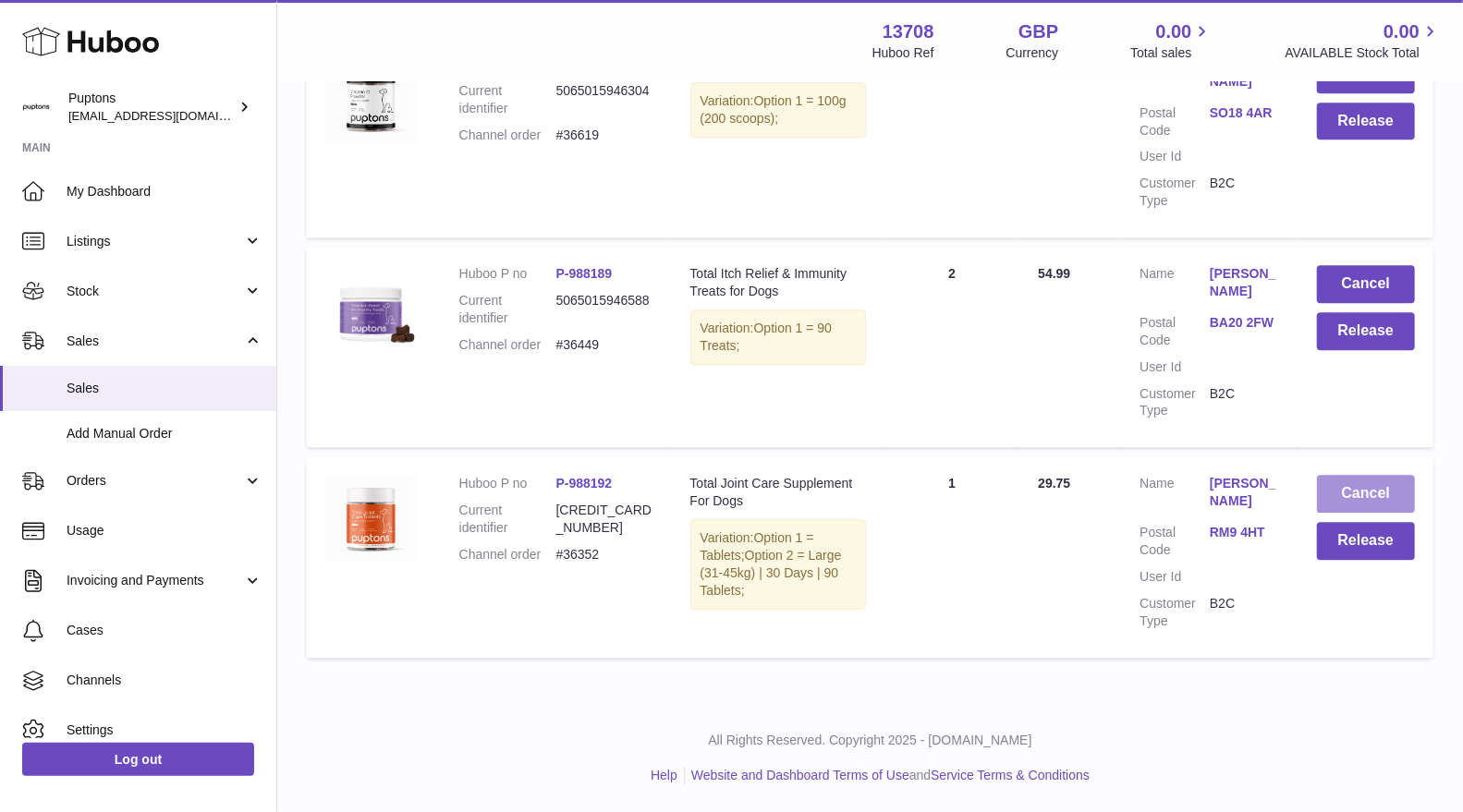
click at [1358, 482] on button "Cancel" at bounding box center [1366, 493] width 98 height 38
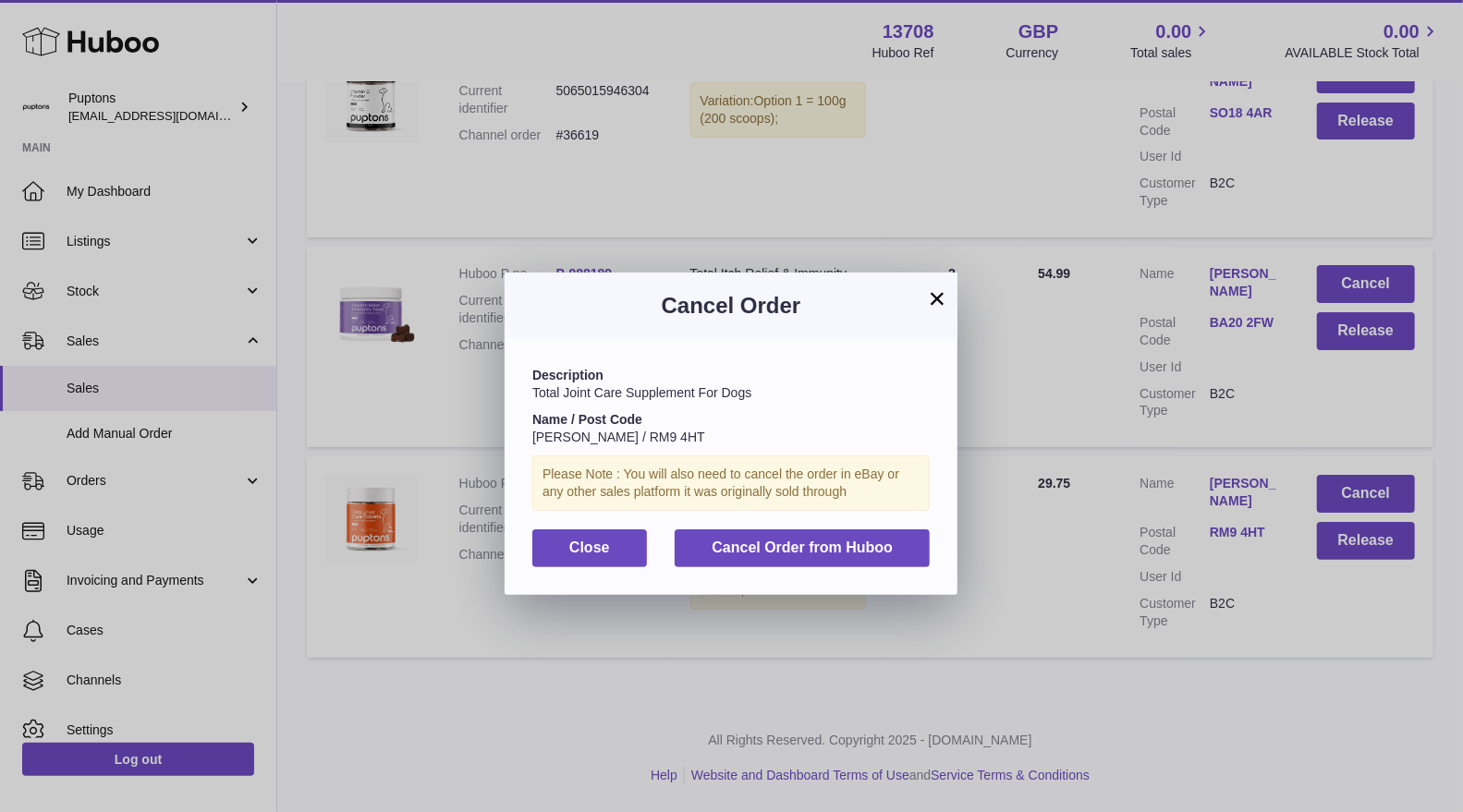
scroll to position [2738, 0]
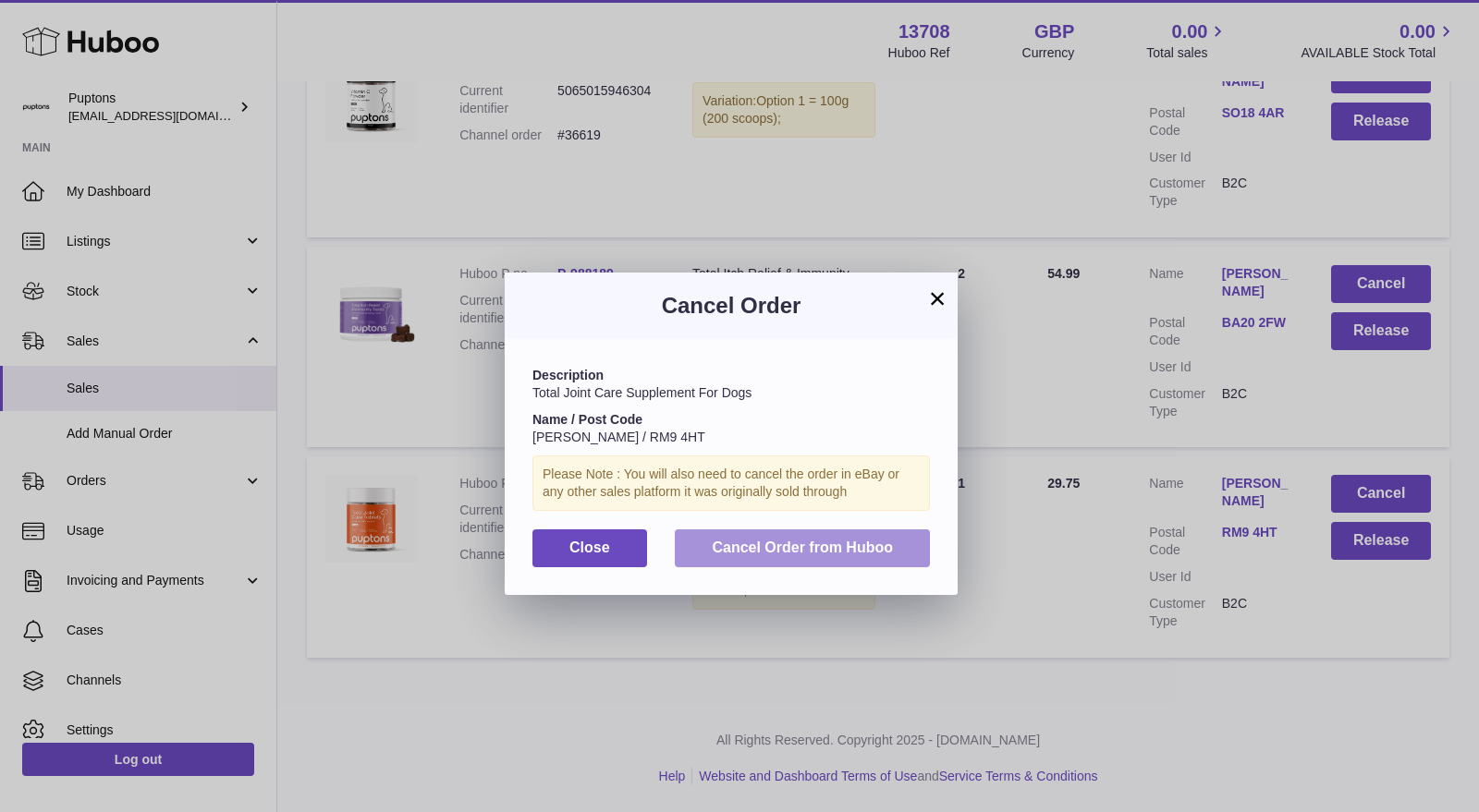
click at [799, 530] on button "Cancel Order from Huboo" at bounding box center [803, 548] width 256 height 38
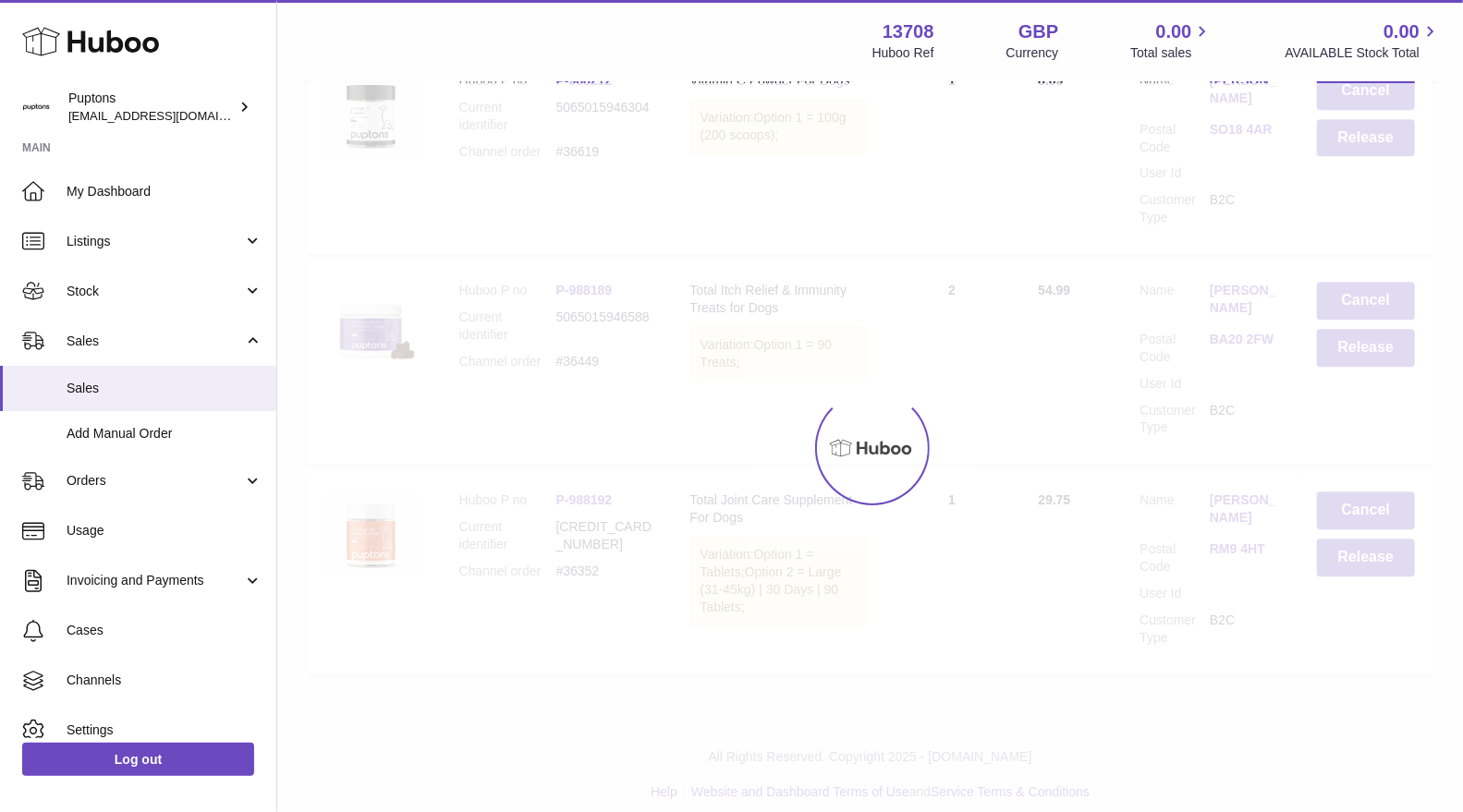
scroll to position [2546, 0]
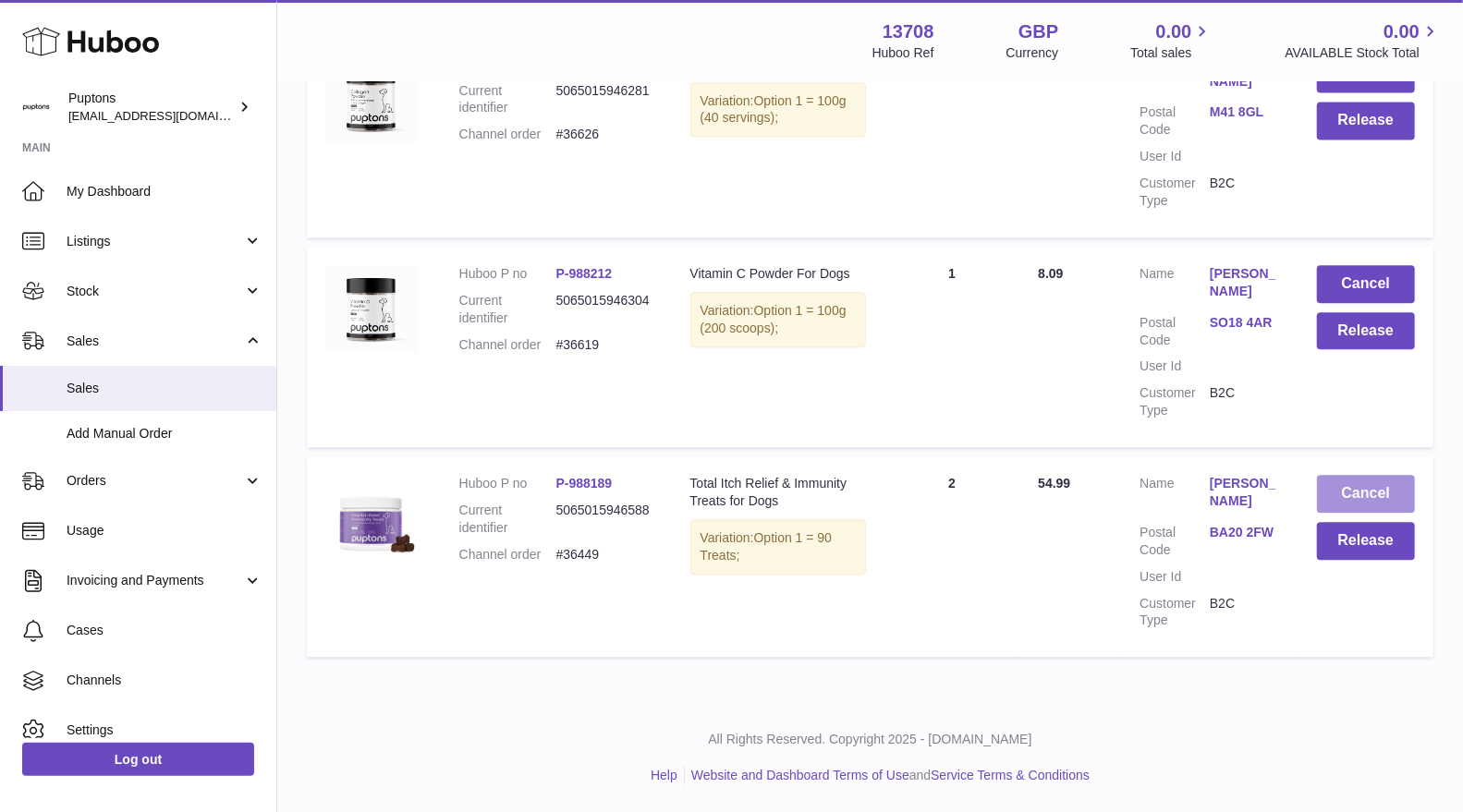
click at [1354, 486] on button "Cancel" at bounding box center [1366, 493] width 98 height 38
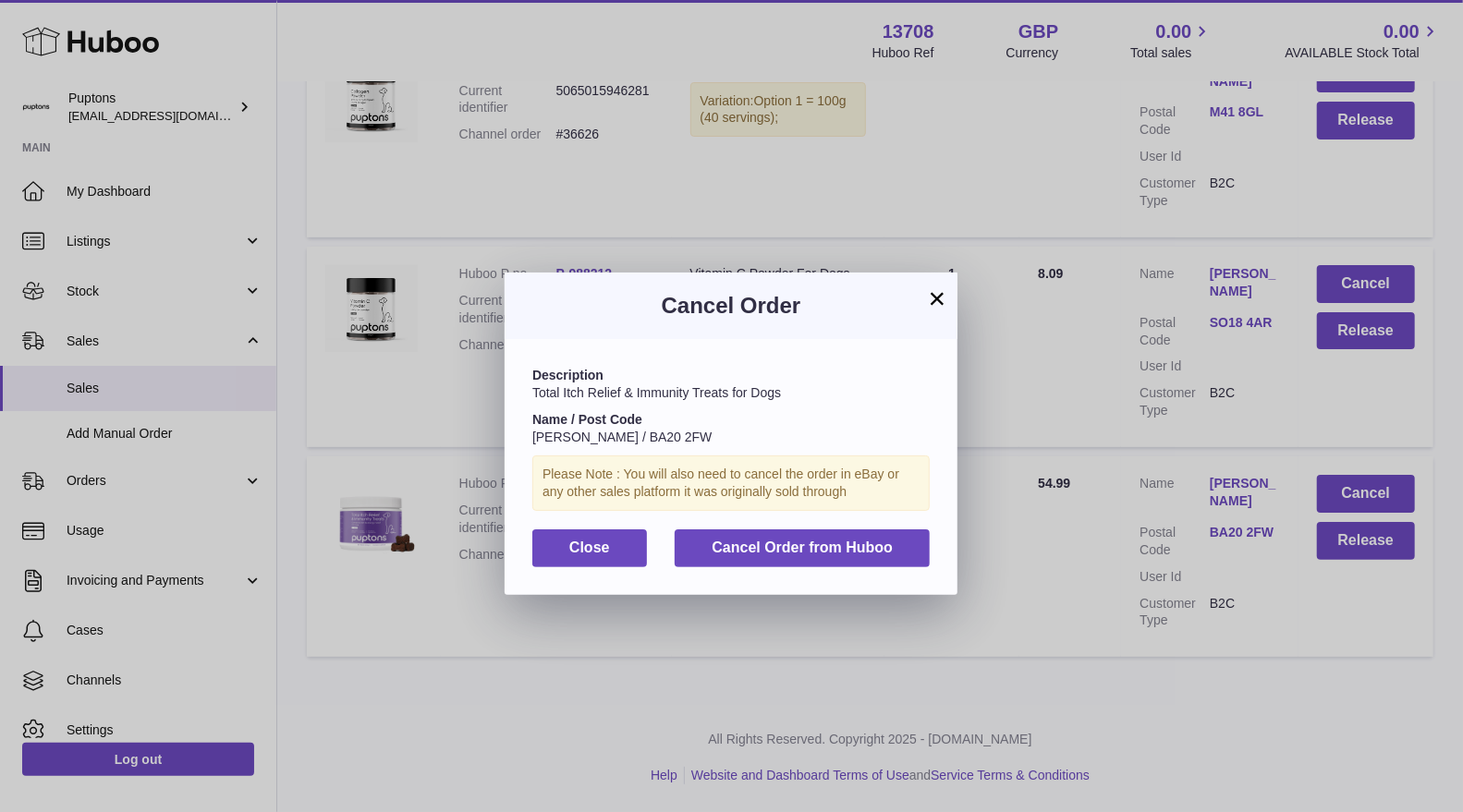
scroll to position [2528, 0]
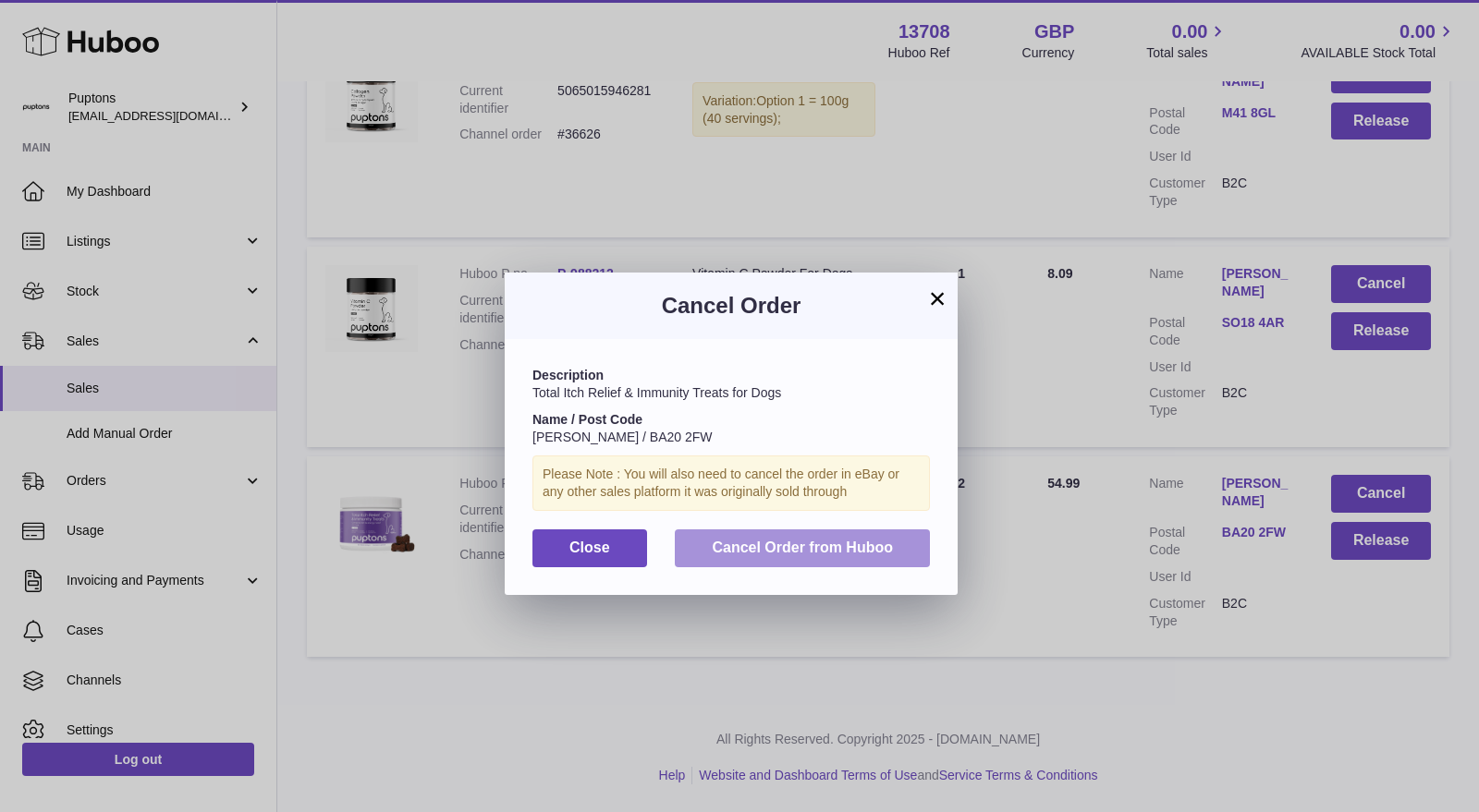
click at [816, 541] on span "Cancel Order from Huboo" at bounding box center [803, 548] width 181 height 16
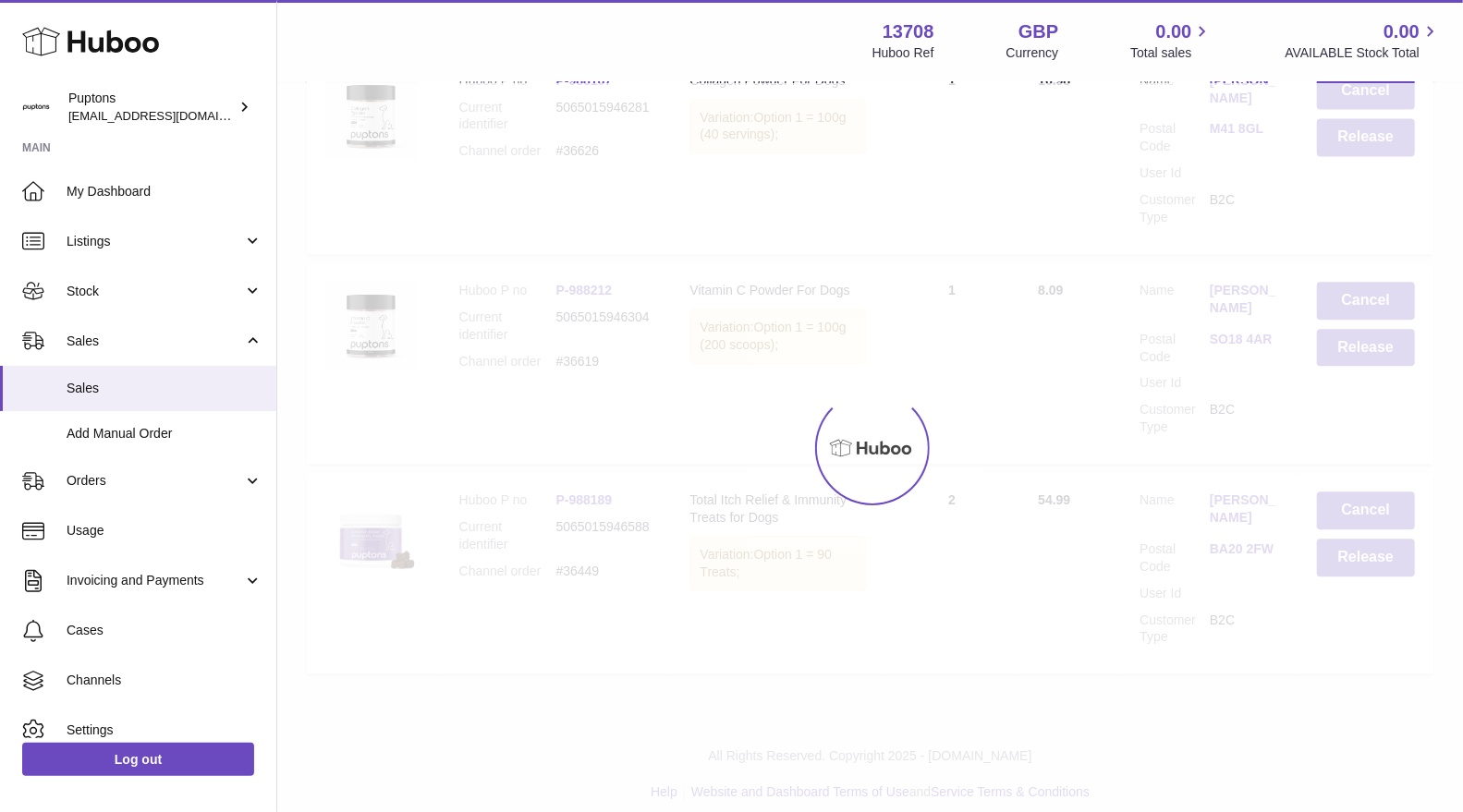
scroll to position [2335, 0]
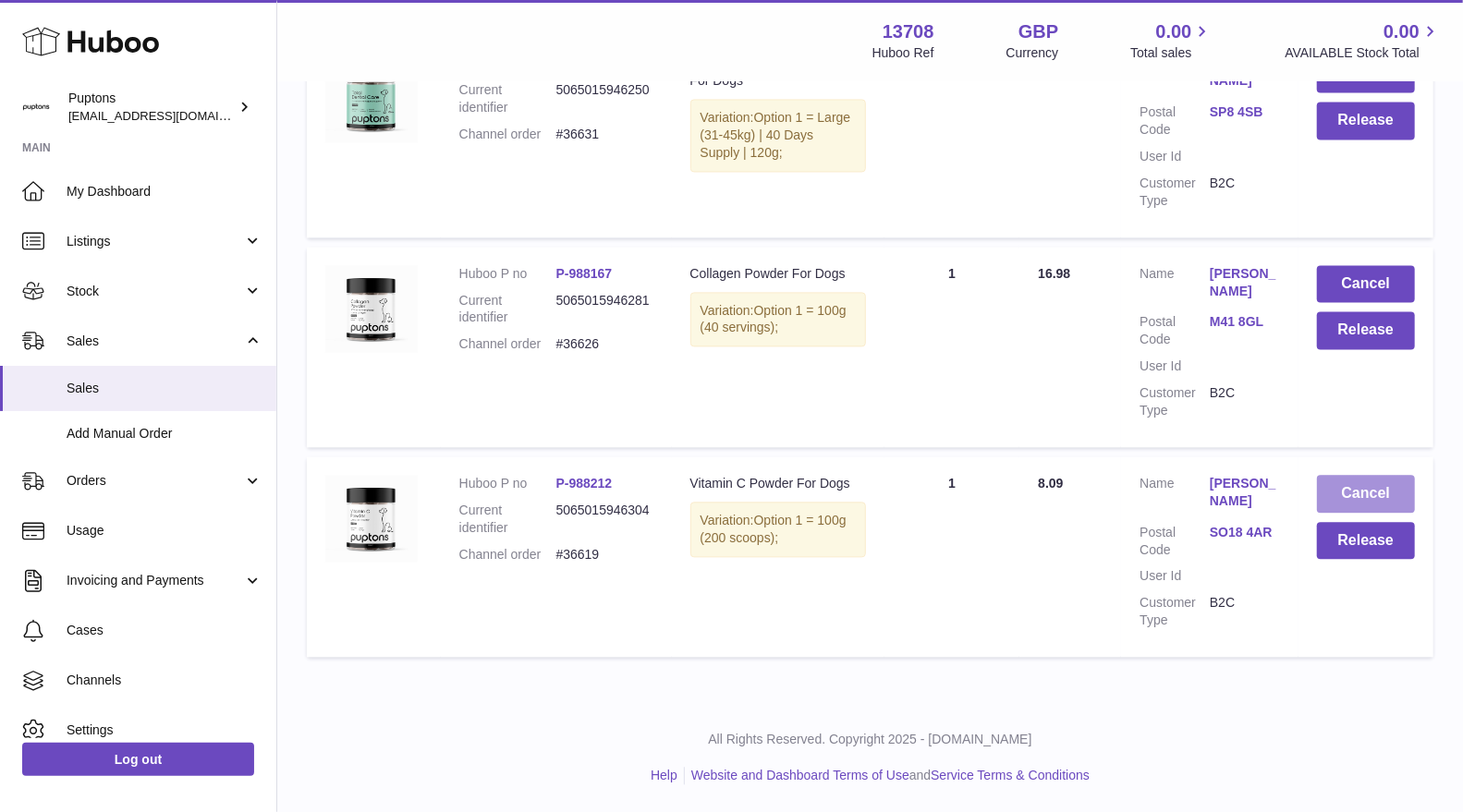
click at [1386, 490] on button "Cancel" at bounding box center [1366, 493] width 98 height 38
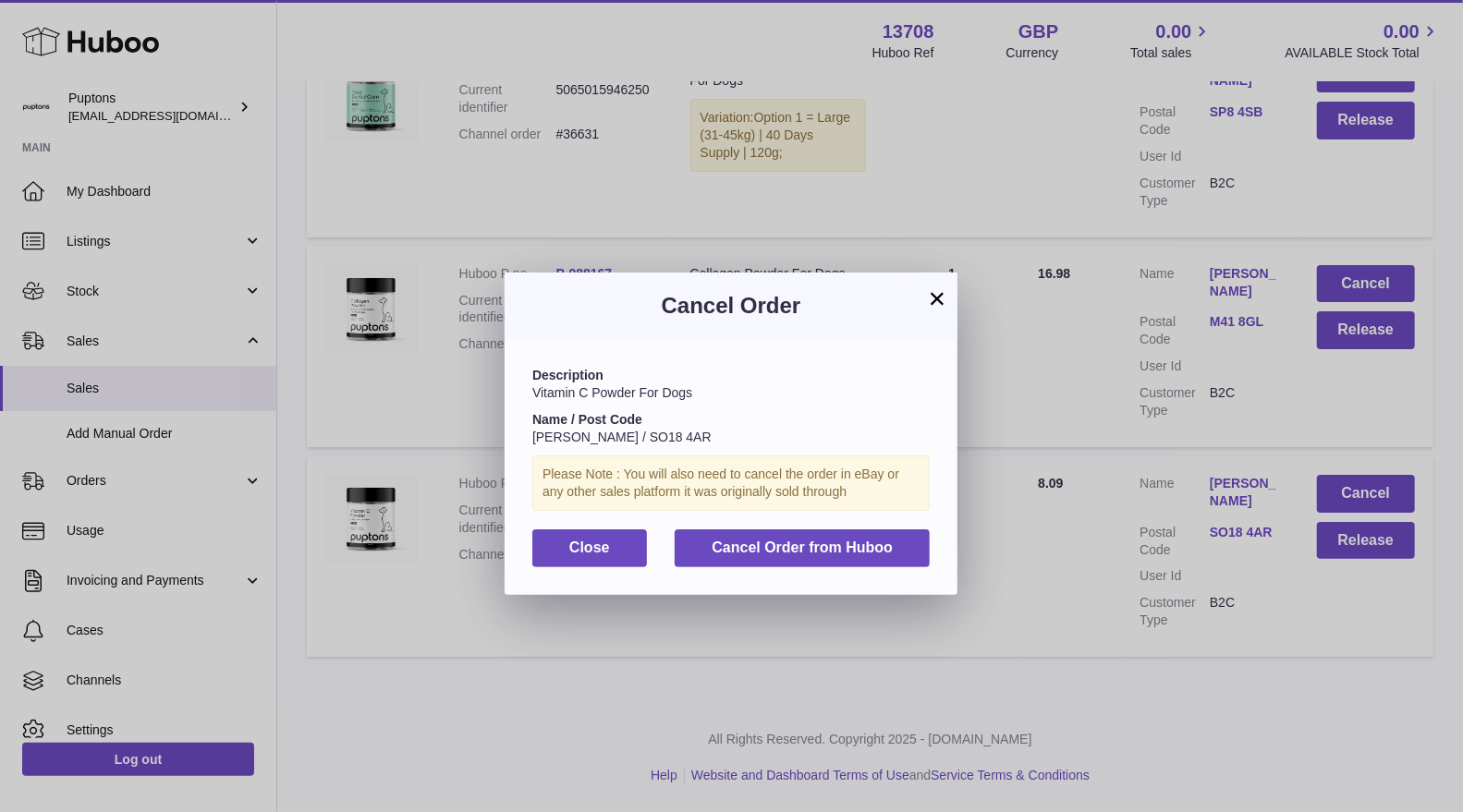
scroll to position [2318, 0]
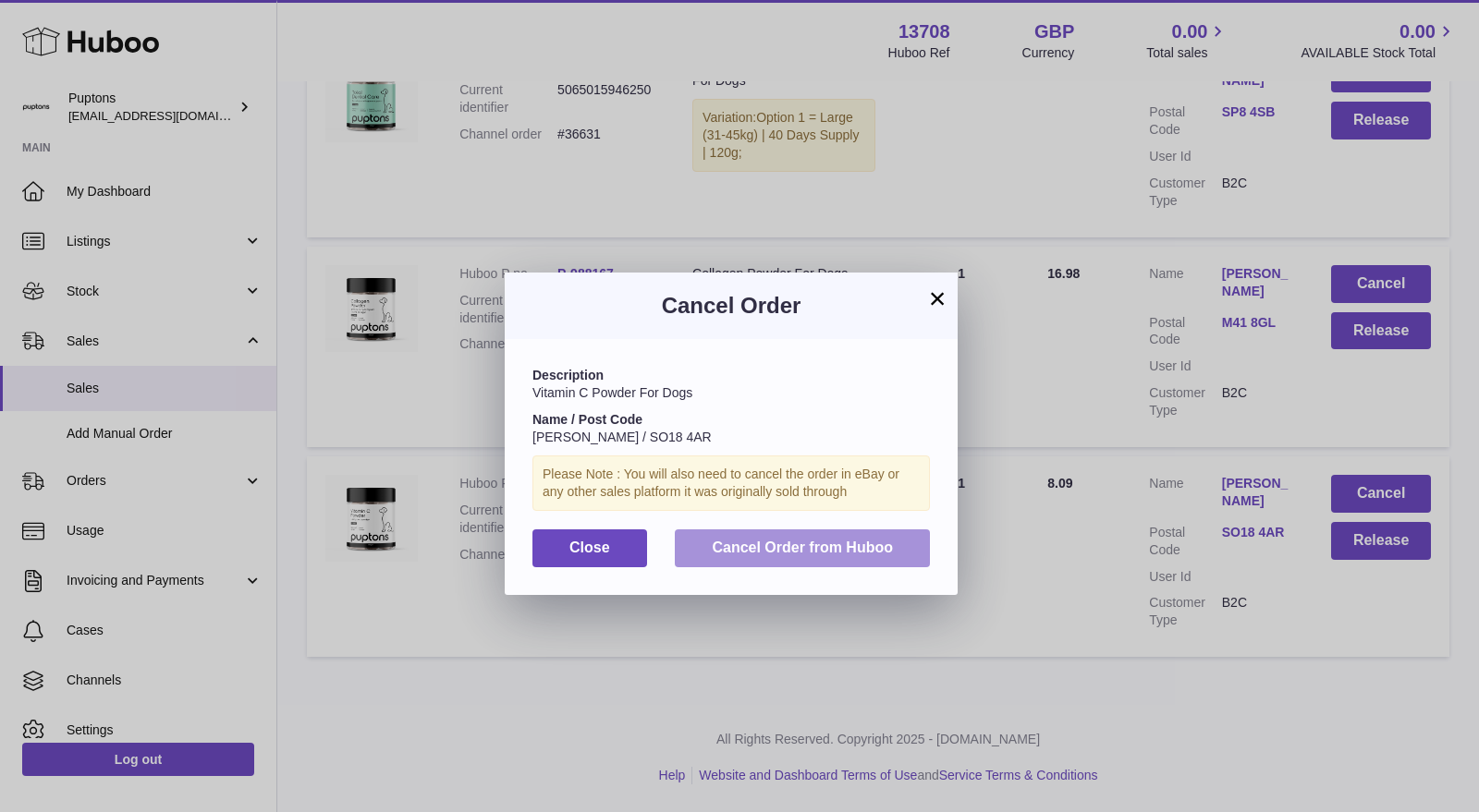
click at [869, 536] on button "Cancel Order from Huboo" at bounding box center [803, 548] width 256 height 38
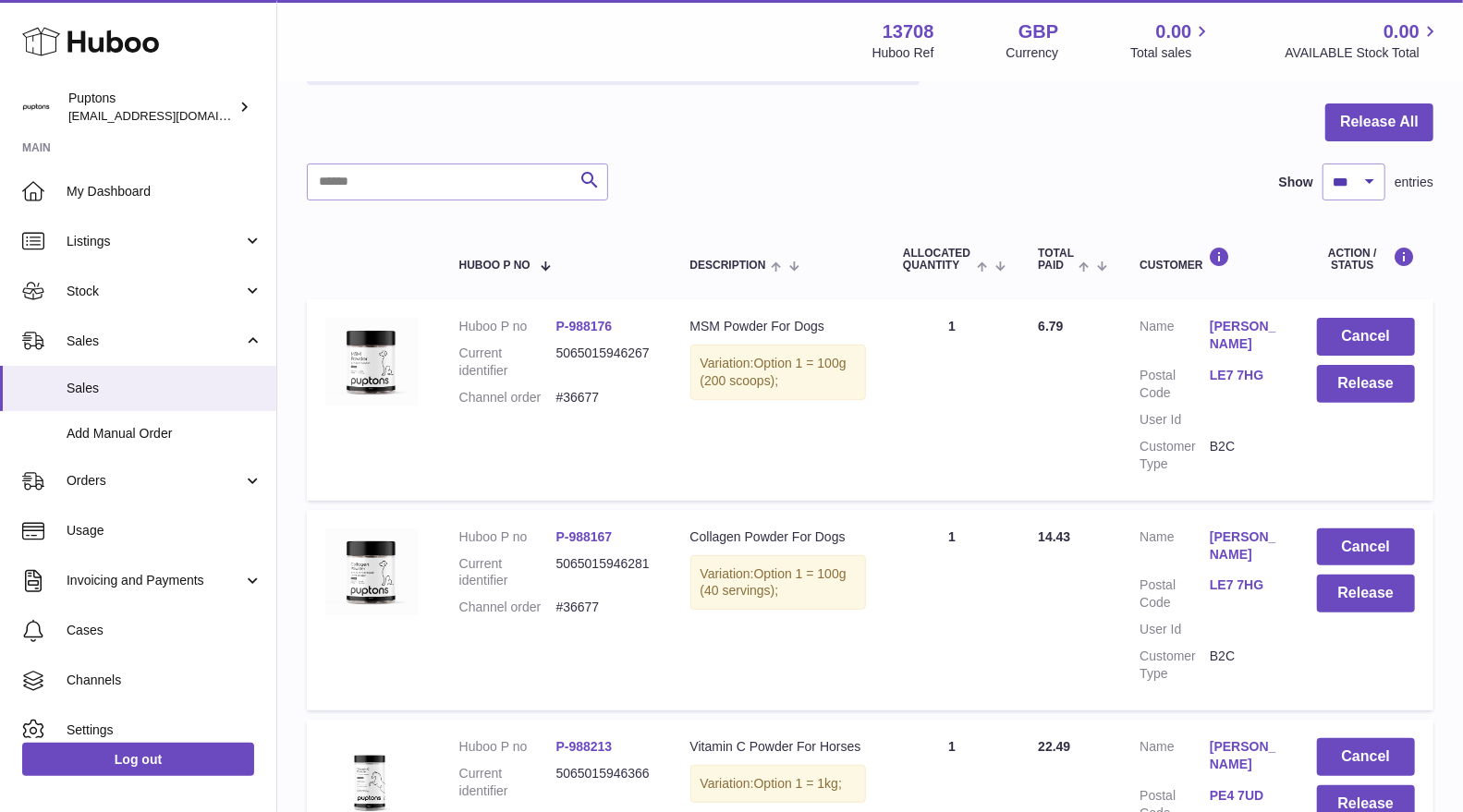
scroll to position [0, 0]
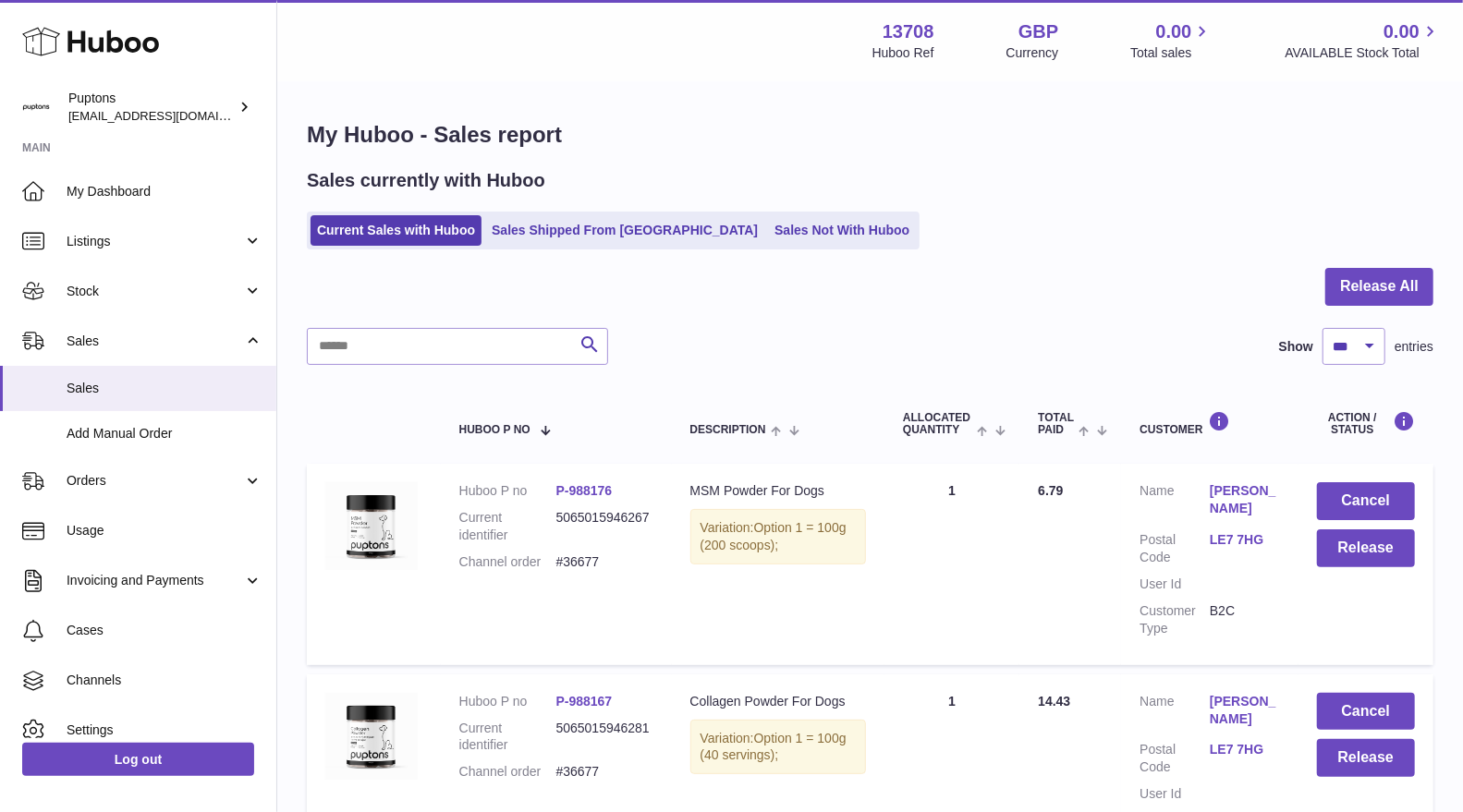
click at [784, 236] on link "Sales Not With Huboo" at bounding box center [842, 230] width 148 height 30
click at [768, 237] on link "Sales Not With Huboo" at bounding box center [842, 230] width 148 height 30
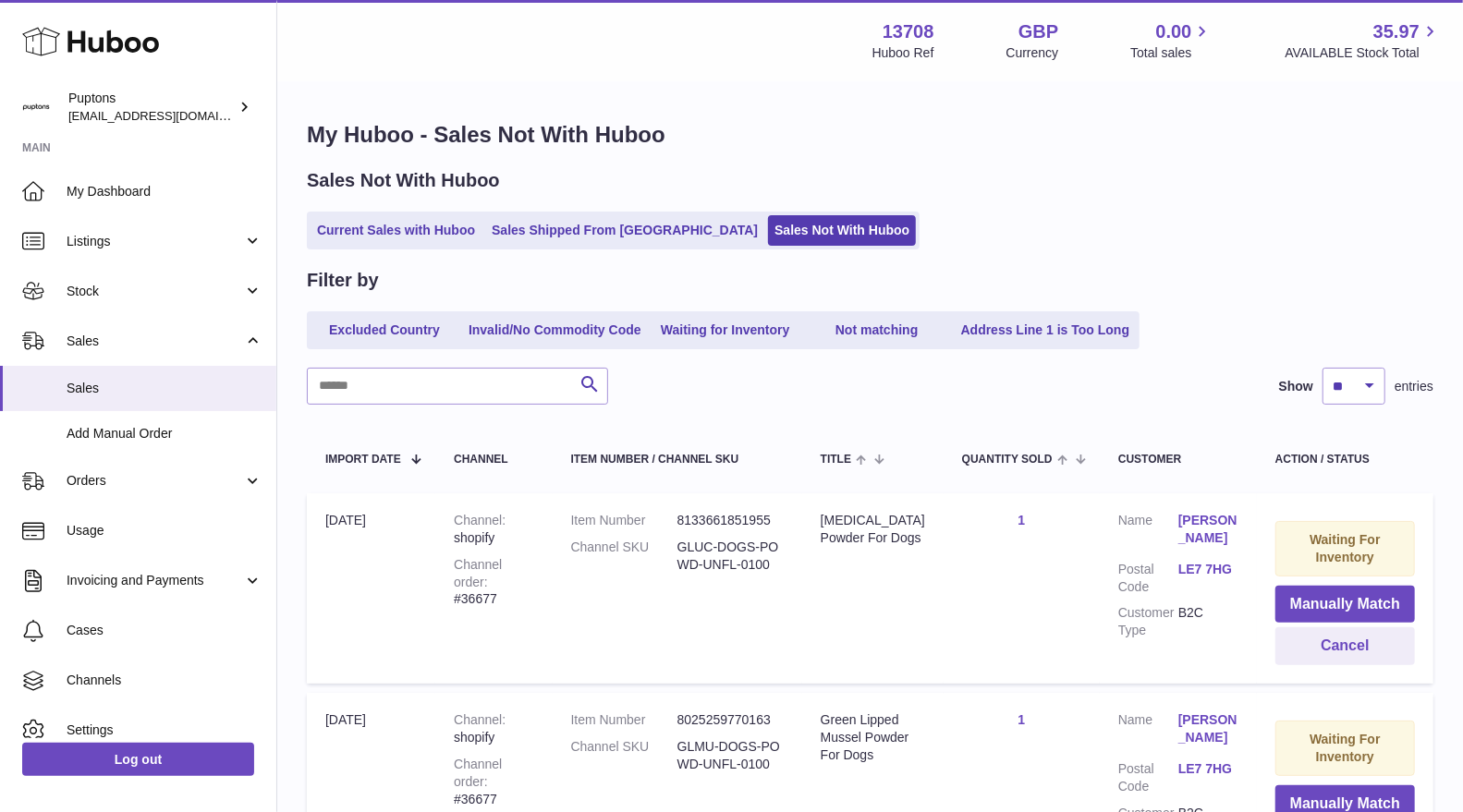
click at [408, 232] on link "Current Sales with Huboo" at bounding box center [396, 230] width 171 height 30
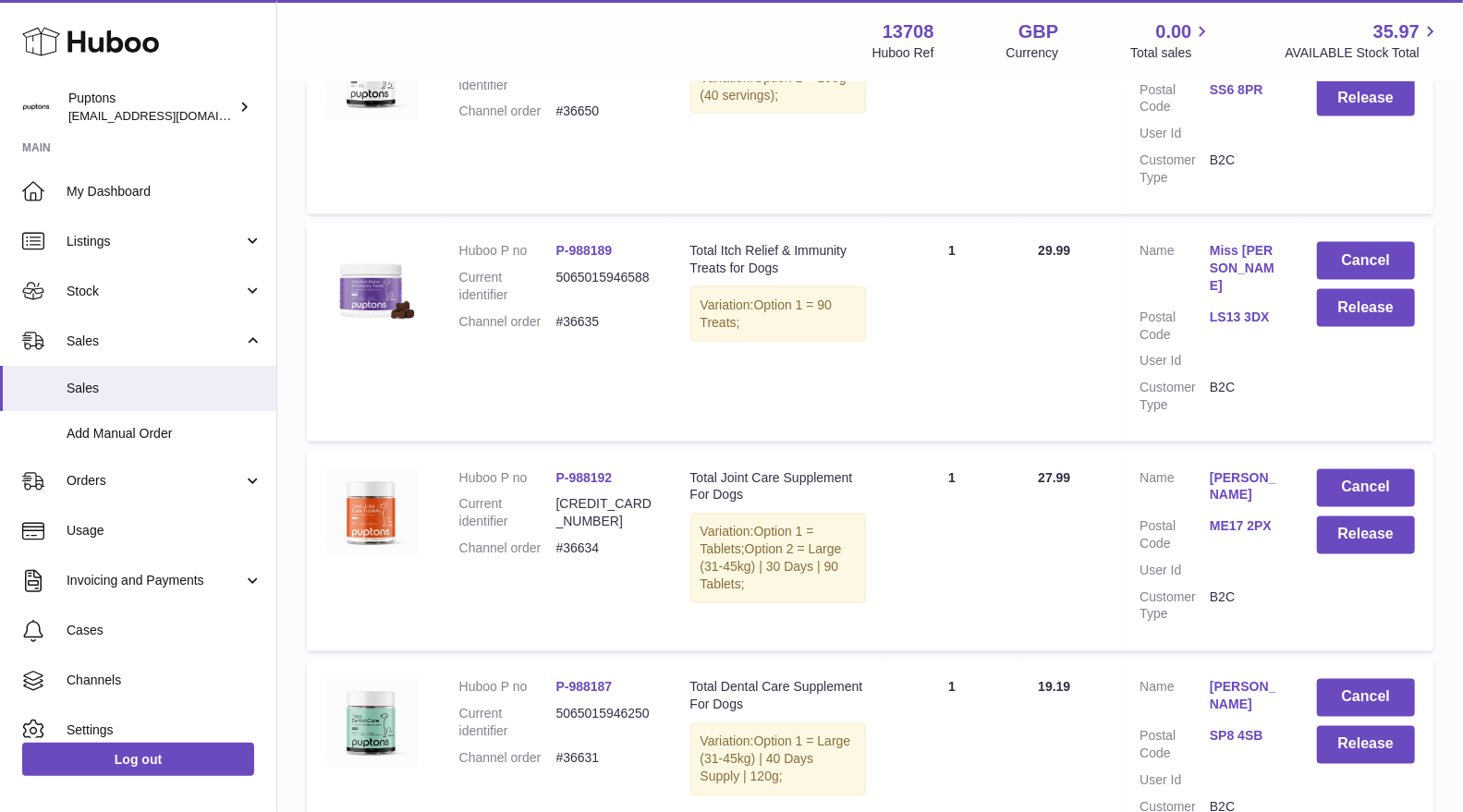
scroll to position [1950, 0]
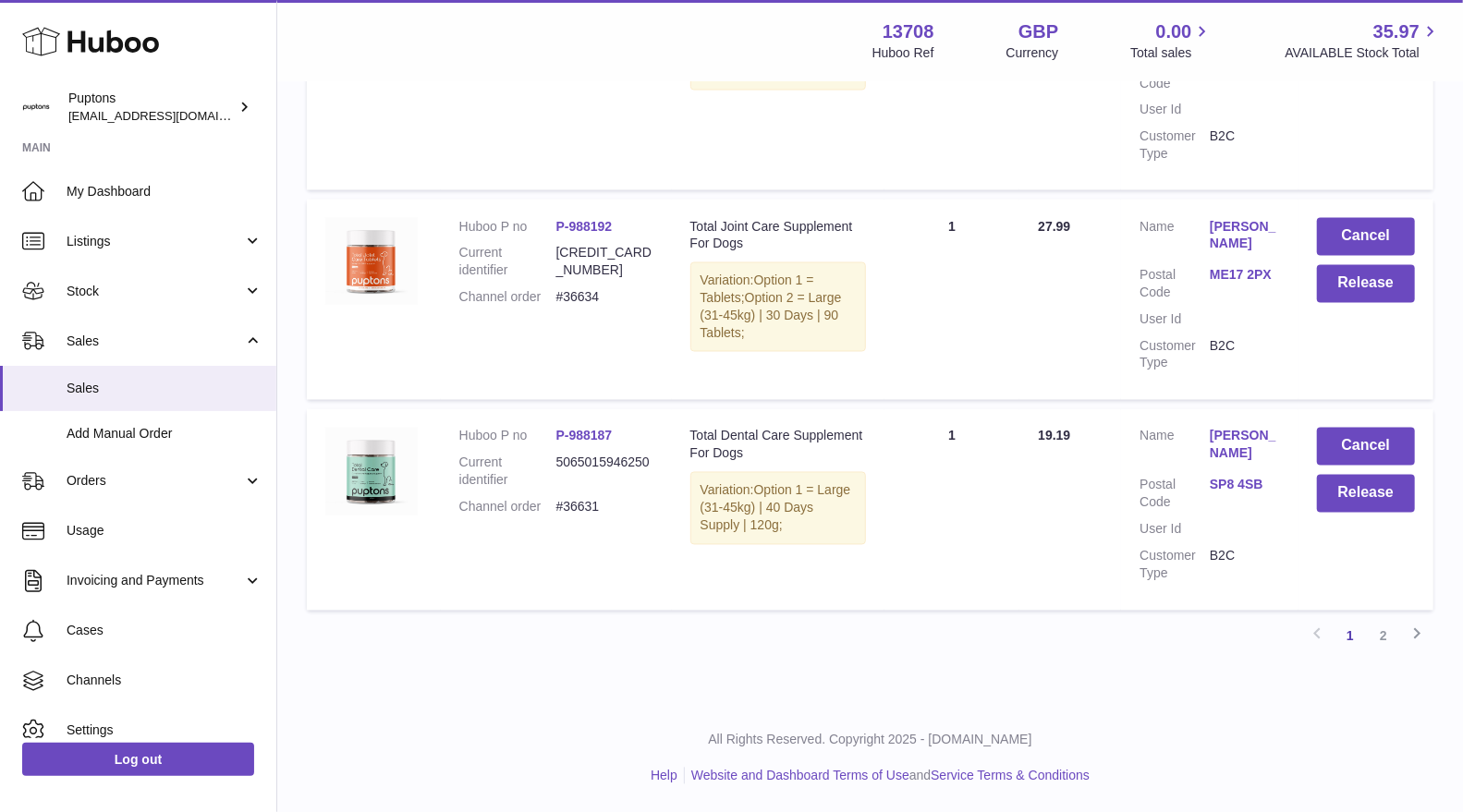
click at [1383, 637] on link "2" at bounding box center [1383, 636] width 33 height 33
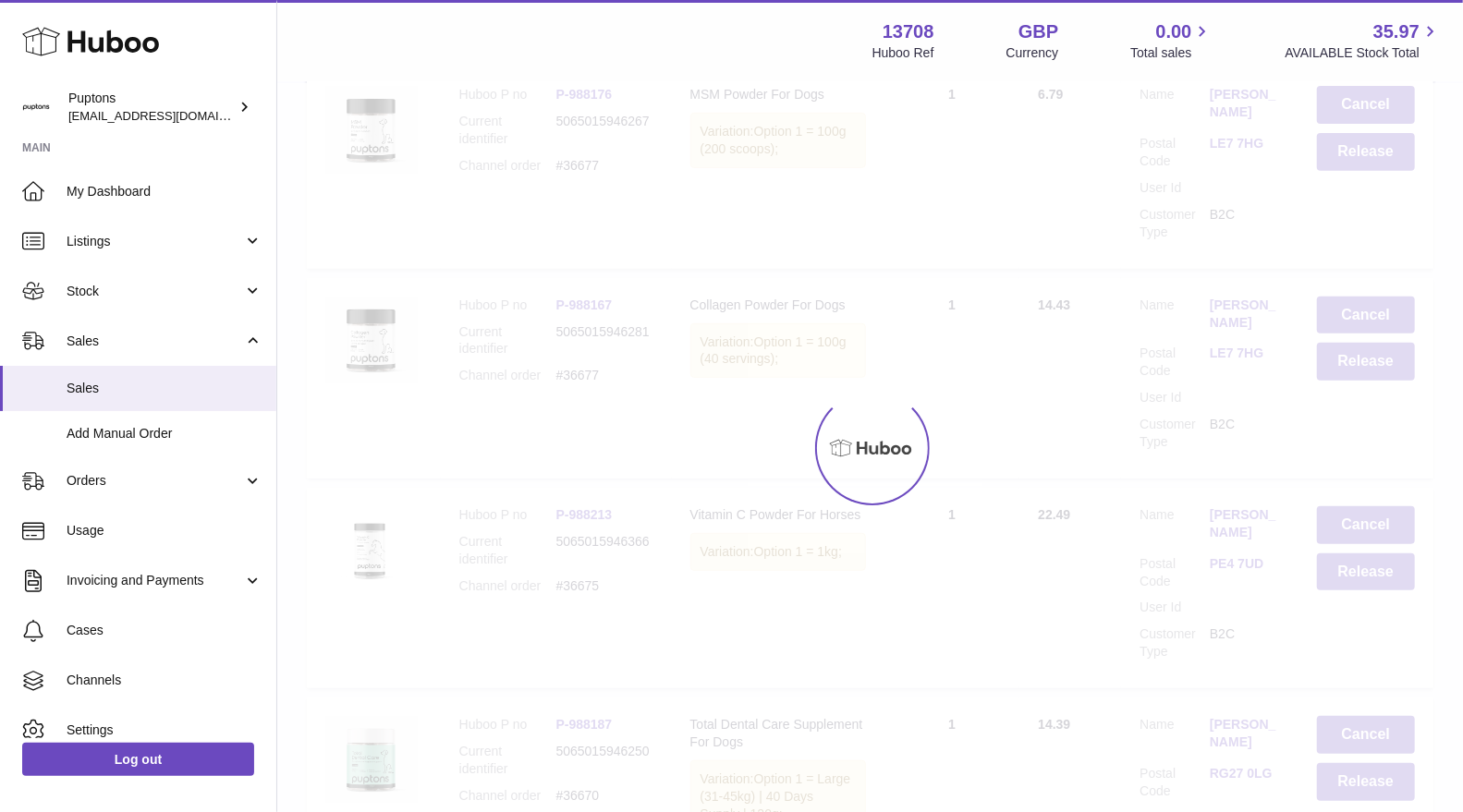
scroll to position [54, 0]
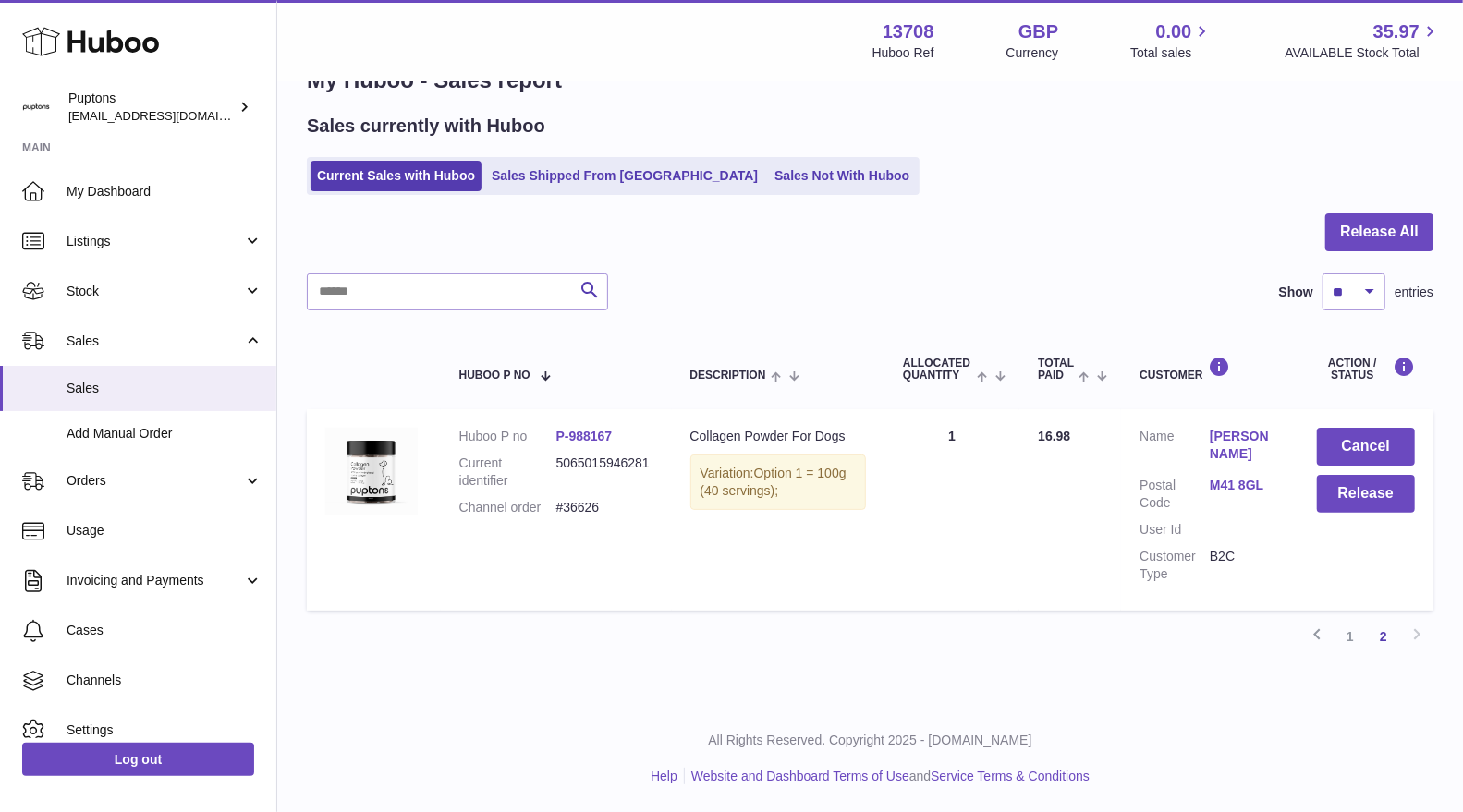
click at [1345, 647] on link "1" at bounding box center [1350, 636] width 33 height 33
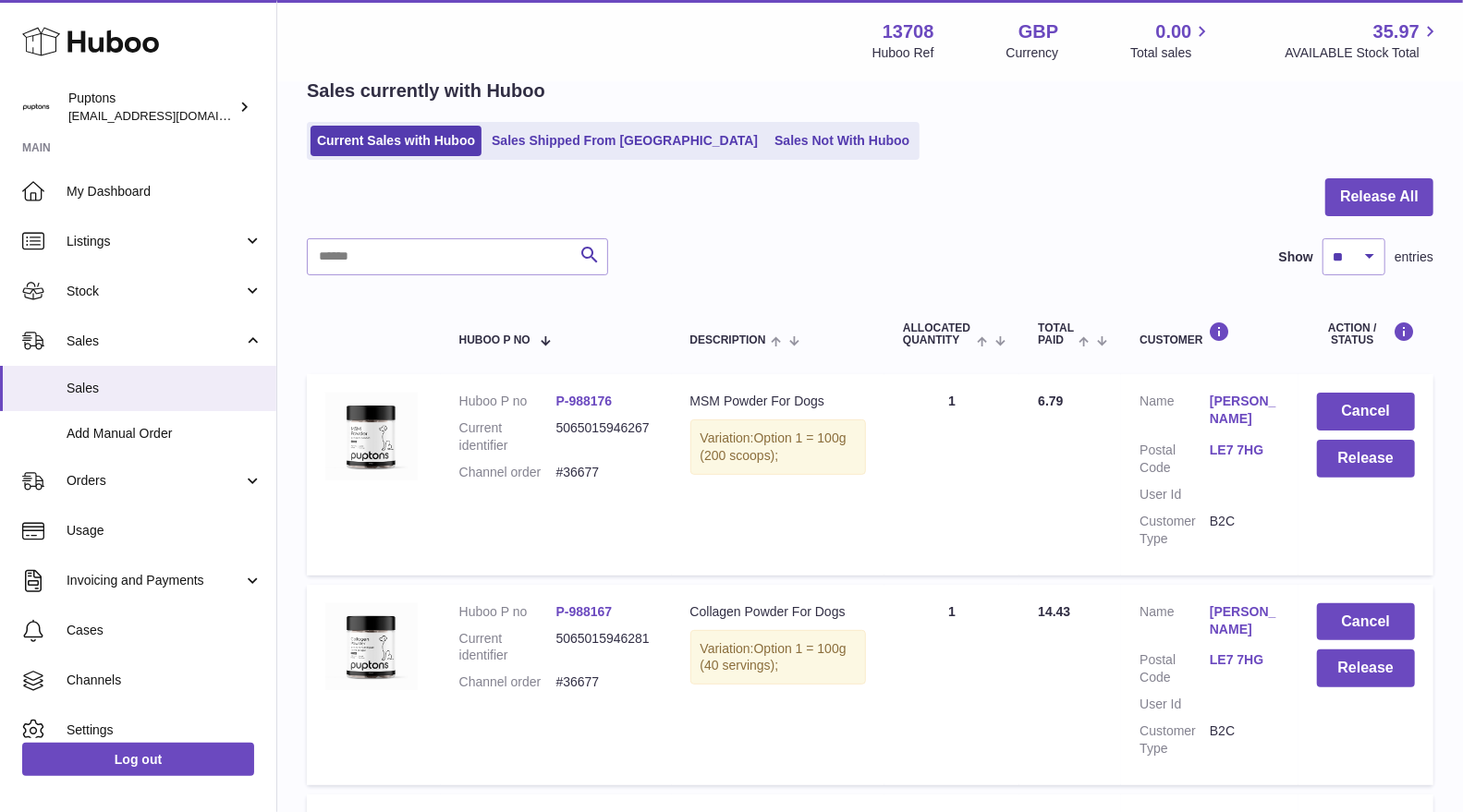
scroll to position [205, 0]
